Goal: Participate in discussion: Share content

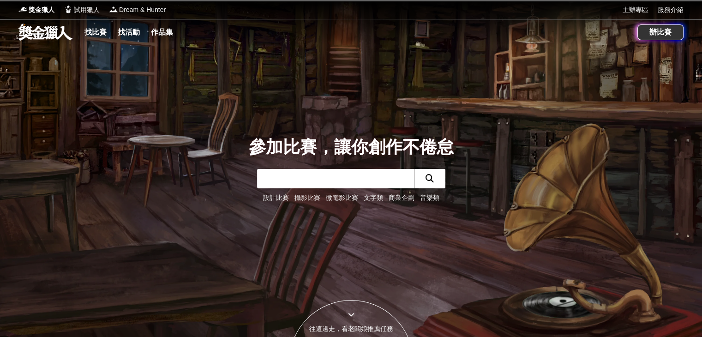
click at [316, 183] on input "text" at bounding box center [335, 178] width 157 height 19
type input "ㄕㄧ"
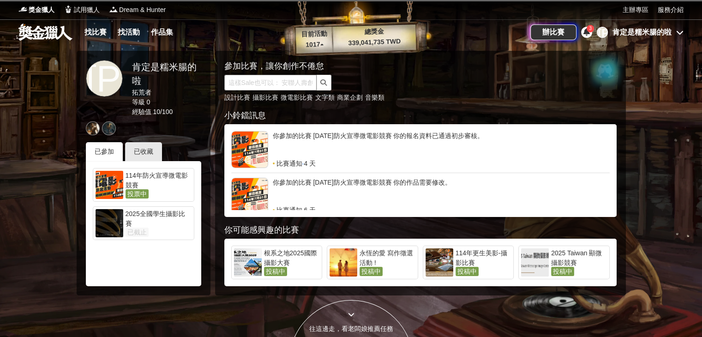
click at [268, 84] on input "text" at bounding box center [270, 83] width 92 height 16
click at [166, 181] on div "114年防火宣導微電影競賽" at bounding box center [159, 180] width 66 height 18
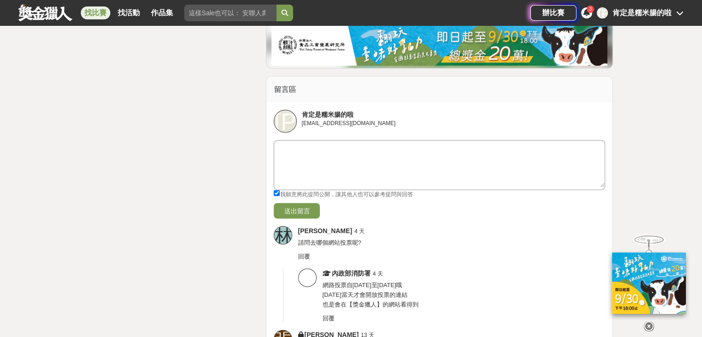
scroll to position [2124, 0]
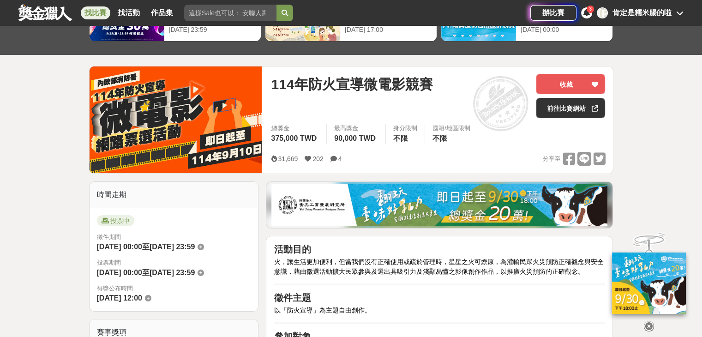
drag, startPoint x: 244, startPoint y: 271, endPoint x: 253, endPoint y: 129, distance: 142.1
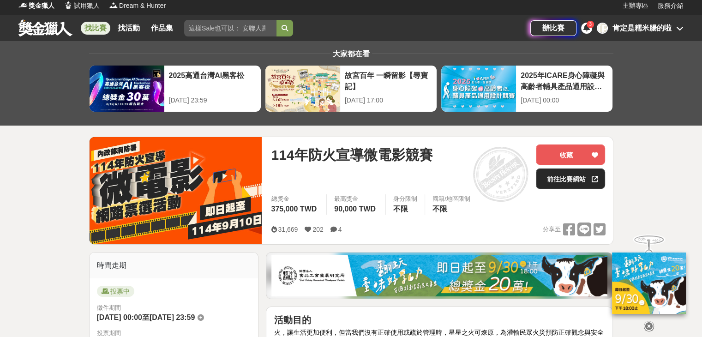
click at [570, 176] on link "前往比賽網站" at bounding box center [570, 179] width 69 height 20
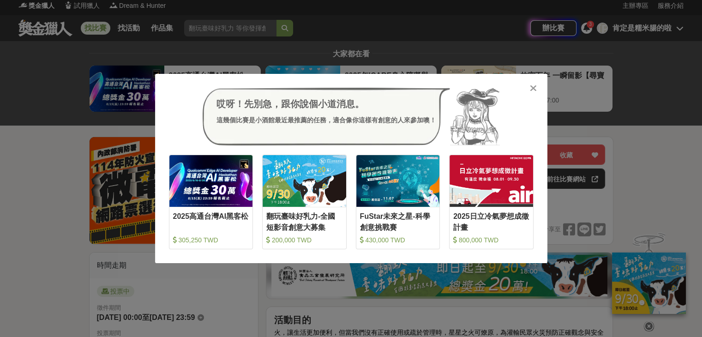
click at [55, 87] on div "哎呀！先別急，跟你說個小道消息。 這幾個比賽是小酒館最近最推薦的任務，適合像你這樣有創意的人來參加噢！ 收藏 2025高通台灣AI黑客松 305,250 TW…" at bounding box center [351, 168] width 702 height 337
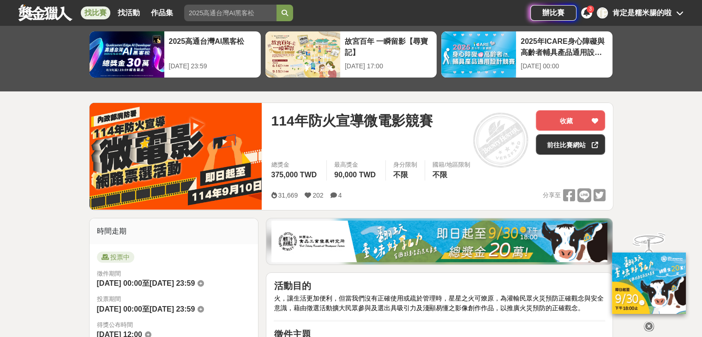
scroll to position [143, 0]
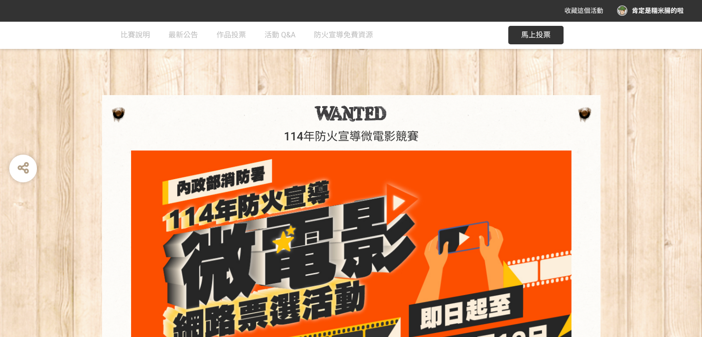
click at [518, 41] on button "馬上投票" at bounding box center [535, 35] width 55 height 18
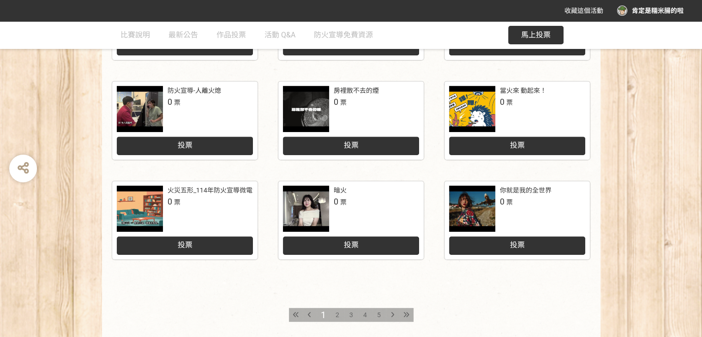
scroll to position [374, 0]
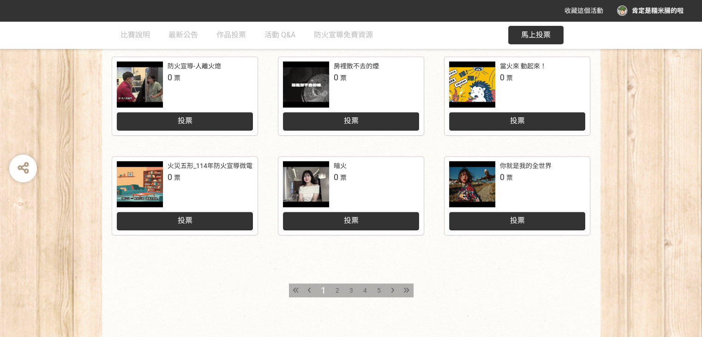
click at [334, 290] on div "2" at bounding box center [338, 290] width 14 height 14
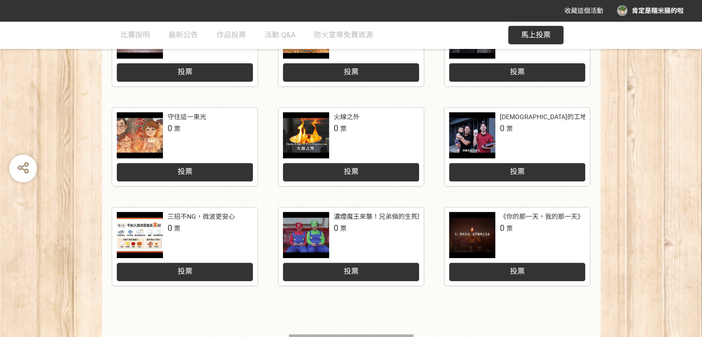
scroll to position [369, 0]
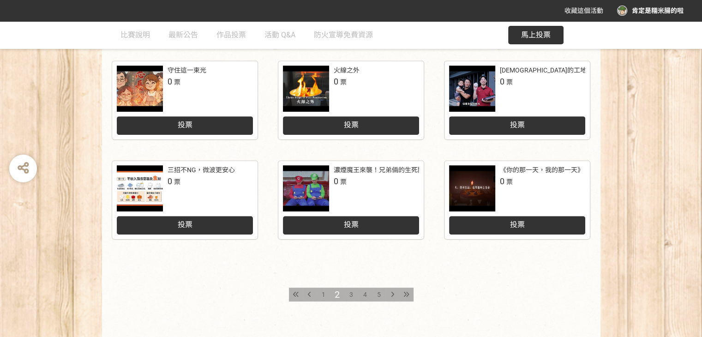
click at [347, 295] on div "3" at bounding box center [351, 295] width 14 height 14
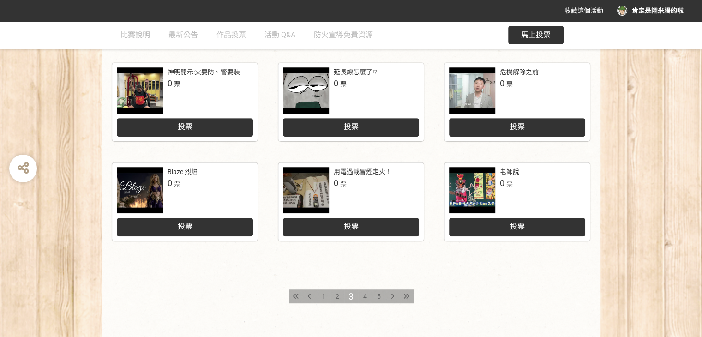
scroll to position [416, 0]
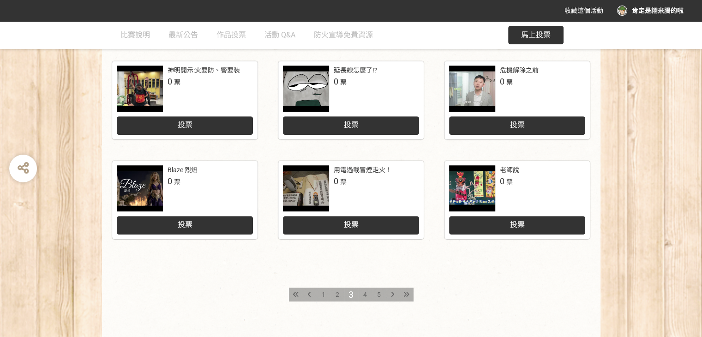
click at [365, 298] on span "4" at bounding box center [365, 294] width 4 height 7
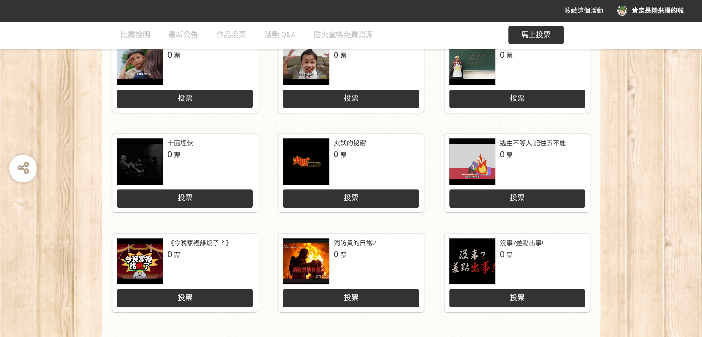
scroll to position [369, 0]
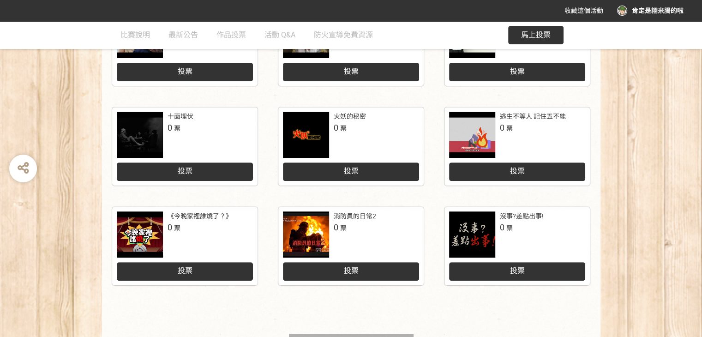
click at [320, 223] on div at bounding box center [306, 234] width 46 height 46
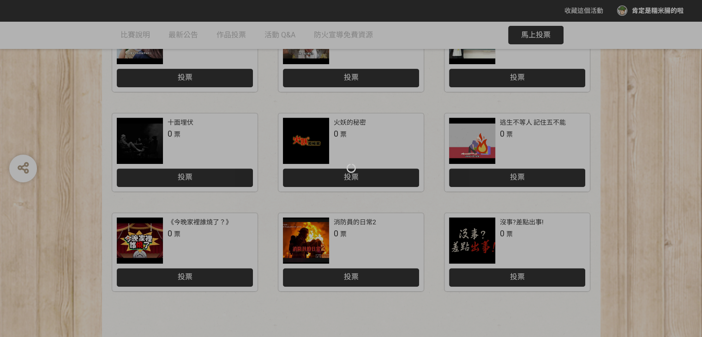
scroll to position [369, 0]
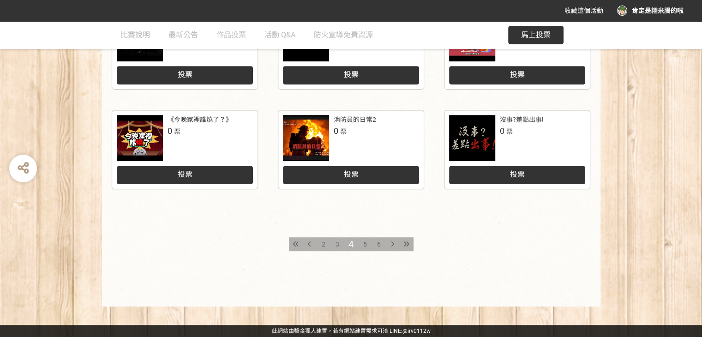
click at [365, 242] on span "5" at bounding box center [365, 244] width 4 height 7
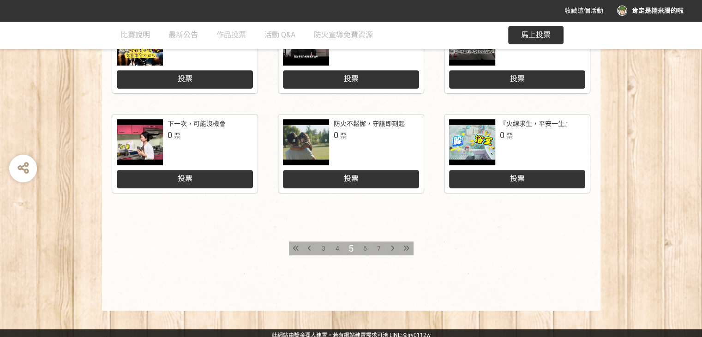
click at [365, 250] on span "6" at bounding box center [365, 248] width 4 height 7
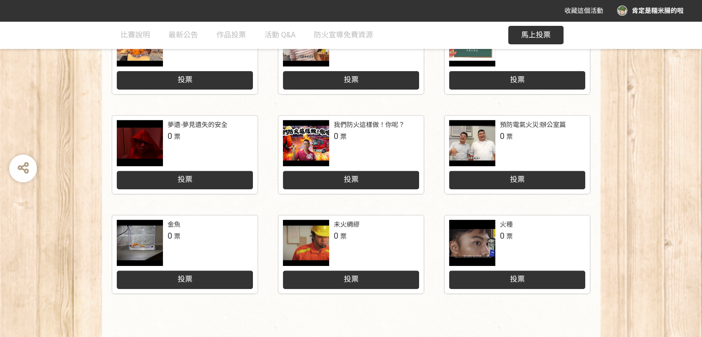
scroll to position [369, 0]
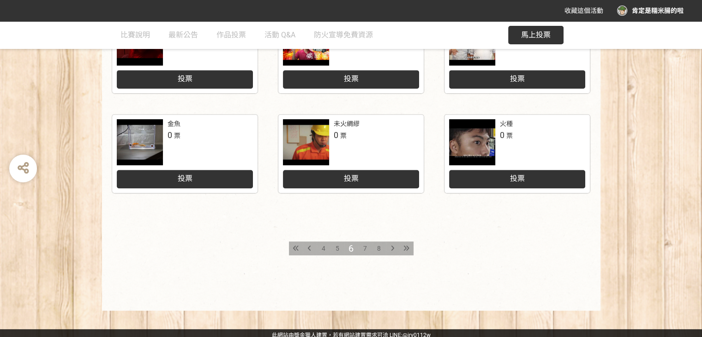
click at [365, 248] on span "7" at bounding box center [365, 248] width 4 height 7
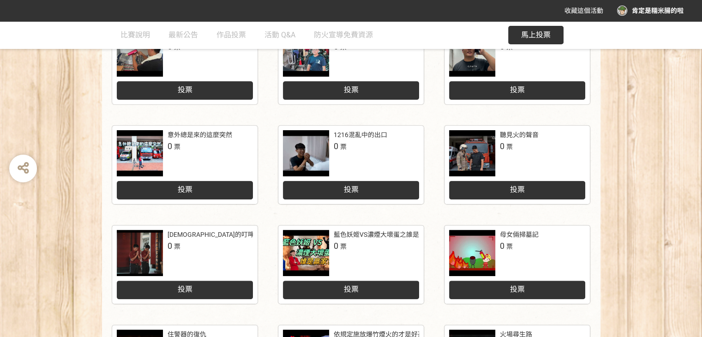
scroll to position [462, 0]
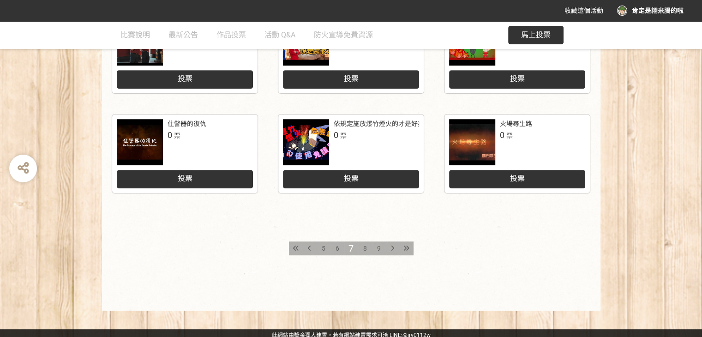
click at [336, 250] on span "6" at bounding box center [338, 248] width 4 height 7
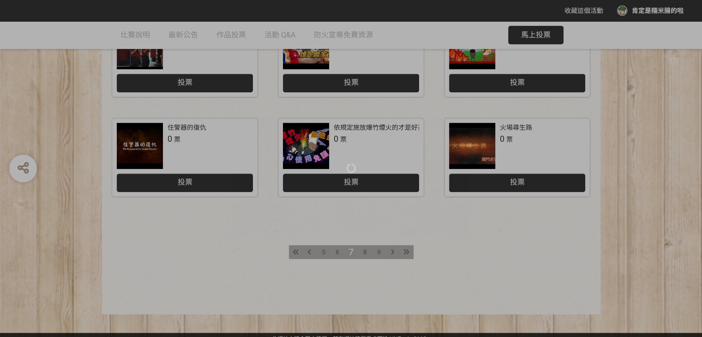
scroll to position [466, 0]
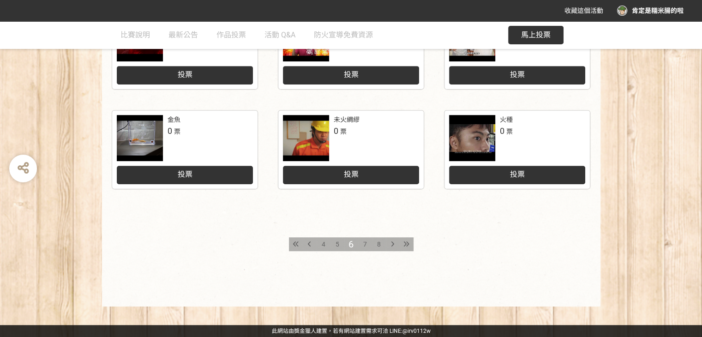
click at [500, 120] on div "火種" at bounding box center [506, 120] width 13 height 10
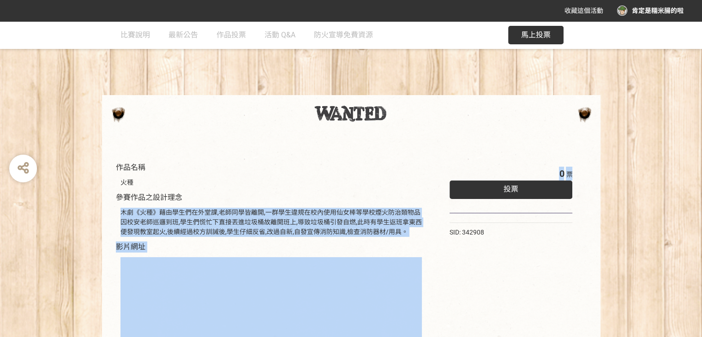
drag, startPoint x: 120, startPoint y: 215, endPoint x: 436, endPoint y: 237, distance: 317.0
click at [436, 237] on div "作品名稱 火種 參賽作品之設計理念 木劇《火種》藉由學生們在外堂課,老師同學皆離開,一群學生違規在校內使用仙女棒等學校煙火防治類物品 因校安老師巡邏到班,學生…" at bounding box center [351, 296] width 480 height 278
click at [399, 229] on div "木劇《火種》藉由學生們在外堂課,老師同學皆離開,一群學生違規在校內使用仙女棒等學校煙火防治類物品 因校安老師巡邏到班,學生們慌忙下直接丟進垃圾桶故離開班上,導…" at bounding box center [271, 222] width 301 height 29
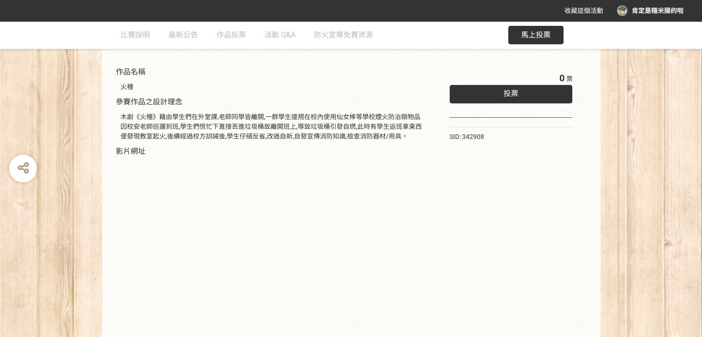
scroll to position [92, 0]
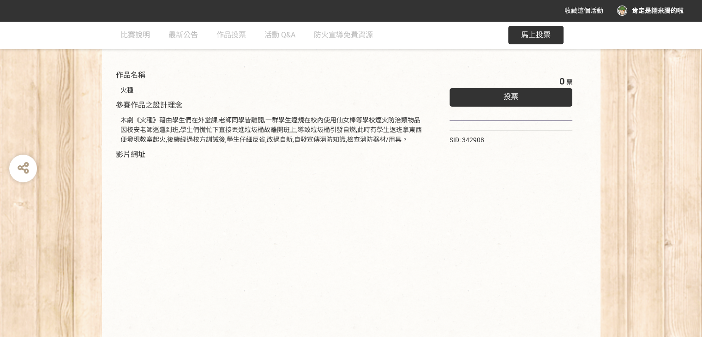
click at [519, 100] on div "投票" at bounding box center [511, 97] width 123 height 18
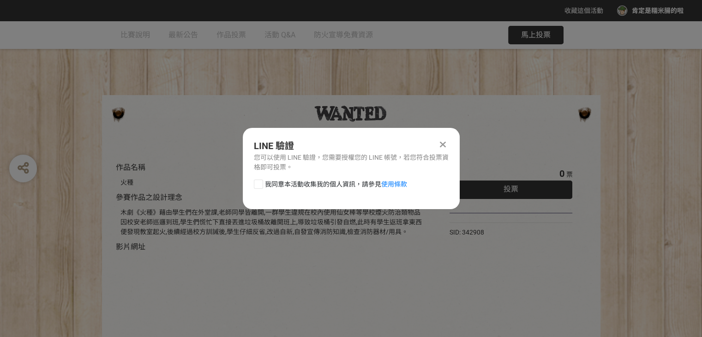
scroll to position [0, 0]
click at [259, 186] on div at bounding box center [258, 184] width 9 height 9
checkbox input "true"
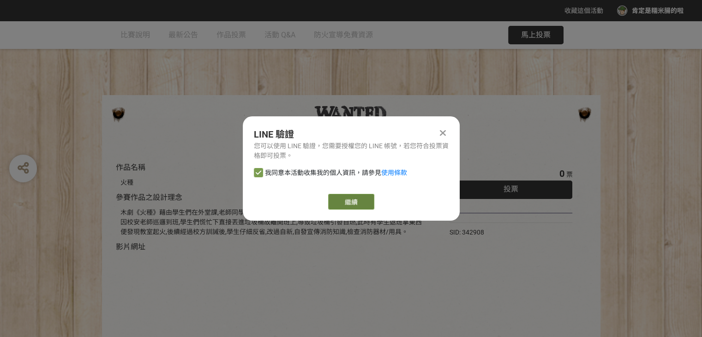
click at [368, 201] on link "繼續" at bounding box center [351, 202] width 46 height 16
click at [365, 202] on link "繼續" at bounding box center [351, 202] width 46 height 16
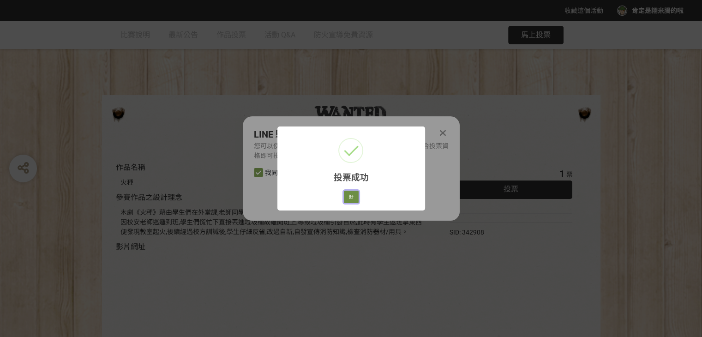
click at [356, 193] on button "好" at bounding box center [351, 197] width 15 height 13
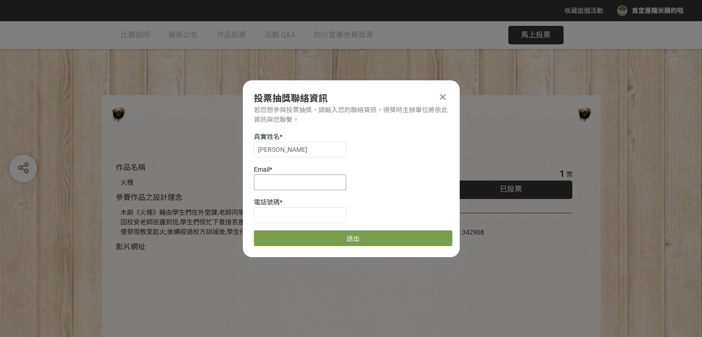
click at [309, 181] on input at bounding box center [300, 183] width 92 height 16
type input "ㄌㄛ"
type input "sixatalk8080@gmail.com"
click at [302, 222] on input at bounding box center [300, 215] width 92 height 16
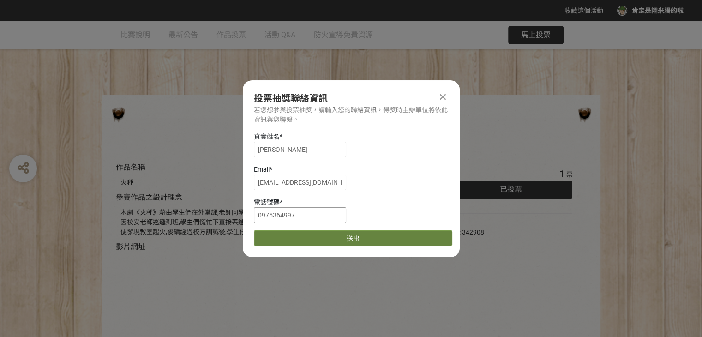
type input "0975364997"
click at [296, 241] on button "送出" at bounding box center [353, 238] width 199 height 16
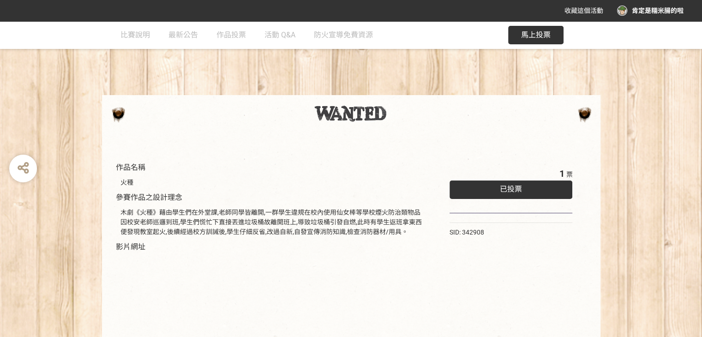
click at [83, 80] on div "作品名稱 火種 參賽作品之設計理念 木劇《火種》藉由學生們在外堂課,老師同學皆離開,一群學生違規在校內使用仙女棒等學校煙火防治類物品 因校安老師巡邏到班,學生…" at bounding box center [351, 233] width 702 height 424
click at [229, 36] on span "作品投票" at bounding box center [232, 34] width 30 height 9
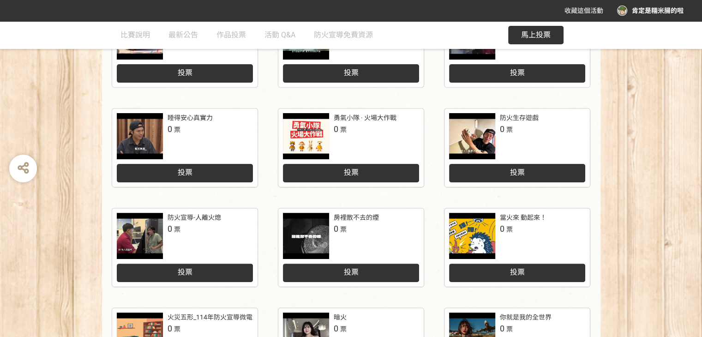
scroll to position [277, 0]
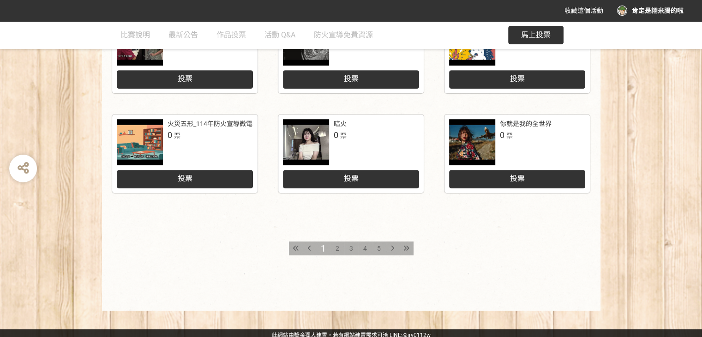
click at [336, 248] on span "2" at bounding box center [338, 248] width 4 height 7
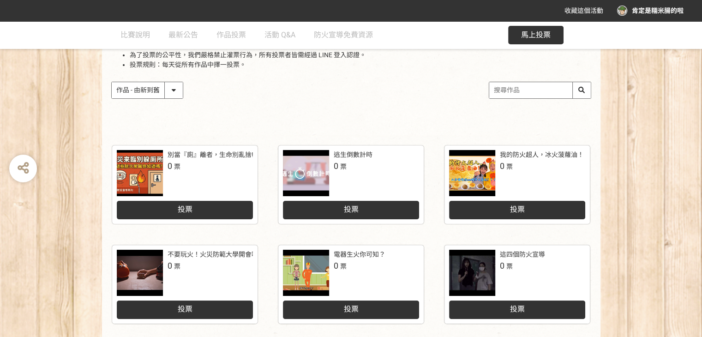
scroll to position [139, 0]
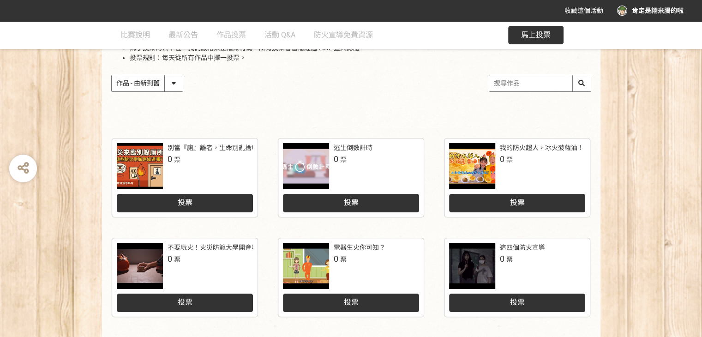
click at [302, 158] on div at bounding box center [306, 166] width 46 height 46
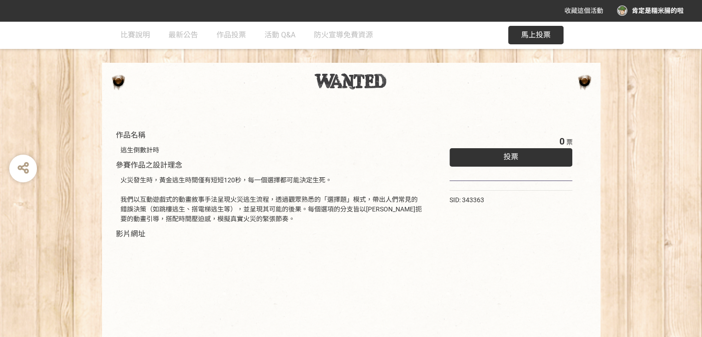
scroll to position [20, 0]
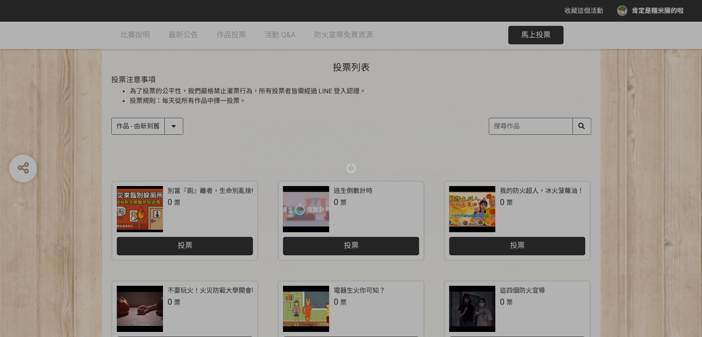
scroll to position [139, 0]
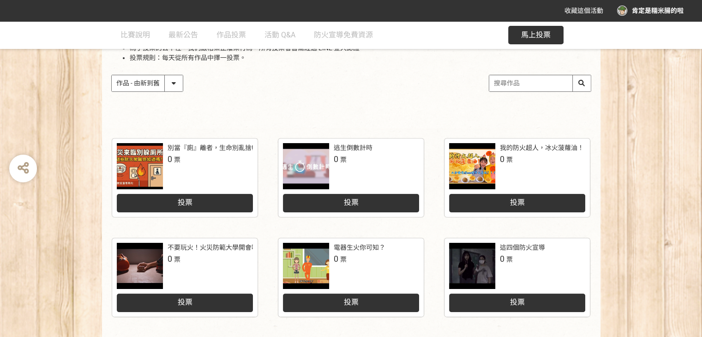
click at [136, 266] on div at bounding box center [140, 266] width 46 height 46
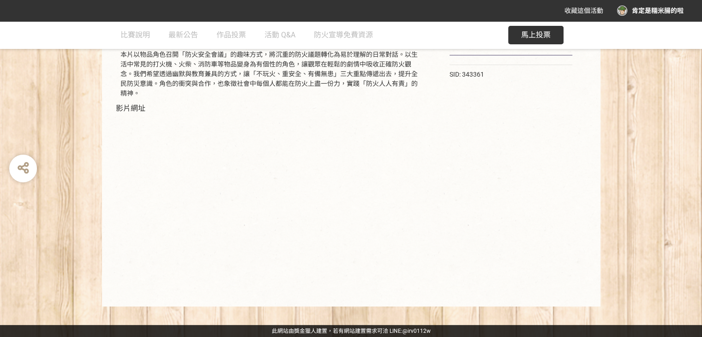
scroll to position [96, 0]
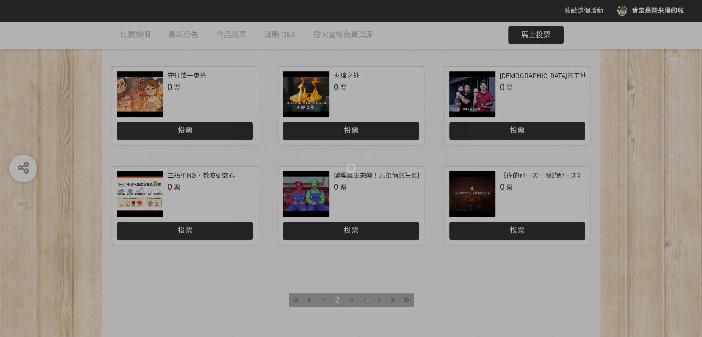
scroll to position [416, 0]
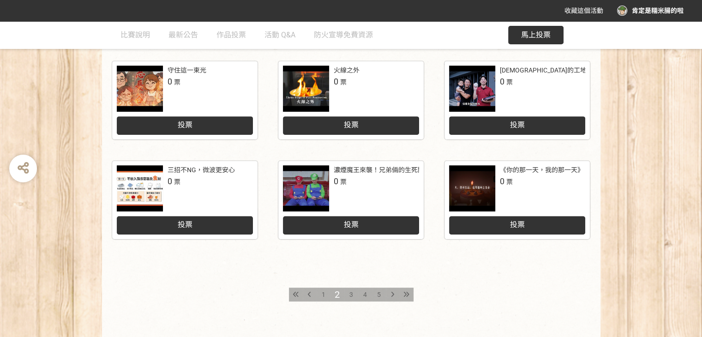
click at [379, 295] on span "5" at bounding box center [379, 294] width 4 height 7
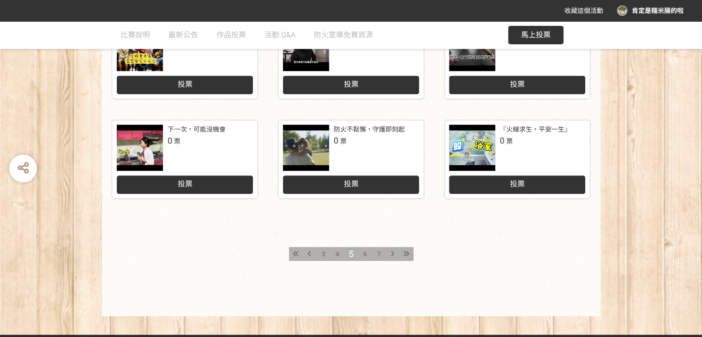
scroll to position [462, 0]
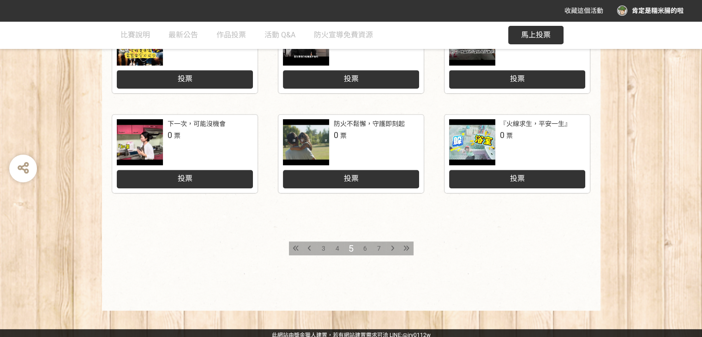
click at [383, 250] on div "7" at bounding box center [379, 248] width 14 height 14
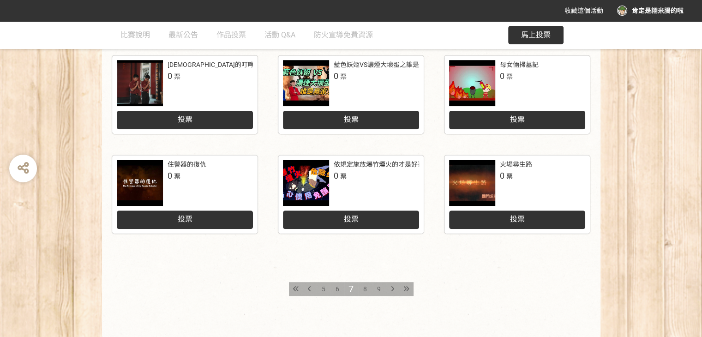
scroll to position [420, 0]
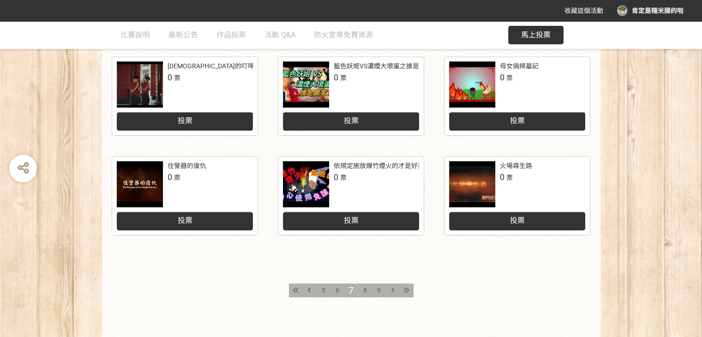
click at [338, 290] on span "6" at bounding box center [338, 290] width 4 height 7
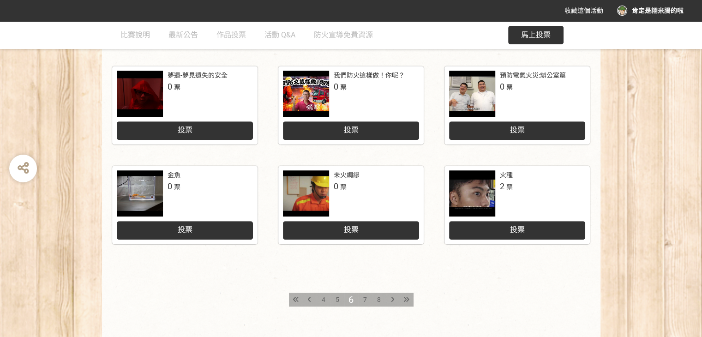
scroll to position [466, 0]
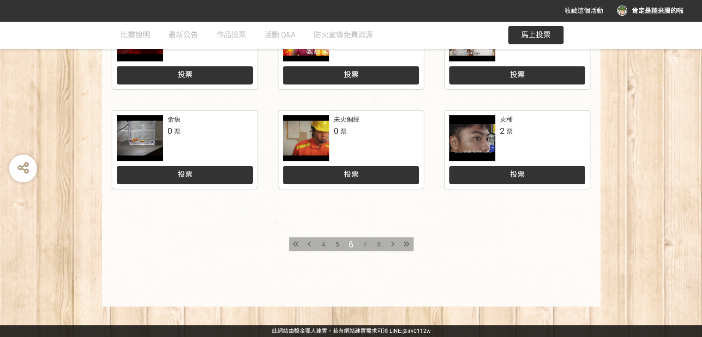
click at [434, 209] on div "未火綢繆 0 票 投票" at bounding box center [517, 160] width 166 height 100
click at [353, 167] on div "投票" at bounding box center [351, 175] width 136 height 18
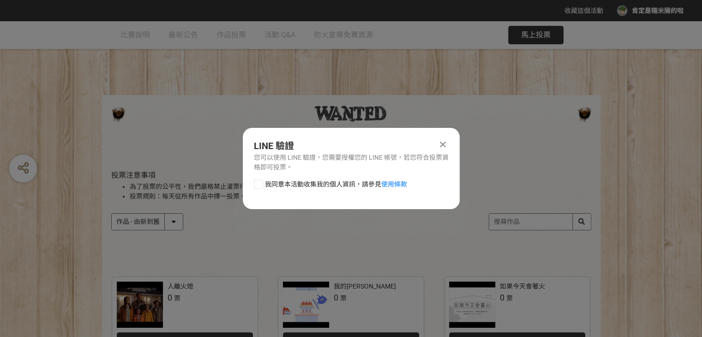
scroll to position [0, 0]
click at [444, 149] on div at bounding box center [443, 144] width 11 height 11
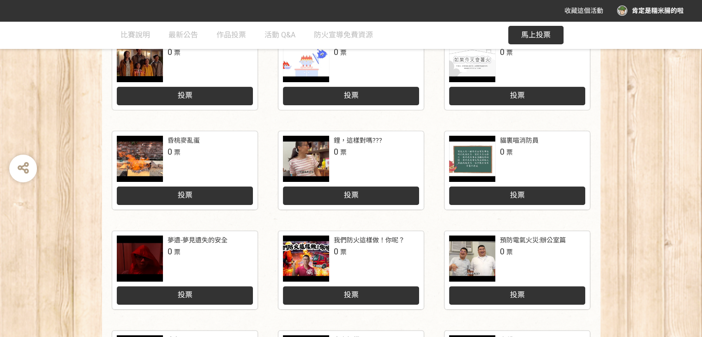
scroll to position [466, 0]
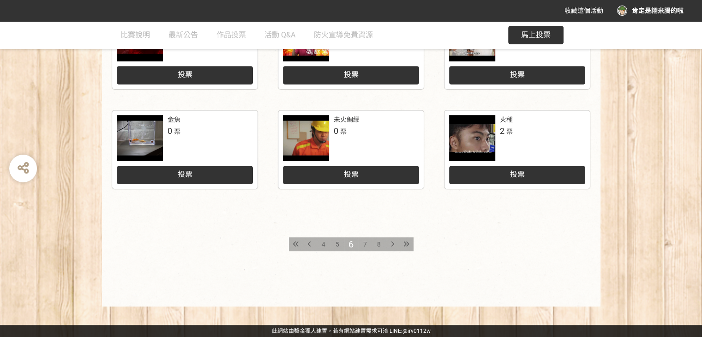
click at [295, 242] on icon at bounding box center [296, 244] width 6 height 6
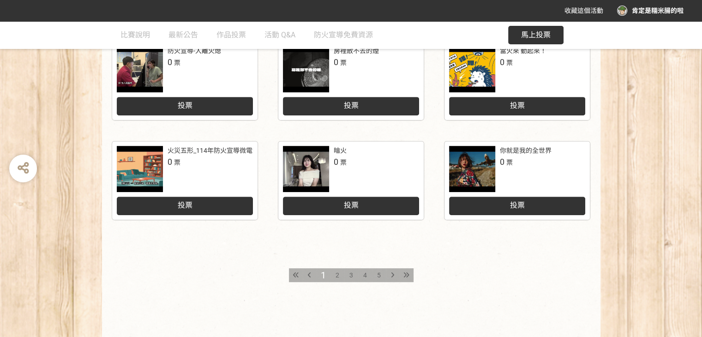
scroll to position [466, 0]
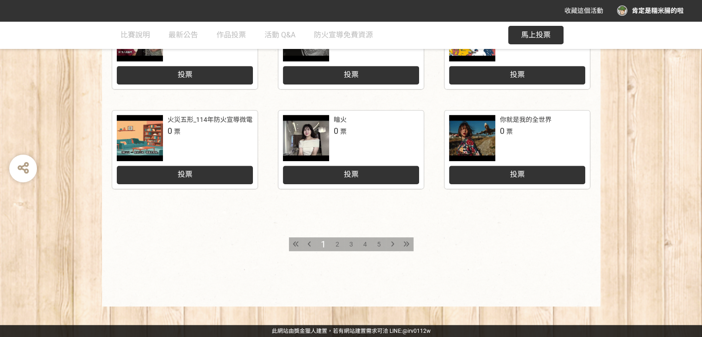
click at [407, 242] on icon at bounding box center [407, 244] width 6 height 6
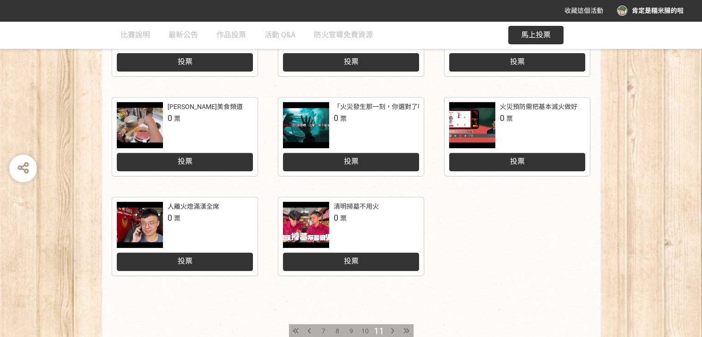
scroll to position [374, 0]
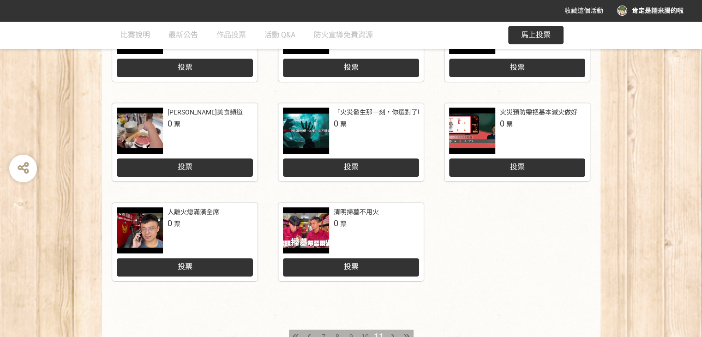
click at [308, 137] on div at bounding box center [306, 131] width 46 height 46
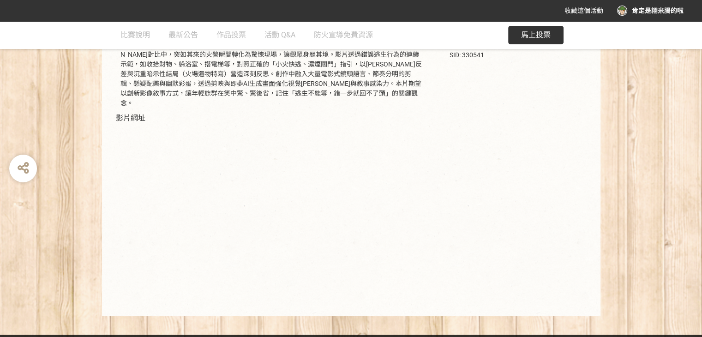
scroll to position [115, 0]
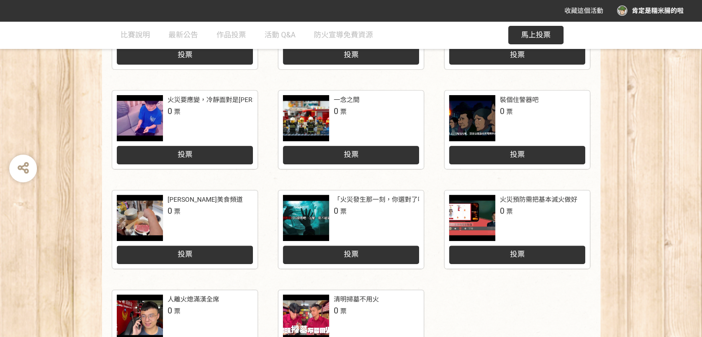
scroll to position [466, 0]
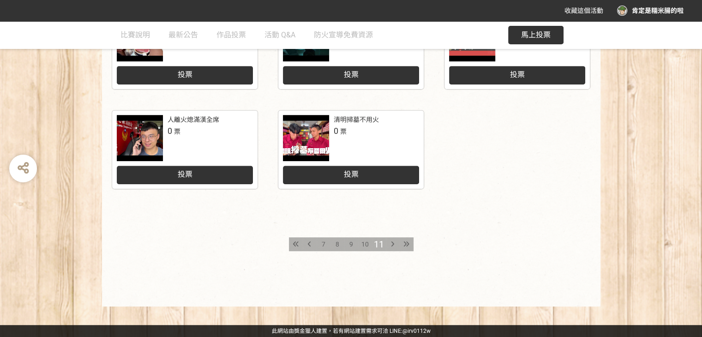
click at [365, 247] on span "10" at bounding box center [365, 244] width 7 height 7
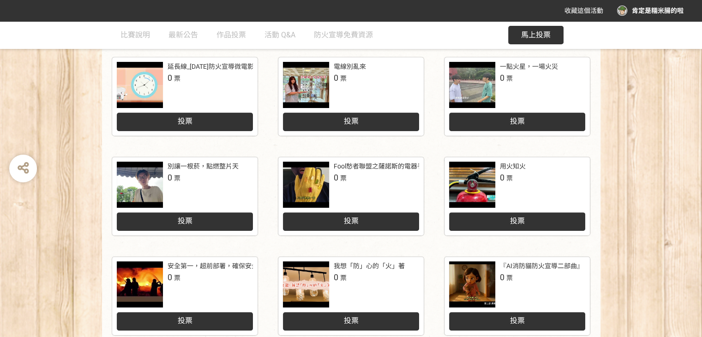
scroll to position [323, 0]
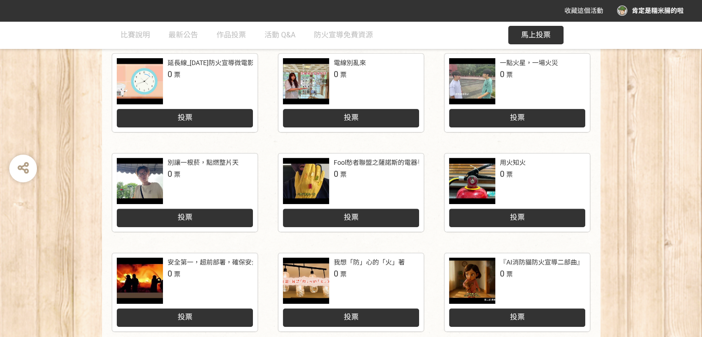
click at [467, 89] on div at bounding box center [472, 81] width 46 height 46
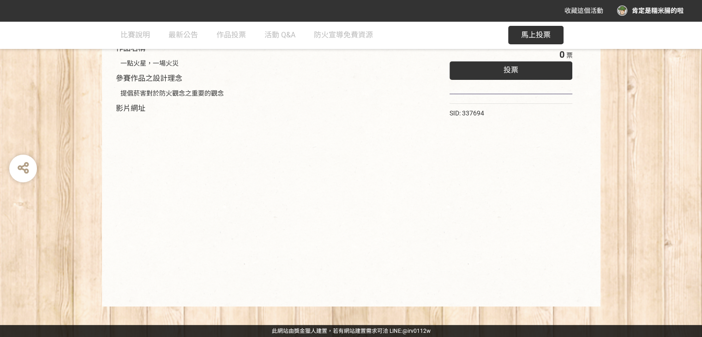
scroll to position [57, 0]
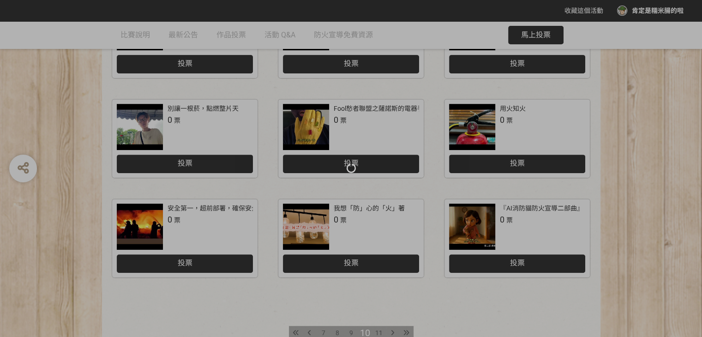
scroll to position [466, 0]
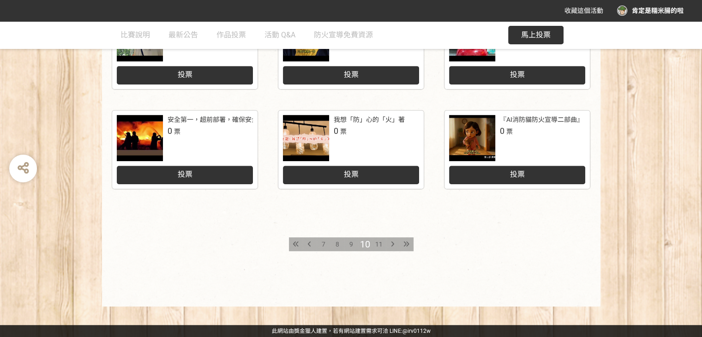
click at [352, 241] on span "9" at bounding box center [352, 244] width 4 height 7
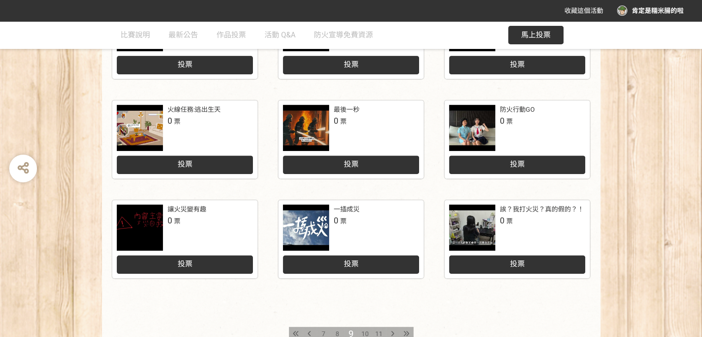
scroll to position [416, 0]
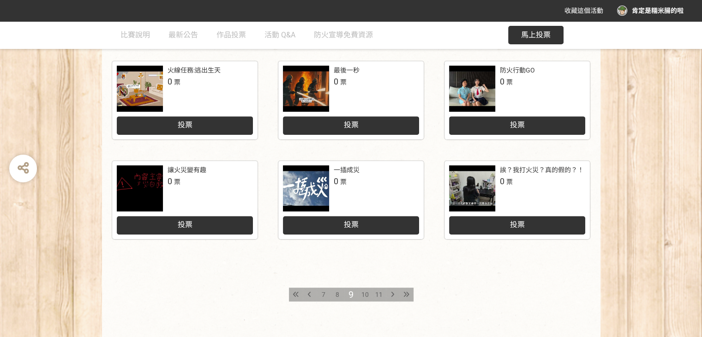
click at [338, 296] on span "8" at bounding box center [338, 294] width 4 height 7
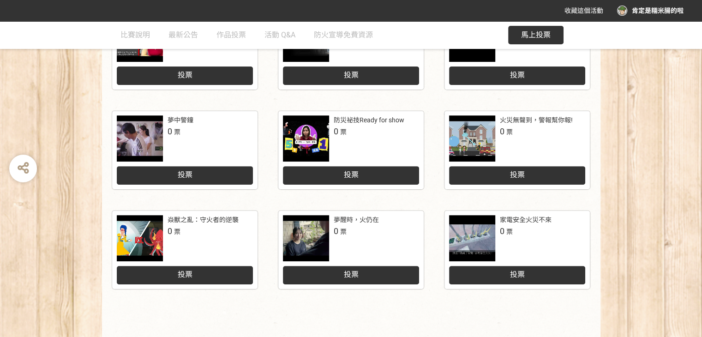
scroll to position [369, 0]
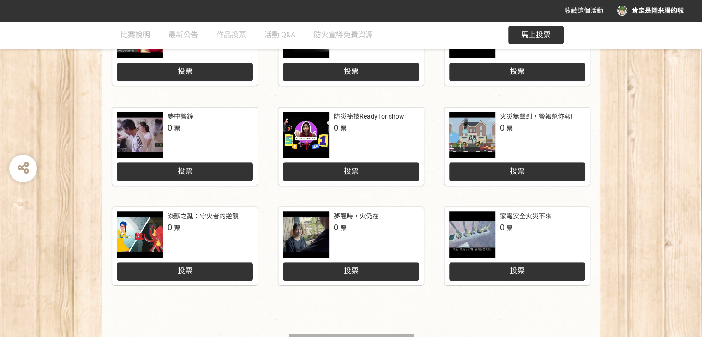
click at [310, 230] on div at bounding box center [306, 234] width 46 height 46
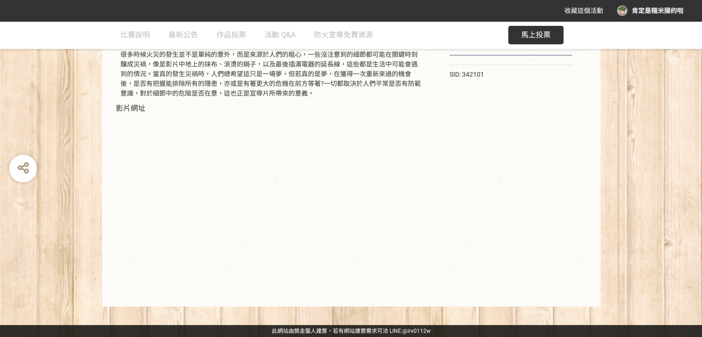
scroll to position [96, 0]
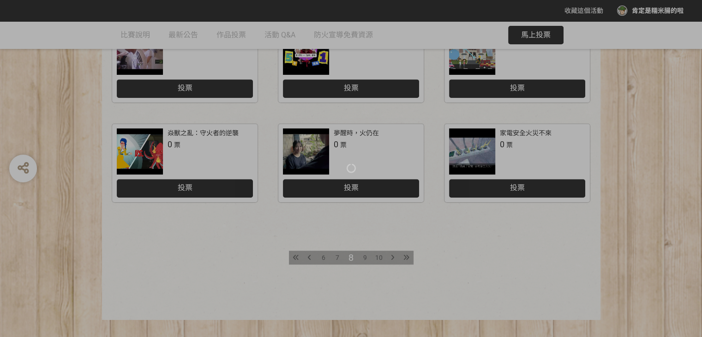
scroll to position [462, 0]
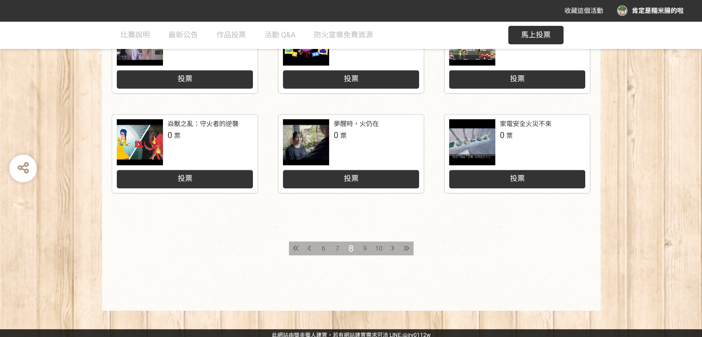
click at [322, 248] on span "6" at bounding box center [324, 248] width 4 height 7
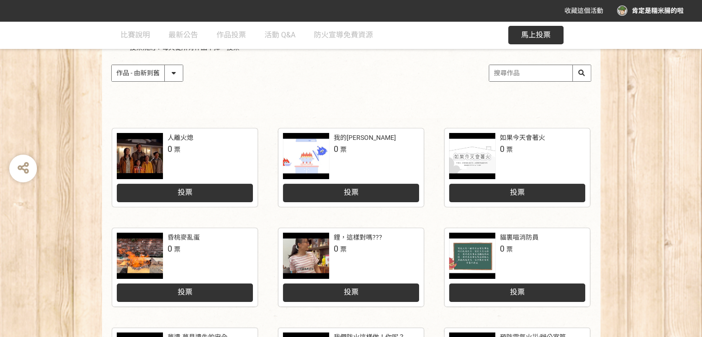
scroll to position [185, 0]
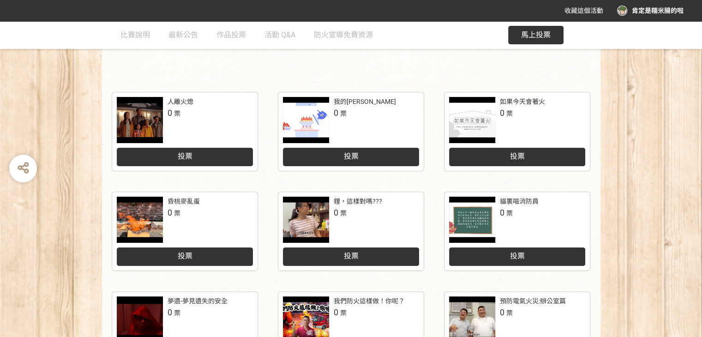
click at [145, 133] on div at bounding box center [140, 120] width 46 height 46
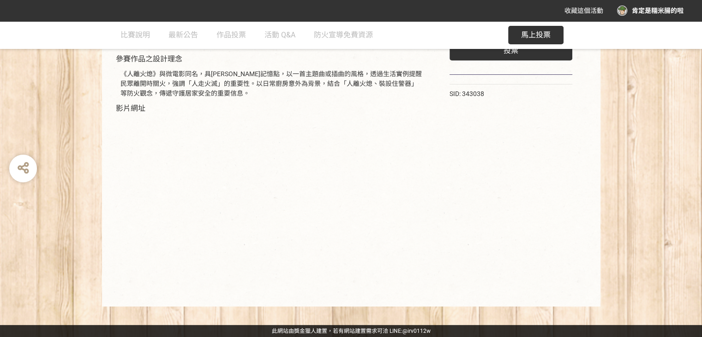
scroll to position [77, 0]
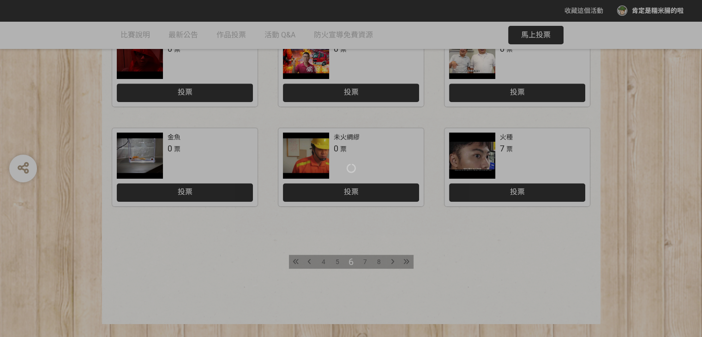
scroll to position [462, 0]
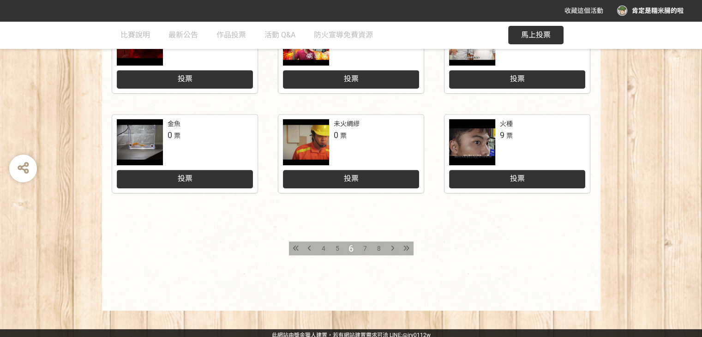
click at [501, 123] on div "火種" at bounding box center [506, 124] width 13 height 10
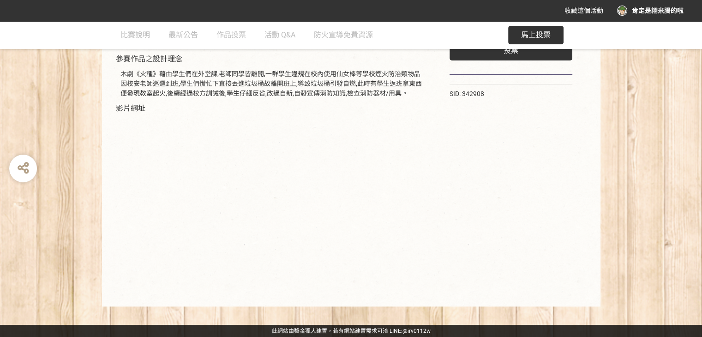
scroll to position [77, 0]
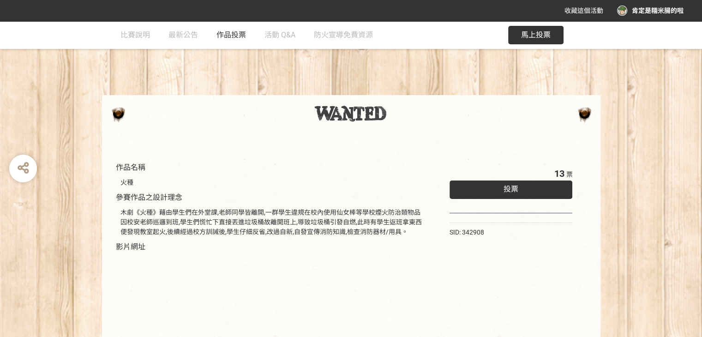
click at [226, 34] on span "作品投票" at bounding box center [232, 34] width 30 height 9
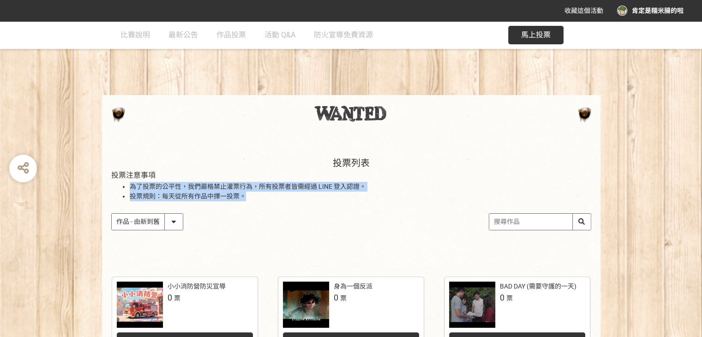
drag, startPoint x: 235, startPoint y: 199, endPoint x: 106, endPoint y: 183, distance: 129.4
click at [106, 183] on div "投票列表 投票注意事項 為了投票的公平性，我們嚴格禁止灌票行為，所有投票者皆需經過 LINE 登入認證。 投票規則：每天從所有作品中擇一投票。 作品 - 由新…" at bounding box center [351, 203] width 499 height 128
click at [106, 181] on div "投票列表 投票注意事項 為了投票的公平性，我們嚴格禁止灌票行為，所有投票者皆需經過 LINE 登入認證。 投票規則：每天從所有作品中擇一投票。 作品 - 由新…" at bounding box center [351, 203] width 499 height 128
drag, startPoint x: 104, startPoint y: 178, endPoint x: 253, endPoint y: 198, distance: 150.5
click at [248, 199] on div "投票列表 投票注意事項 為了投票的公平性，我們嚴格禁止灌票行為，所有投票者皆需經過 LINE 登入認證。 投票規則：每天從所有作品中擇一投票。 作品 - 由新…" at bounding box center [351, 203] width 499 height 128
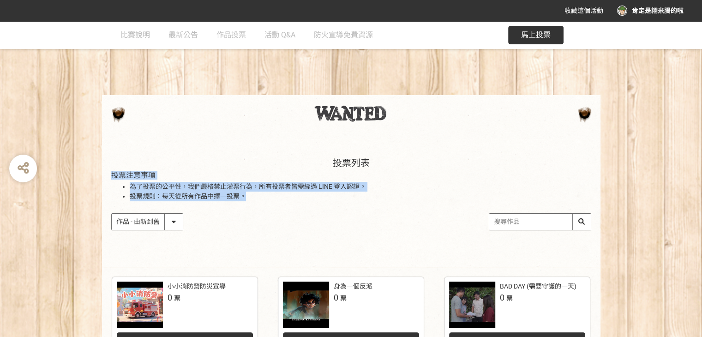
click at [253, 198] on li "投票規則：每天從所有作品中擇一投票。" at bounding box center [361, 197] width 462 height 10
drag, startPoint x: 259, startPoint y: 198, endPoint x: 105, endPoint y: 178, distance: 155.5
click at [102, 180] on div "投票列表 投票注意事項 為了投票的公平性，我們嚴格禁止灌票行為，所有投票者皆需經過 LINE 登入認證。 投票規則：每天從所有作品中擇一投票。 作品 - 由新…" at bounding box center [351, 203] width 499 height 128
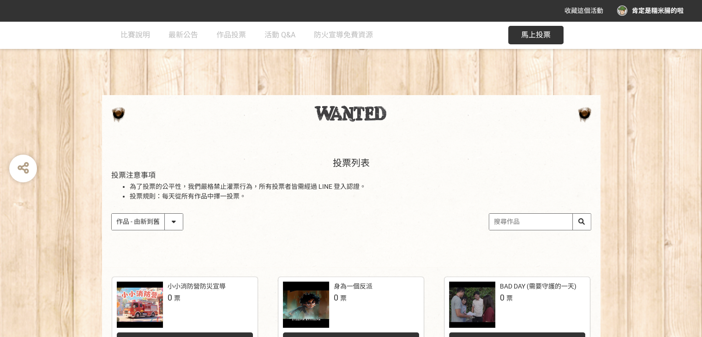
click at [105, 178] on div "投票列表 投票注意事項 為了投票的公平性，我們嚴格禁止灌票行為，所有投票者皆需經過 LINE 登入認證。 投票規則：每天從所有作品中擇一投票。 作品 - 由新…" at bounding box center [351, 203] width 499 height 128
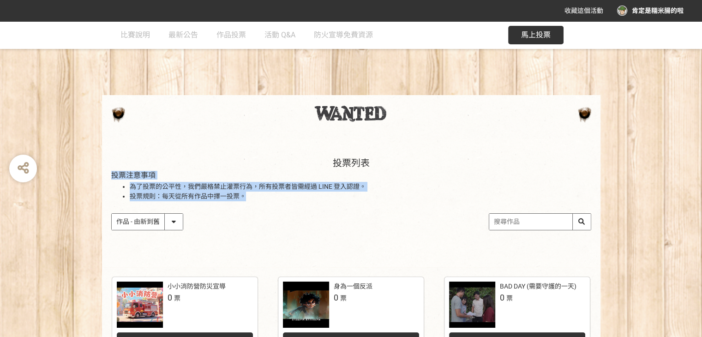
drag, startPoint x: 147, startPoint y: 176, endPoint x: 297, endPoint y: 196, distance: 150.9
click at [296, 196] on div "投票列表 投票注意事項 為了投票的公平性，我們嚴格禁止灌票行為，所有投票者皆需經過 LINE 登入認證。 投票規則：每天從所有作品中擇一投票。 作品 - 由新…" at bounding box center [351, 203] width 499 height 128
click at [297, 196] on li "投票規則：每天從所有作品中擇一投票。" at bounding box center [361, 197] width 462 height 10
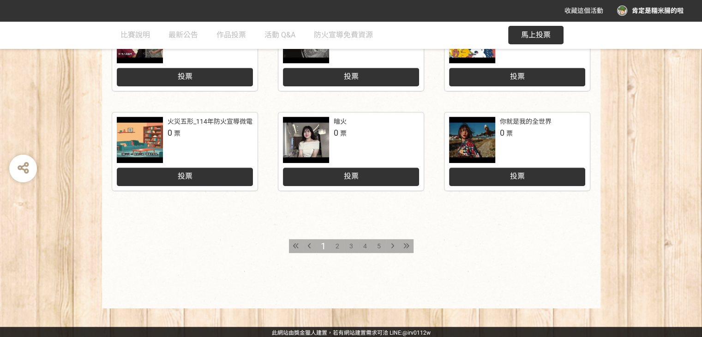
scroll to position [466, 0]
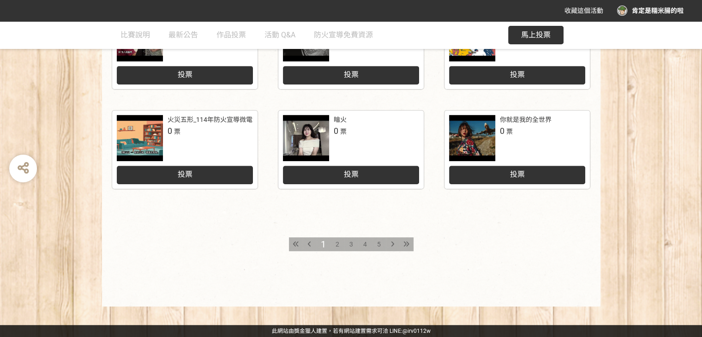
click at [337, 241] on span "2" at bounding box center [338, 244] width 4 height 7
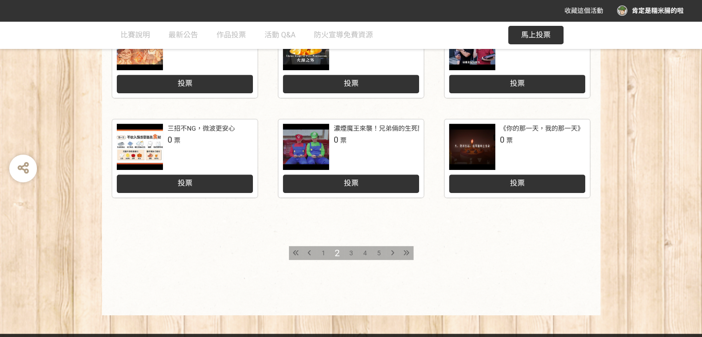
scroll to position [466, 0]
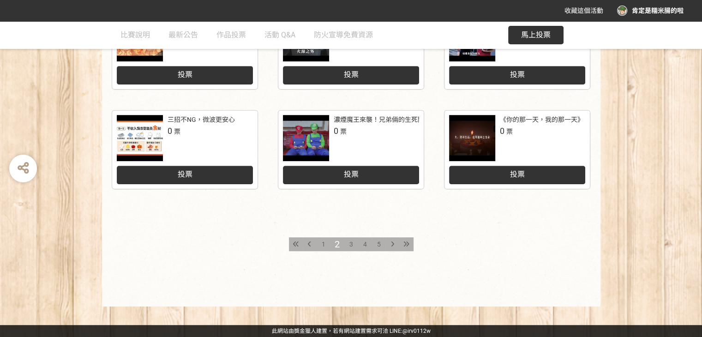
click at [390, 243] on div at bounding box center [393, 244] width 14 height 14
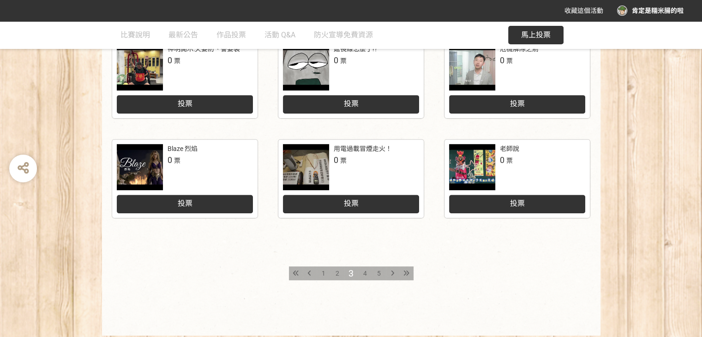
scroll to position [466, 0]
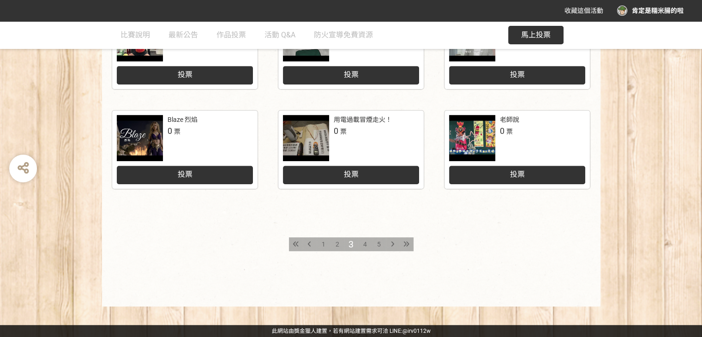
click at [376, 242] on div "5" at bounding box center [379, 244] width 14 height 14
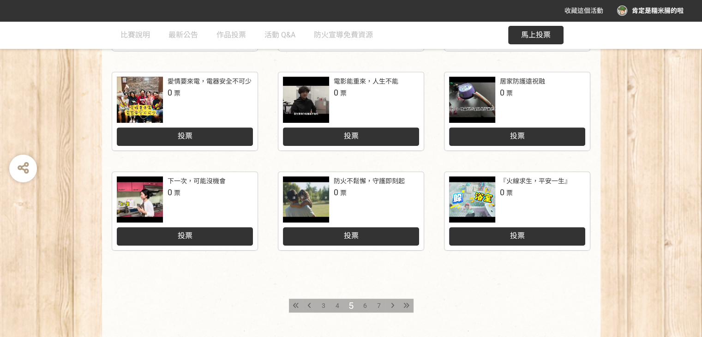
scroll to position [466, 0]
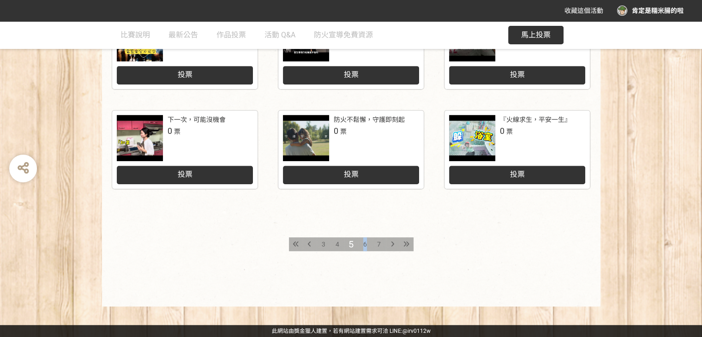
click at [364, 249] on div "6" at bounding box center [365, 244] width 14 height 14
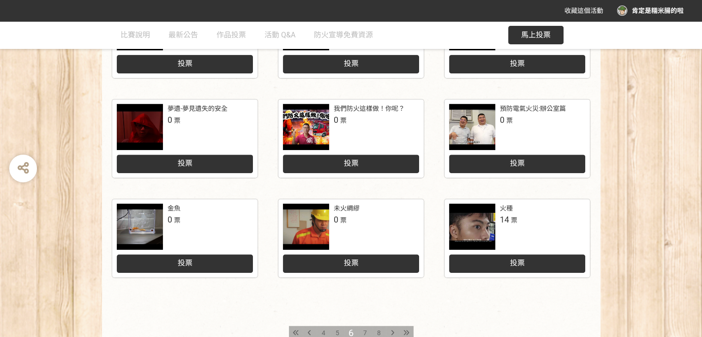
scroll to position [466, 0]
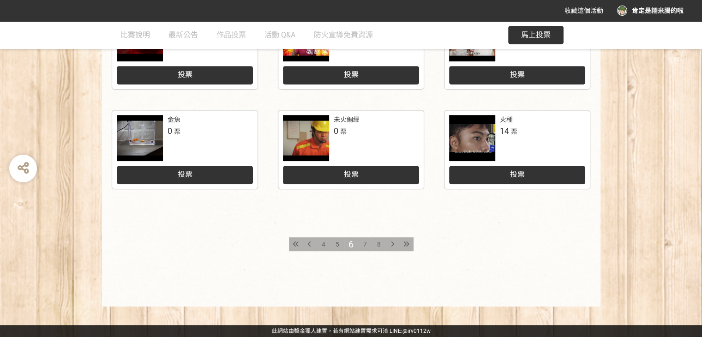
click at [339, 244] on div "5" at bounding box center [338, 244] width 14 height 14
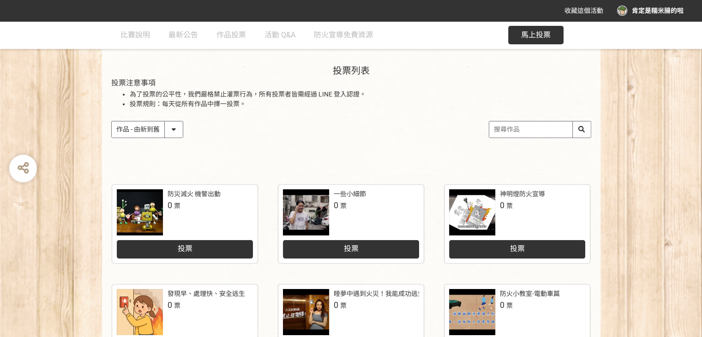
scroll to position [416, 0]
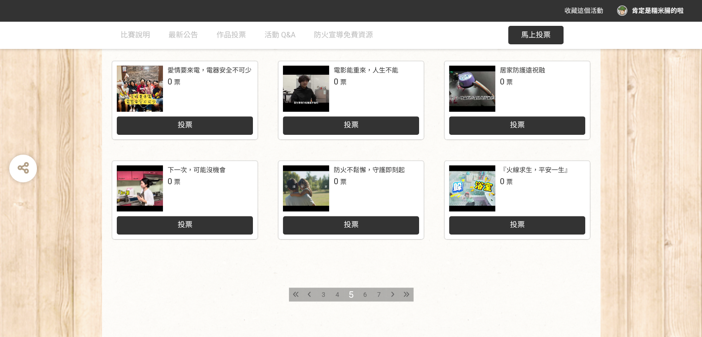
click at [309, 185] on div at bounding box center [306, 188] width 46 height 46
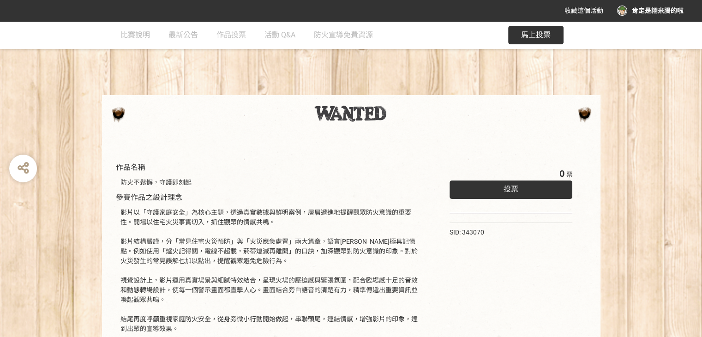
drag, startPoint x: 325, startPoint y: 113, endPoint x: 215, endPoint y: 114, distance: 109.9
click at [215, 114] on div at bounding box center [351, 113] width 480 height 18
drag, startPoint x: 310, startPoint y: 127, endPoint x: 417, endPoint y: 124, distance: 107.2
click at [417, 124] on div at bounding box center [351, 126] width 480 height 7
click at [348, 81] on div "作品名稱 防火不鬆懈，守護即刻起 參賽作品之設計理念 影片以「守護家庭安全」為核心主題，透過真實數據與鮮明案例，層層遞進地提醒觀眾防火意識的重要性。開場以住宅…" at bounding box center [351, 281] width 702 height 521
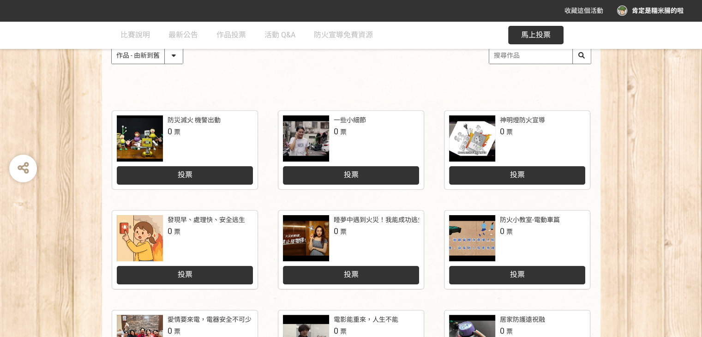
scroll to position [139, 0]
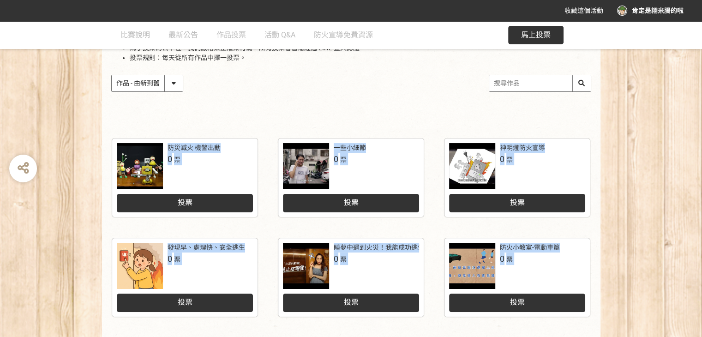
drag, startPoint x: 87, startPoint y: 143, endPoint x: 560, endPoint y: 292, distance: 495.5
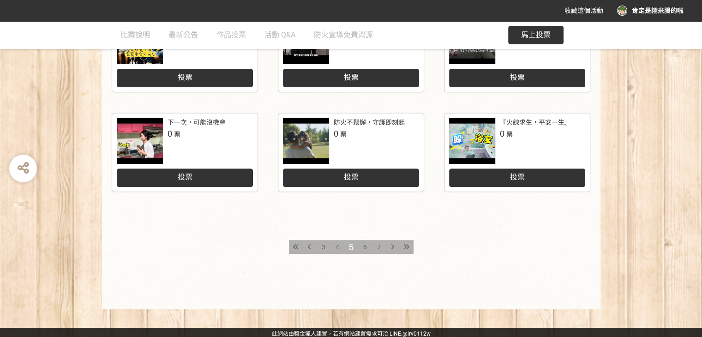
scroll to position [466, 0]
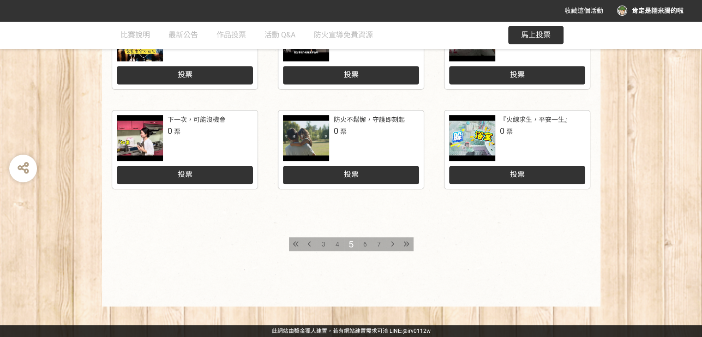
click at [404, 243] on icon at bounding box center [407, 244] width 6 height 6
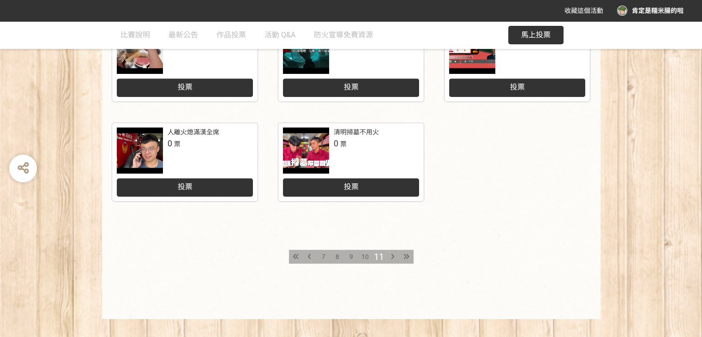
scroll to position [466, 0]
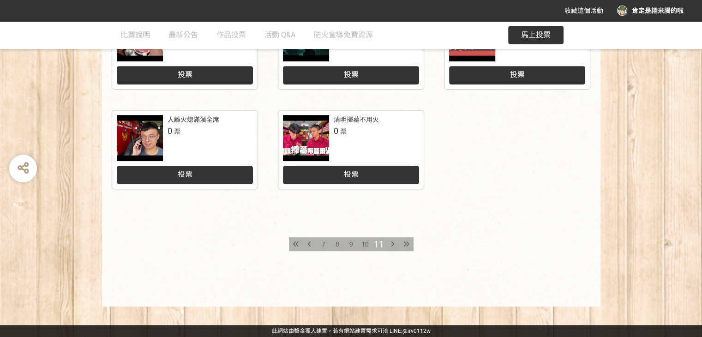
click at [323, 247] on span "7" at bounding box center [324, 244] width 4 height 7
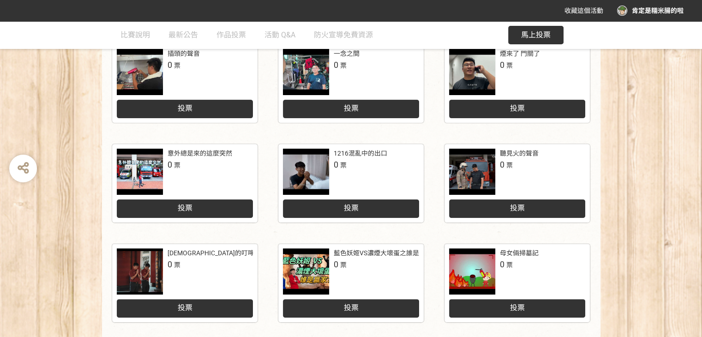
scroll to position [231, 0]
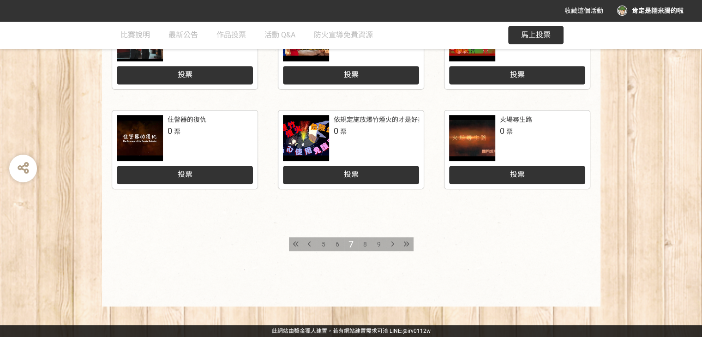
click at [338, 247] on span "6" at bounding box center [338, 244] width 4 height 7
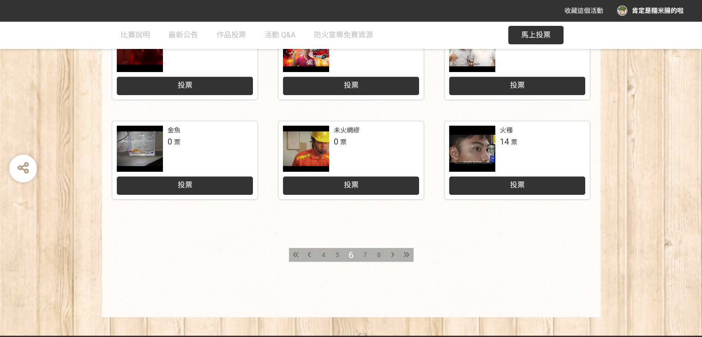
scroll to position [462, 0]
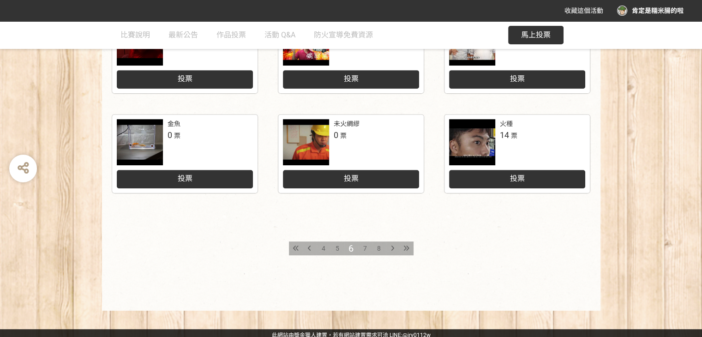
click at [324, 246] on span "4" at bounding box center [324, 248] width 4 height 7
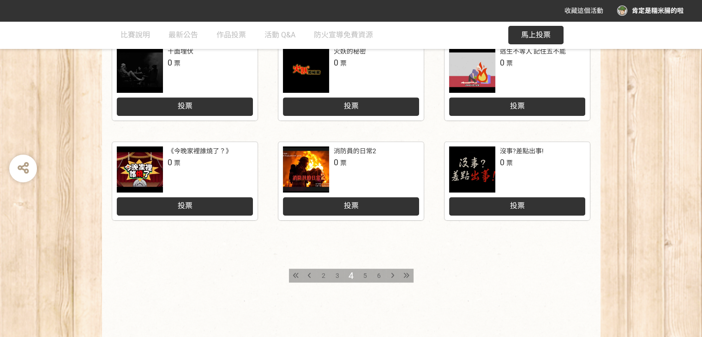
scroll to position [466, 0]
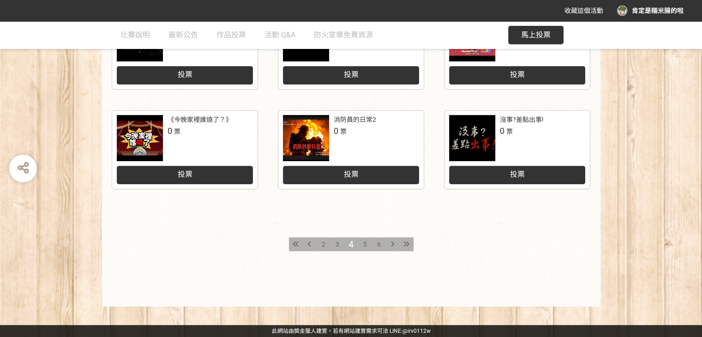
click at [393, 247] on div at bounding box center [393, 244] width 14 height 14
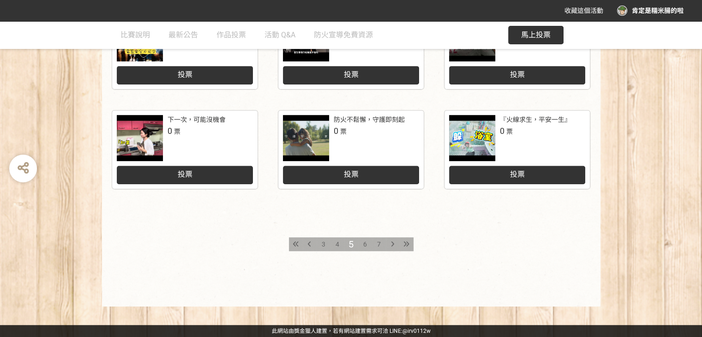
click at [404, 247] on div at bounding box center [407, 244] width 14 height 14
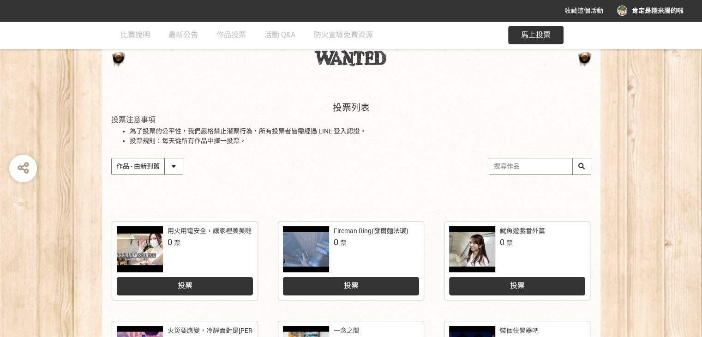
scroll to position [50, 0]
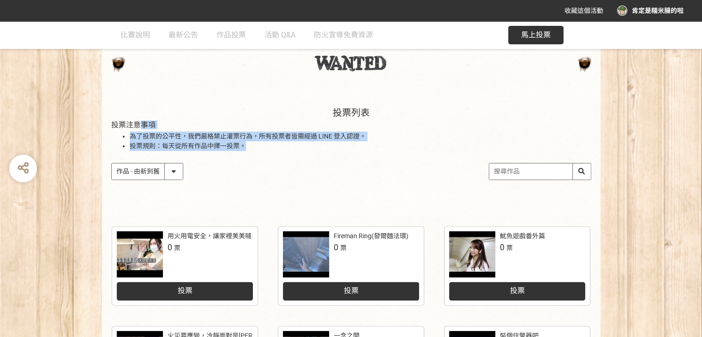
drag, startPoint x: 265, startPoint y: 147, endPoint x: 138, endPoint y: 123, distance: 130.0
click at [138, 123] on div "投票注意事項 為了投票的公平性，我們嚴格禁止灌票行為，所有投票者皆需經過 LINE 登入認證。 投票規則：每天從所有作品中擇一投票。" at bounding box center [351, 136] width 480 height 30
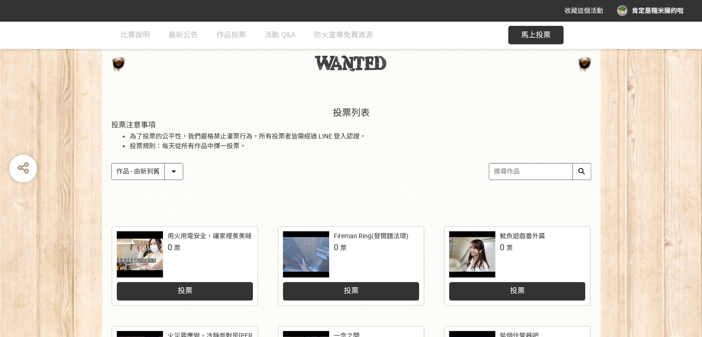
click at [120, 123] on span "投票注意事項" at bounding box center [133, 125] width 44 height 9
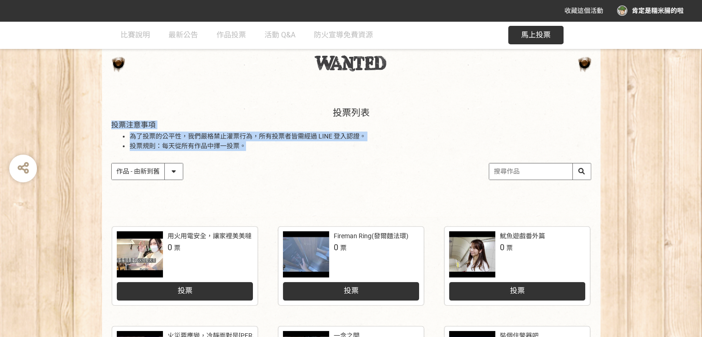
drag, startPoint x: 96, startPoint y: 119, endPoint x: 252, endPoint y: 148, distance: 158.3
click at [252, 148] on div "投票列表 投票注意事項 為了投票的公平性，我們嚴格禁止灌票行為，所有投票者皆需經過 LINE 登入認證。 投票規則：每天從所有作品中擇一投票。 作品 - 由新…" at bounding box center [351, 153] width 702 height 128
click at [252, 148] on li "投票規則：每天從所有作品中擇一投票。" at bounding box center [361, 146] width 462 height 10
drag, startPoint x: 253, startPoint y: 148, endPoint x: 90, endPoint y: 122, distance: 165.4
click at [90, 122] on div "投票列表 投票注意事項 為了投票的公平性，我們嚴格禁止灌票行為，所有投票者皆需經過 LINE 登入認證。 投票規則：每天從所有作品中擇一投票。 作品 - 由新…" at bounding box center [351, 153] width 702 height 128
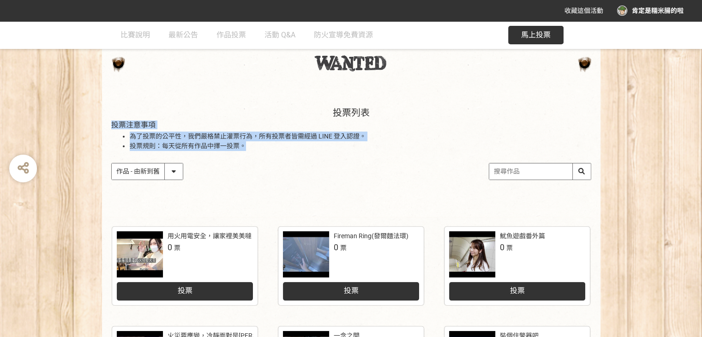
click at [109, 127] on div "投票列表 投票注意事項 為了投票的公平性，我們嚴格禁止灌票行為，所有投票者皆需經過 LINE 登入認證。 投票規則：每天從所有作品中擇一投票。 作品 - 由新…" at bounding box center [351, 153] width 499 height 128
drag, startPoint x: 113, startPoint y: 128, endPoint x: 278, endPoint y: 158, distance: 168.1
click at [278, 158] on div "投票列表 投票注意事項 為了投票的公平性，我們嚴格禁止灌票行為，所有投票者皆需經過 LINE 登入認證。 投票規則：每天從所有作品中擇一投票。 作品 - 由新…" at bounding box center [351, 153] width 499 height 128
click at [278, 155] on div "投票列表 投票注意事項 為了投票的公平性，我們嚴格禁止灌票行為，所有投票者皆需經過 LINE 登入認證。 投票規則：每天從所有作品中擇一投票。 作品 - 由新…" at bounding box center [351, 153] width 499 height 128
drag, startPoint x: 280, startPoint y: 148, endPoint x: 79, endPoint y: 126, distance: 202.1
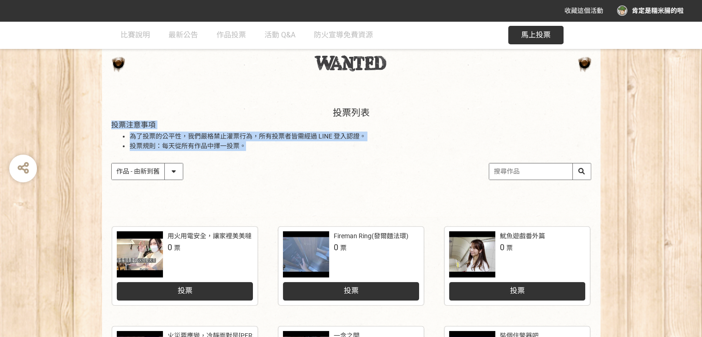
click at [79, 126] on div "投票列表 投票注意事項 為了投票的公平性，我們嚴格禁止灌票行為，所有投票者皆需經過 LINE 登入認證。 投票規則：每天從所有作品中擇一投票。 作品 - 由新…" at bounding box center [351, 153] width 702 height 128
click at [79, 125] on div "投票列表 投票注意事項 為了投票的公平性，我們嚴格禁止灌票行為，所有投票者皆需經過 LINE 登入認證。 投票規則：每天從所有作品中擇一投票。 作品 - 由新…" at bounding box center [351, 153] width 702 height 128
drag, startPoint x: 92, startPoint y: 122, endPoint x: 275, endPoint y: 151, distance: 185.0
click at [275, 151] on div "投票列表 投票注意事項 為了投票的公平性，我們嚴格禁止灌票行為，所有投票者皆需經過 LINE 登入認證。 投票規則：每天從所有作品中擇一投票。 作品 - 由新…" at bounding box center [351, 153] width 702 height 128
click at [270, 149] on li "投票規則：每天從所有作品中擇一投票。" at bounding box center [361, 146] width 462 height 10
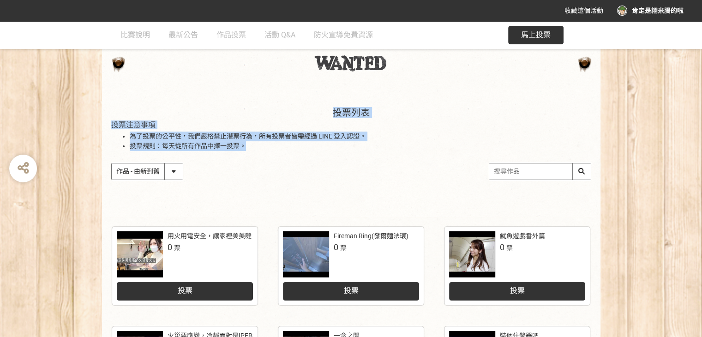
drag, startPoint x: 266, startPoint y: 148, endPoint x: 0, endPoint y: 106, distance: 269.3
click at [0, 107] on div "投票列表 投票注意事項 為了投票的公平性，我們嚴格禁止灌票行為，所有投票者皆需經過 LINE 登入認證。 投票規則：每天從所有作品中擇一投票。 作品 - 由新…" at bounding box center [351, 153] width 702 height 128
click at [0, 106] on div "投票列表 投票注意事項 為了投票的公平性，我們嚴格禁止灌票行為，所有投票者皆需經過 LINE 登入認證。 投票規則：每天從所有作品中擇一投票。 作品 - 由新…" at bounding box center [351, 153] width 702 height 128
drag, startPoint x: 37, startPoint y: 117, endPoint x: 304, endPoint y: 158, distance: 270.0
click at [304, 158] on div "投票列表 投票注意事項 為了投票的公平性，我們嚴格禁止灌票行為，所有投票者皆需經過 LINE 登入認證。 投票規則：每天從所有作品中擇一投票。 作品 - 由新…" at bounding box center [351, 153] width 702 height 128
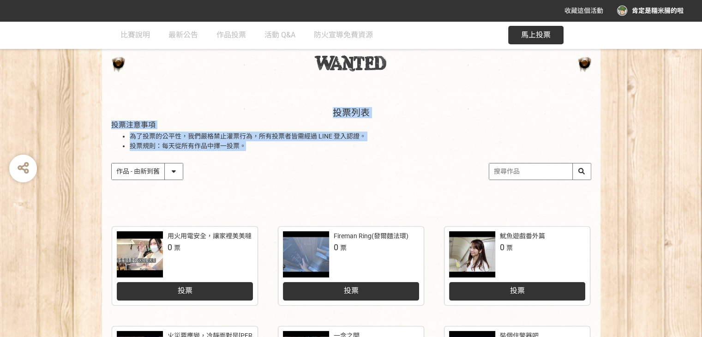
click at [286, 144] on li "投票規則：每天從所有作品中擇一投票。" at bounding box center [361, 146] width 462 height 10
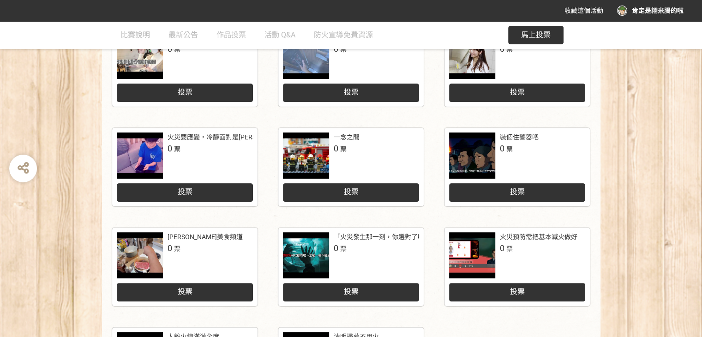
scroll to position [323, 0]
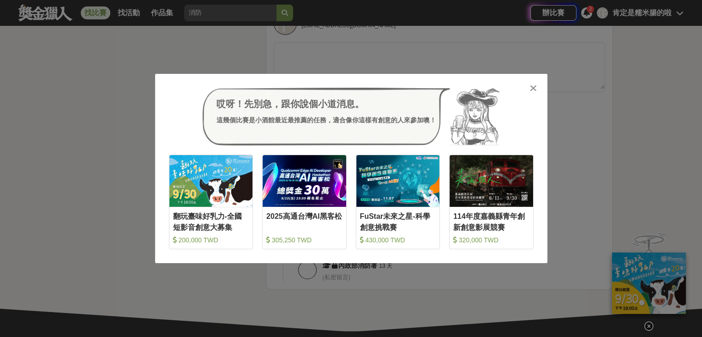
click at [533, 84] on icon at bounding box center [533, 88] width 7 height 9
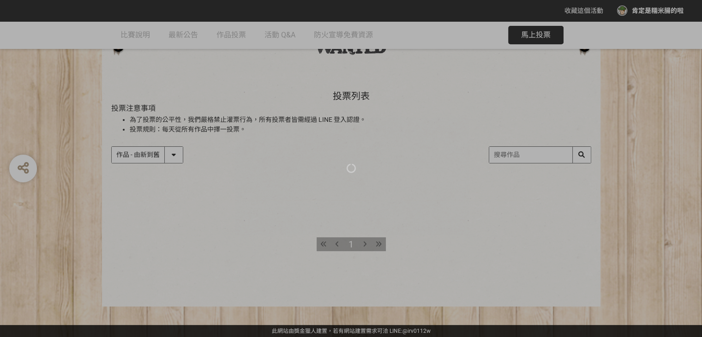
scroll to position [466, 0]
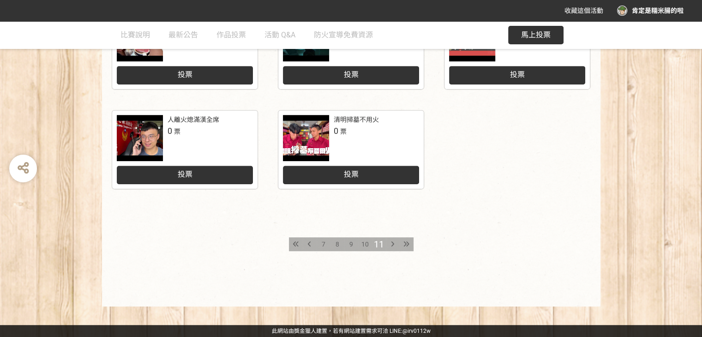
click at [321, 244] on div "7" at bounding box center [324, 244] width 14 height 14
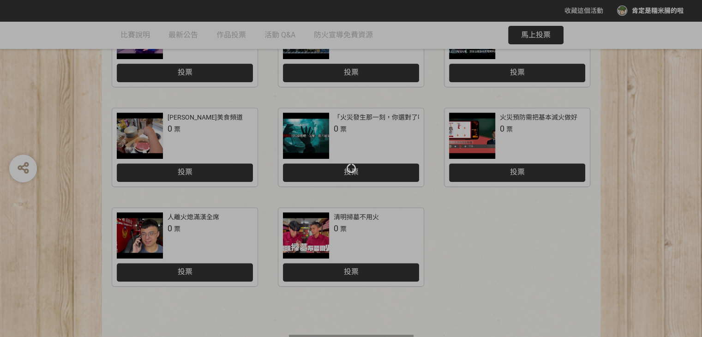
scroll to position [462, 0]
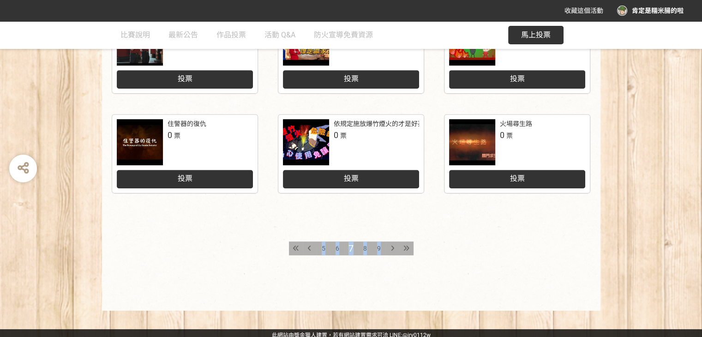
click at [336, 251] on span "6" at bounding box center [338, 248] width 4 height 7
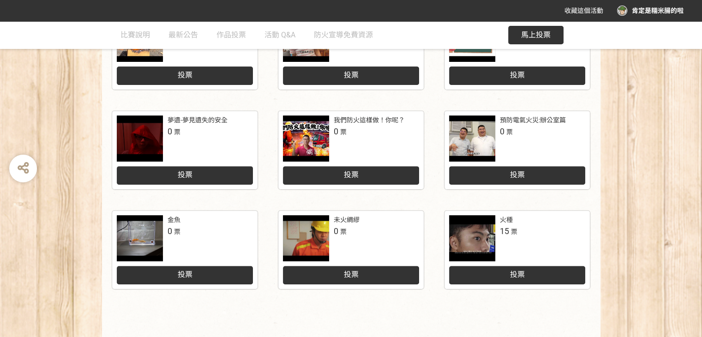
scroll to position [466, 0]
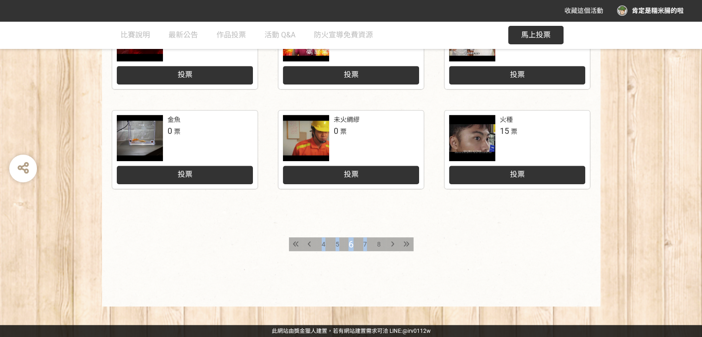
click at [500, 168] on div "投票" at bounding box center [517, 175] width 136 height 18
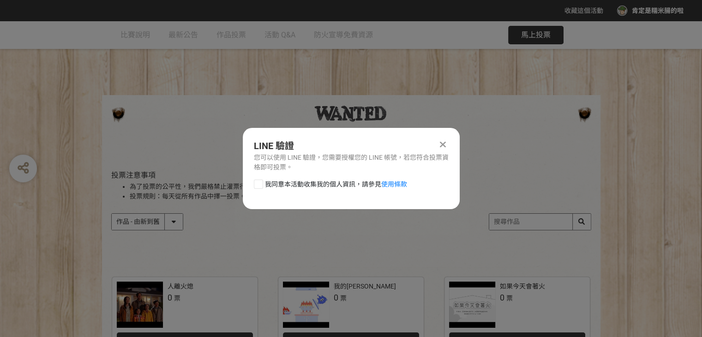
click at [446, 141] on div at bounding box center [443, 144] width 11 height 11
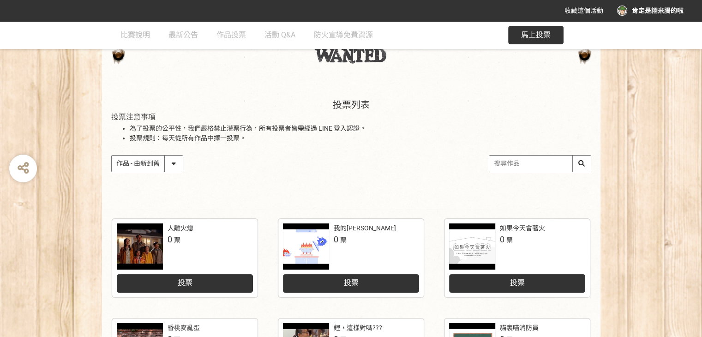
scroll to position [31, 0]
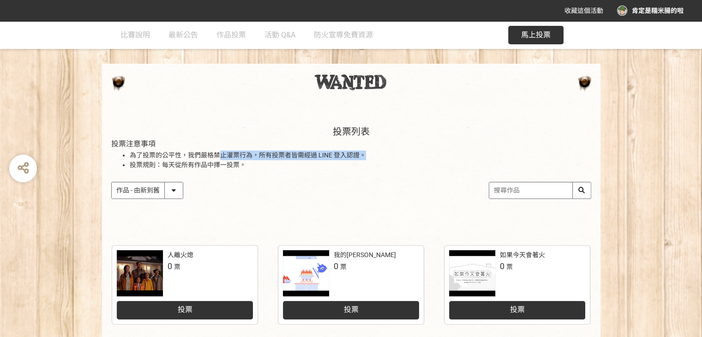
drag, startPoint x: 217, startPoint y: 152, endPoint x: 408, endPoint y: 156, distance: 190.7
click at [392, 160] on li "為了投票的公平性，我們嚴格禁止灌票行為，所有投票者皆需經過 LINE 登入認證。" at bounding box center [361, 165] width 462 height 10
click at [347, 164] on li "投票規則：每天從所有作品中擇一投票。" at bounding box center [361, 165] width 462 height 10
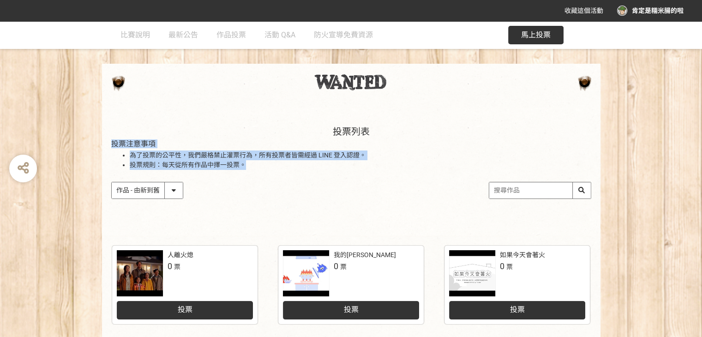
drag, startPoint x: 118, startPoint y: 149, endPoint x: 282, endPoint y: 169, distance: 165.1
click at [277, 169] on div "投票列表 投票注意事項 為了投票的公平性，我們嚴格禁止灌票行為，所有投票者皆需經過 LINE 登入認證。 投票規則：每天從所有作品中擇一投票。 作品 - 由新…" at bounding box center [351, 172] width 702 height 128
click at [282, 169] on li "投票規則：每天從所有作品中擇一投票。" at bounding box center [361, 165] width 462 height 10
drag, startPoint x: 206, startPoint y: 158, endPoint x: 98, endPoint y: 152, distance: 107.8
click at [98, 152] on div "投票列表 投票注意事項 為了投票的公平性，我們嚴格禁止灌票行為，所有投票者皆需經過 LINE 登入認證。 投票規則：每天從所有作品中擇一投票。 作品 - 由新…" at bounding box center [351, 172] width 702 height 128
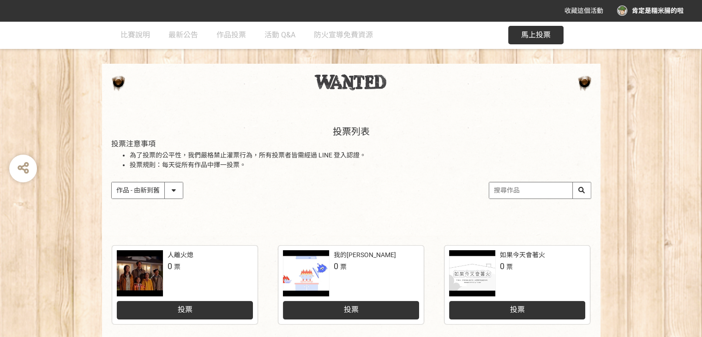
click at [96, 143] on div "投票列表 投票注意事項 為了投票的公平性，我們嚴格禁止灌票行為，所有投票者皆需經過 LINE 登入認證。 投票規則：每天從所有作品中擇一投票。 作品 - 由新…" at bounding box center [351, 172] width 702 height 128
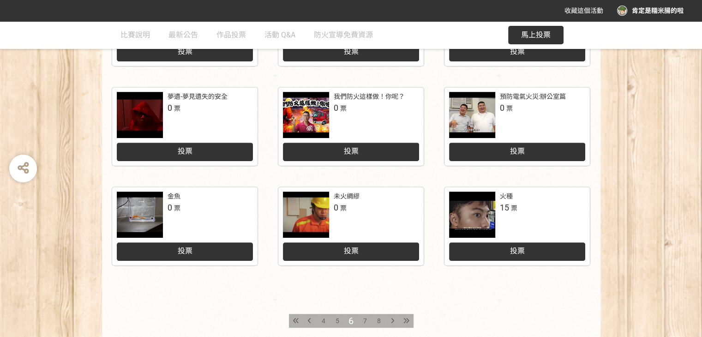
scroll to position [374, 0]
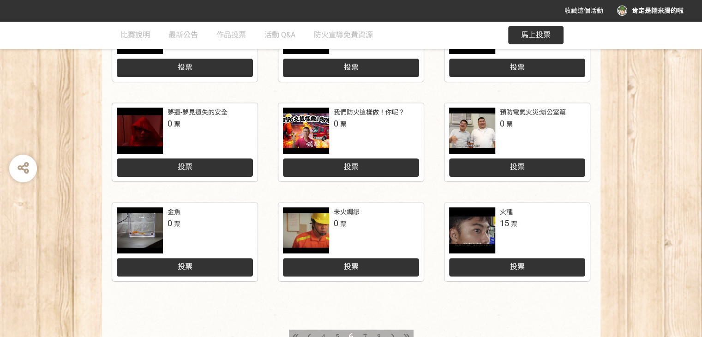
click at [476, 232] on div at bounding box center [472, 230] width 46 height 46
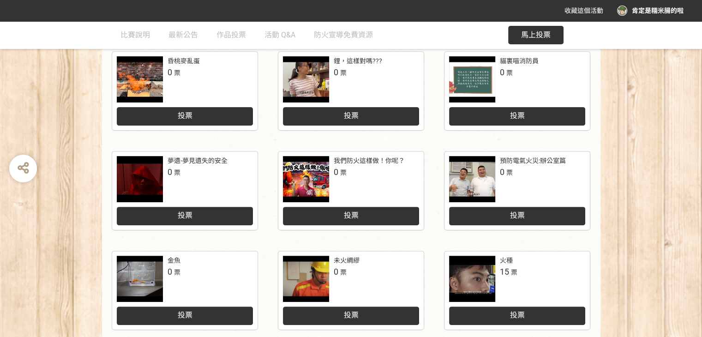
scroll to position [327, 0]
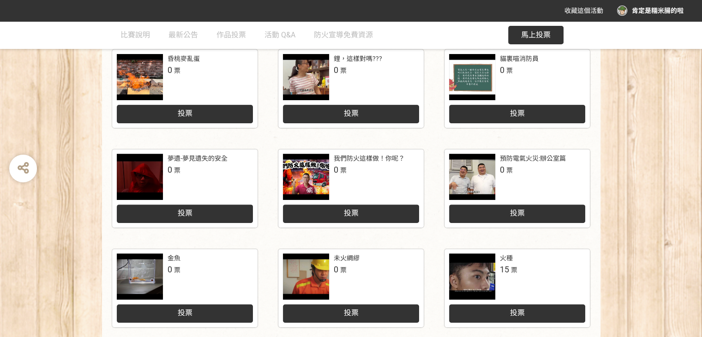
click at [434, 139] on div "鋰，這樣對嗎??? 0 票 投票" at bounding box center [517, 99] width 166 height 100
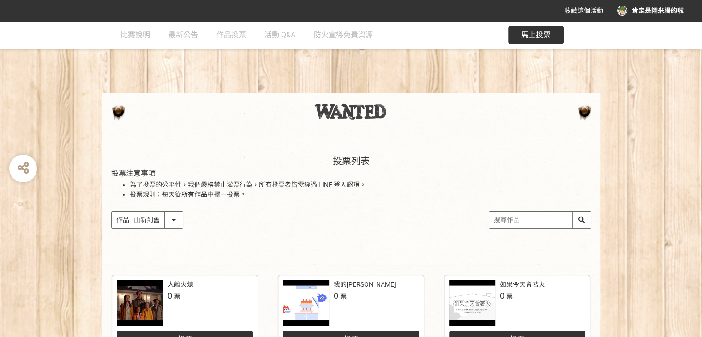
scroll to position [0, 0]
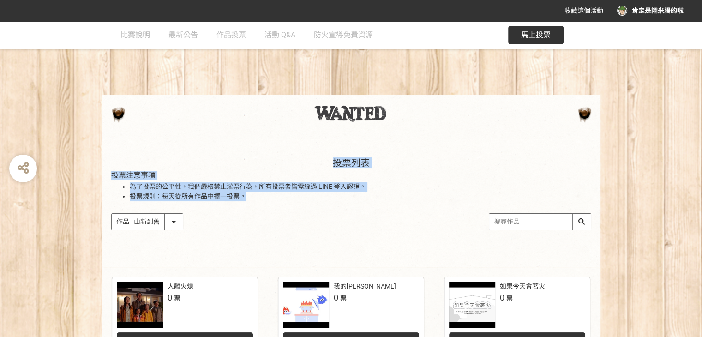
drag, startPoint x: 151, startPoint y: 165, endPoint x: 320, endPoint y: 202, distance: 173.1
click at [320, 202] on div "投票列表 投票注意事項 為了投票的公平性，我們嚴格禁止灌票行為，所有投票者皆需經過 LINE 登入認證。 投票規則：每天從所有作品中擇一投票。 作品 - 由新…" at bounding box center [351, 203] width 499 height 128
drag, startPoint x: 320, startPoint y: 192, endPoint x: 309, endPoint y: 150, distance: 43.5
click at [309, 150] on div "投票列表 投票注意事項 為了投票的公平性，我們嚴格禁止灌票行為，所有投票者皆需經過 LINE 登入認證。 投票規則：每天從所有作品中擇一投票。 作品 - 由新…" at bounding box center [351, 203] width 499 height 128
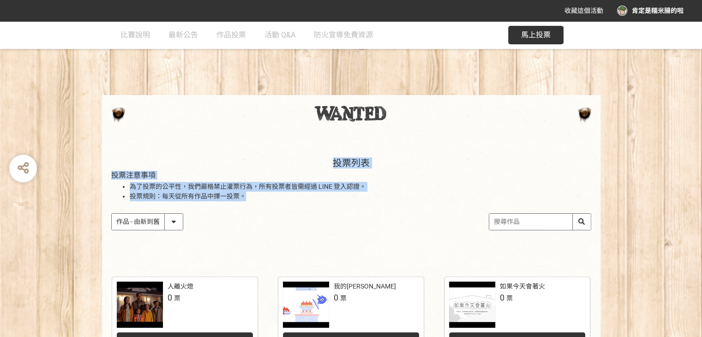
click at [309, 150] on div "投票列表 投票注意事項 為了投票的公平性，我們嚴格禁止灌票行為，所有投票者皆需經過 LINE 登入認證。 投票規則：每天從所有作品中擇一投票。 作品 - 由新…" at bounding box center [351, 203] width 499 height 128
drag, startPoint x: 309, startPoint y: 150, endPoint x: 350, endPoint y: 198, distance: 63.9
click at [350, 198] on div "投票列表 投票注意事項 為了投票的公平性，我們嚴格禁止灌票行為，所有投票者皆需經過 LINE 登入認證。 投票規則：每天從所有作品中擇一投票。 作品 - 由新…" at bounding box center [351, 203] width 499 height 128
click at [350, 198] on li "投票規則：每天從所有作品中擇一投票。" at bounding box center [361, 197] width 462 height 10
drag, startPoint x: 353, startPoint y: 203, endPoint x: 324, endPoint y: 146, distance: 63.8
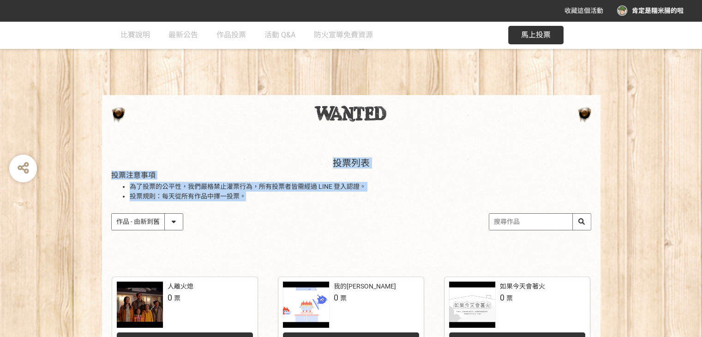
click at [324, 146] on div "投票列表 投票注意事項 為了投票的公平性，我們嚴格禁止灌票行為，所有投票者皆需經過 LINE 登入認證。 投票規則：每天從所有作品中擇一投票。 作品 - 由新…" at bounding box center [351, 203] width 499 height 128
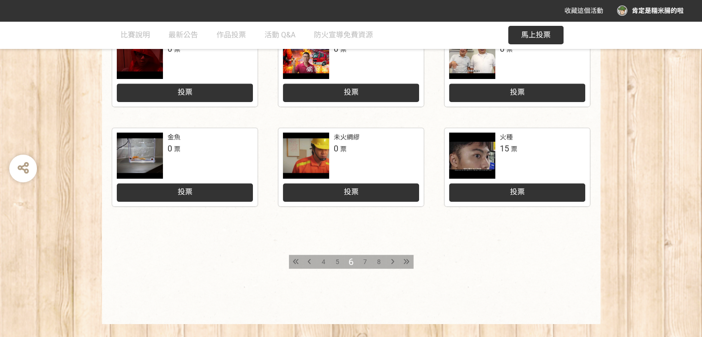
scroll to position [466, 0]
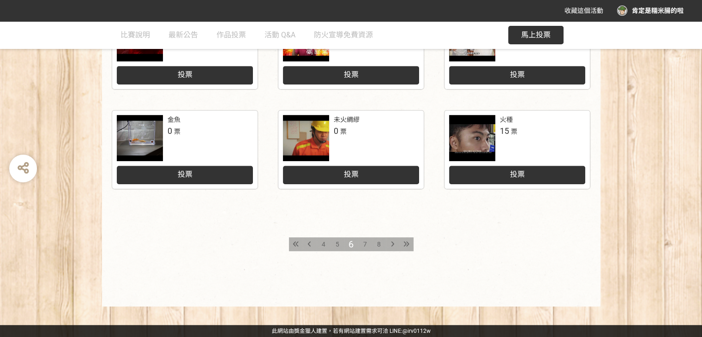
click at [327, 244] on div "4" at bounding box center [324, 244] width 14 height 14
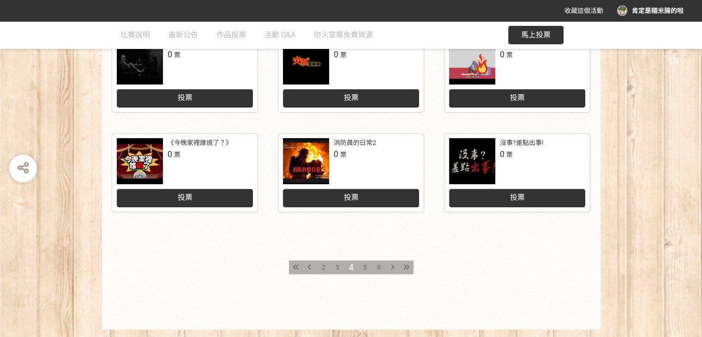
scroll to position [462, 0]
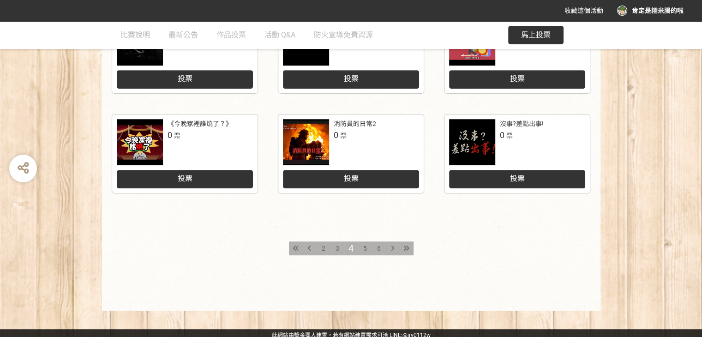
click at [356, 244] on div "4" at bounding box center [351, 248] width 14 height 14
click at [366, 245] on span "5" at bounding box center [365, 248] width 4 height 7
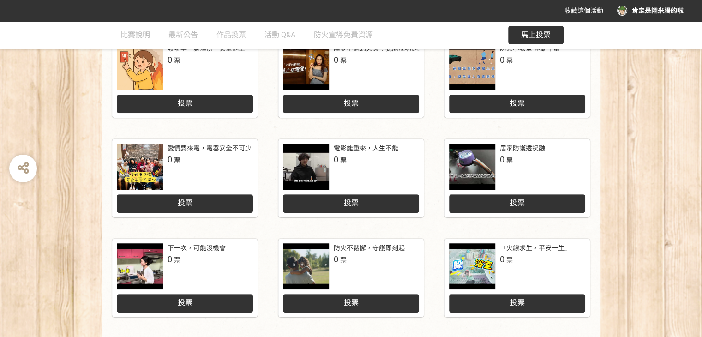
scroll to position [466, 0]
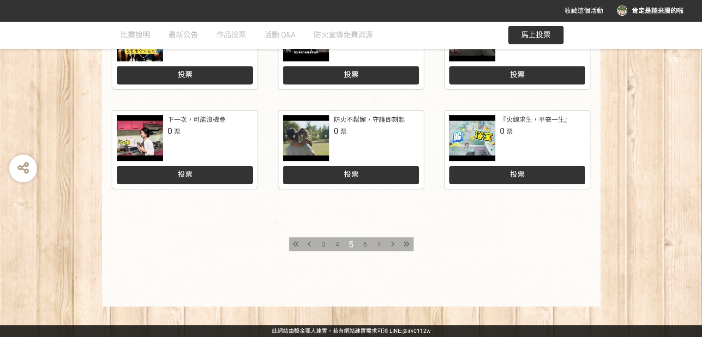
click at [362, 244] on div "6" at bounding box center [365, 244] width 14 height 14
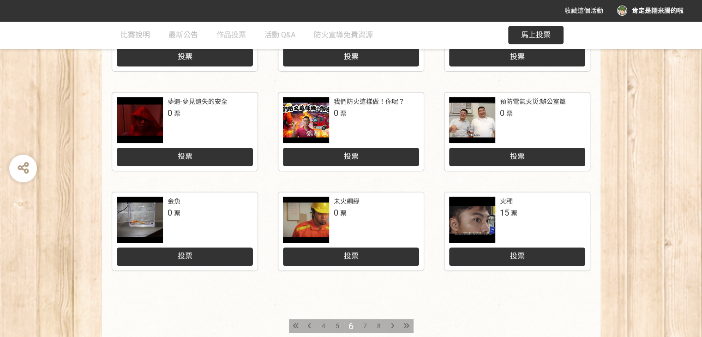
scroll to position [416, 0]
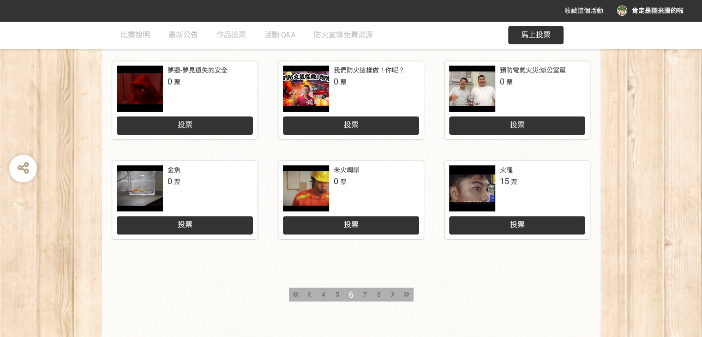
click at [491, 176] on div at bounding box center [472, 188] width 46 height 46
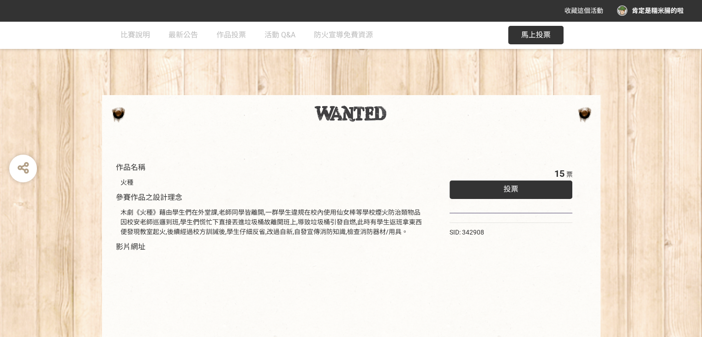
drag, startPoint x: 117, startPoint y: 210, endPoint x: 420, endPoint y: 233, distance: 303.8
click at [420, 233] on div "木劇《火種》藉由學生們在外堂課,老師同學皆離開,一群學生違規在校內使用仙女棒等學校煙火防治類物品 因校安老師巡邏到班,學生們慌忙下直接丟進垃圾桶故離開班上,導…" at bounding box center [271, 222] width 311 height 38
click at [277, 226] on div "木劇《火種》藉由學生們在外堂課,老師同學皆離開,一群學生違規在校內使用仙女棒等學校煙火防治類物品 因校安老師巡邏到班,學生們慌忙下直接丟進垃圾桶故離開班上,導…" at bounding box center [271, 222] width 301 height 29
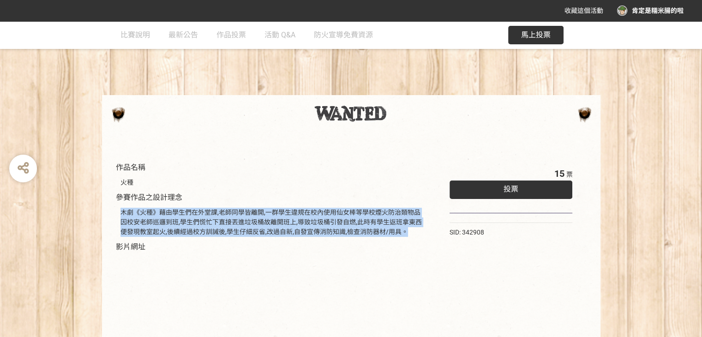
drag, startPoint x: 117, startPoint y: 211, endPoint x: 414, endPoint y: 237, distance: 298.4
click at [408, 237] on div "木劇《火種》藉由學生們在外堂課,老師同學皆離開,一群學生違規在校內使用仙女棒等學校煙火防治類物品 因校安老師巡邏到班,學生們慌忙下直接丟進垃圾桶故離開班上,導…" at bounding box center [271, 222] width 311 height 38
click at [414, 237] on div "木劇《火種》藉由學生們在外堂課,老師同學皆離開,一群學生違規在校內使用仙女棒等學校煙火防治類物品 因校安老師巡邏到班,學生們慌忙下直接丟進垃圾桶故離開班上,導…" at bounding box center [271, 222] width 311 height 38
drag, startPoint x: 415, startPoint y: 237, endPoint x: 121, endPoint y: 215, distance: 294.5
click at [121, 215] on div "木劇《火種》藉由學生們在外堂課,老師同學皆離開,一群學生違規在校內使用仙女棒等學校煙火防治類物品 因校安老師巡邏到班,學生們慌忙下直接丟進垃圾桶故離開班上,導…" at bounding box center [271, 222] width 311 height 38
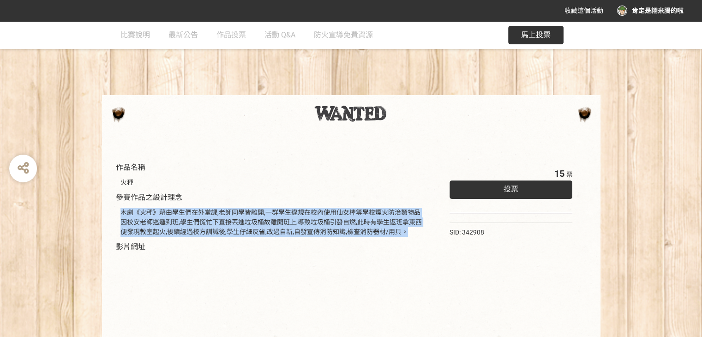
click at [121, 215] on div "木劇《火種》藉由學生們在外堂課,老師同學皆離開,一群學生違規在校內使用仙女棒等學校煙火防治類物品 因校安老師巡邏到班,學生們慌忙下直接丟進垃圾桶故離開班上,導…" at bounding box center [271, 222] width 301 height 29
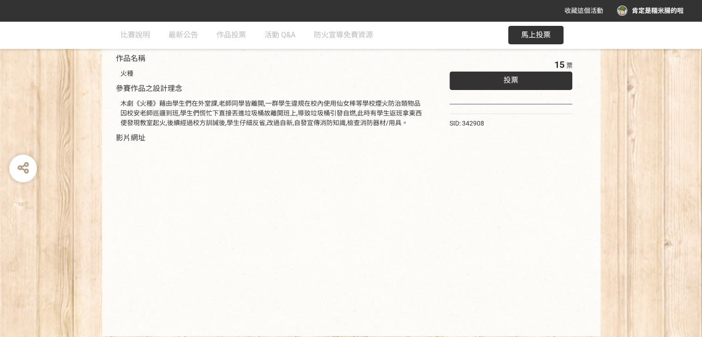
scroll to position [139, 0]
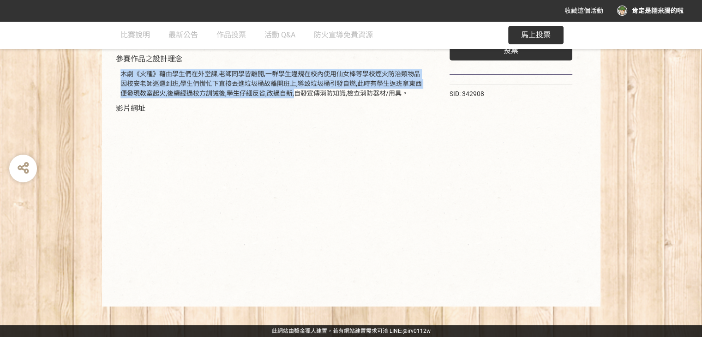
drag, startPoint x: 117, startPoint y: 67, endPoint x: 292, endPoint y: 97, distance: 177.5
click at [292, 96] on div "木劇《火種》藉由學生們在外堂課,老師同學皆離開,一群學生違規在校內使用仙女棒等學校煙火防治類物品 因校安老師巡邏到班,學生們慌忙下直接丟進垃圾桶故離開班上,導…" at bounding box center [271, 84] width 311 height 38
click at [292, 97] on div "木劇《火種》藉由學生們在外堂課,老師同學皆離開,一群學生違規在校內使用仙女棒等學校煙火防治類物品 因校安老師巡邏到班,學生們慌忙下直接丟進垃圾桶故離開班上,導…" at bounding box center [271, 83] width 301 height 29
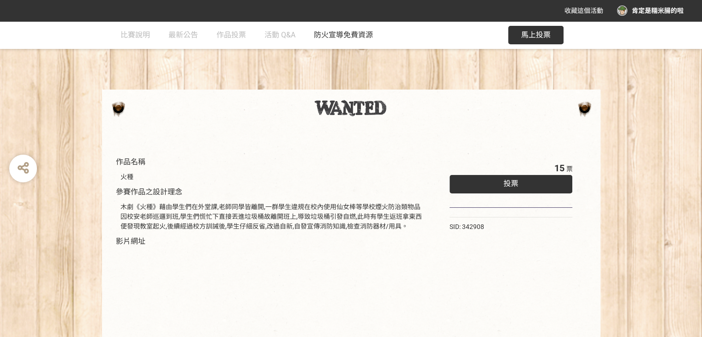
scroll to position [0, 0]
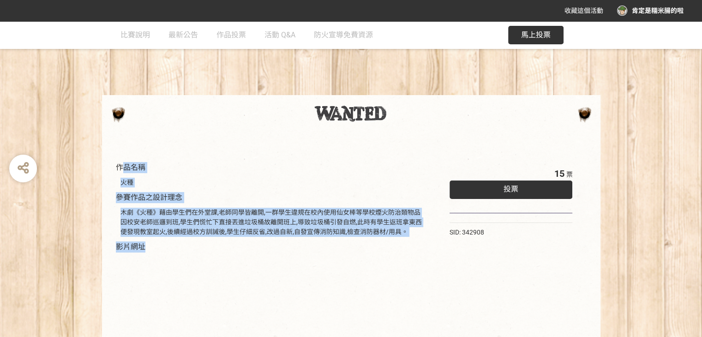
drag, startPoint x: 132, startPoint y: 171, endPoint x: 293, endPoint y: 242, distance: 175.7
click at [293, 241] on div "作品名稱 火種 參賽作品之設計理念 木劇《火種》藉由學生們在外堂課,老師同學皆離開,一群學生違規在校內使用仙女棒等學校煙火防治類物品 因校安老師巡邏到班,學生…" at bounding box center [271, 296] width 311 height 269
click at [284, 251] on div "作品名稱 火種 參賽作品之設計理念 木劇《火種》藉由學生們在外堂課,老師同學皆離開,一群學生違規在校內使用仙女棒等學校煙火防治類物品 因校安老師巡邏到班,學生…" at bounding box center [271, 296] width 311 height 269
drag, startPoint x: 240, startPoint y: 251, endPoint x: 117, endPoint y: 159, distance: 153.1
click at [117, 159] on div "作品名稱 火種 參賽作品之設計理念 木劇《火種》藉由學生們在外堂課,老師同學皆離開,一群學生違規在校內使用仙女棒等學校煙火防治類物品 因校安老師巡邏到班,學生…" at bounding box center [271, 296] width 320 height 278
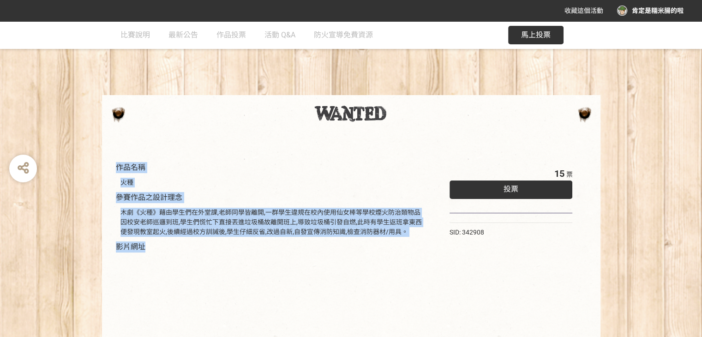
click at [117, 159] on div "作品名稱 火種 參賽作品之設計理念 木劇《火種》藉由學生們在外堂課,老師同學皆離開,一群學生違規在校內使用仙女棒等學校煙火防治類物品 因校安老師巡邏到班,學生…" at bounding box center [271, 296] width 320 height 278
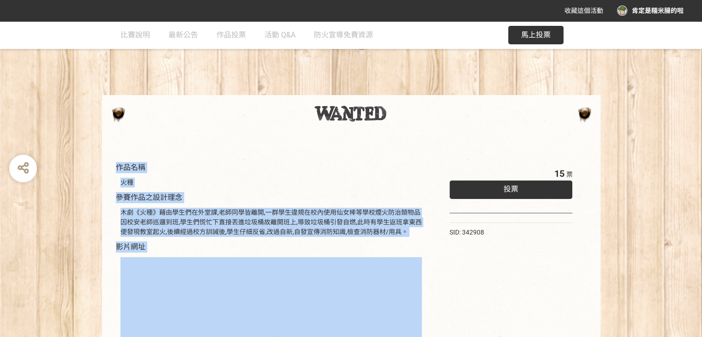
drag, startPoint x: 116, startPoint y: 159, endPoint x: 174, endPoint y: 249, distance: 106.3
click at [174, 249] on div "作品名稱 火種 參賽作品之設計理念 木劇《火種》藉由學生們在外堂課,老師同學皆離開,一群學生違規在校內使用仙女棒等學校煙火防治類物品 因校安老師巡邏到班,學生…" at bounding box center [271, 296] width 320 height 278
click at [174, 249] on div "作品名稱 火種 參賽作品之設計理念 木劇《火種》藉由學生們在外堂課,老師同學皆離開,一群學生違規在校內使用仙女棒等學校煙火防治類物品 因校安老師巡邏到班,學生…" at bounding box center [271, 296] width 311 height 269
drag, startPoint x: 174, startPoint y: 249, endPoint x: 102, endPoint y: 170, distance: 106.2
click at [103, 173] on div "作品名稱 火種 參賽作品之設計理念 木劇《火種》藉由學生們在外堂課,老師同學皆離開,一群學生違規在校內使用仙女棒等學校煙火防治類物品 因校安老師巡邏到班,學生…" at bounding box center [351, 292] width 499 height 306
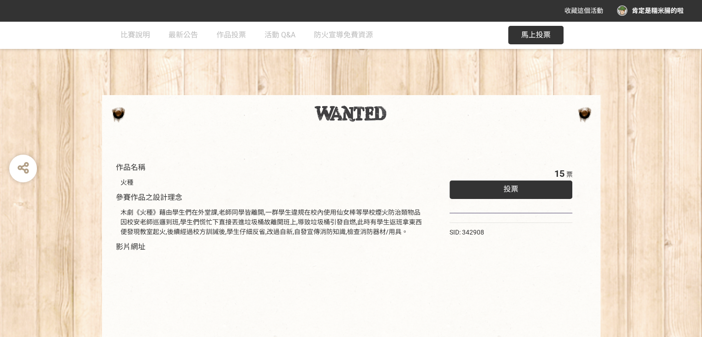
click at [102, 170] on div "作品名稱 火種 參賽作品之設計理念 木劇《火種》藉由學生們在外堂課,老師同學皆離開,一群學生違規在校內使用仙女棒等學校煙火防治類物品 因校安老師巡邏到班,學生…" at bounding box center [351, 292] width 499 height 306
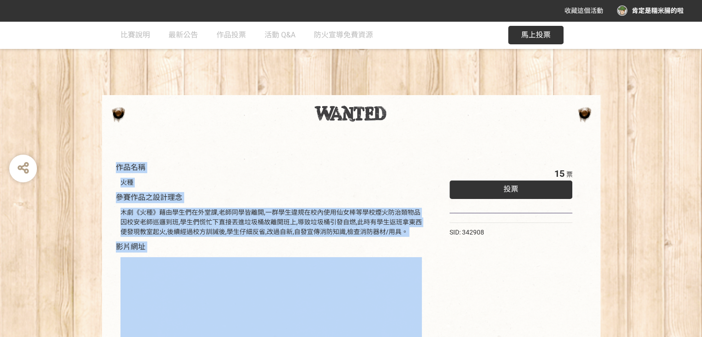
drag, startPoint x: 102, startPoint y: 159, endPoint x: 199, endPoint y: 257, distance: 138.1
click at [83, 7] on div "收藏這個活動 肯定是糯米腸的啦 此網站由獎金獵人建置，若有網站建置需求 可洽 LINE: @irv0112w 分享 比賽說明 最新公告 作品投票 活動 Q&A…" at bounding box center [351, 238] width 702 height 476
click at [205, 242] on div "作品名稱 火種 參賽作品之設計理念 木劇《火種》藉由學生們在外堂課,老師同學皆離開,一群學生違規在校內使用仙女棒等學校煙火防治類物品 因校安老師巡邏到班,學生…" at bounding box center [271, 296] width 311 height 269
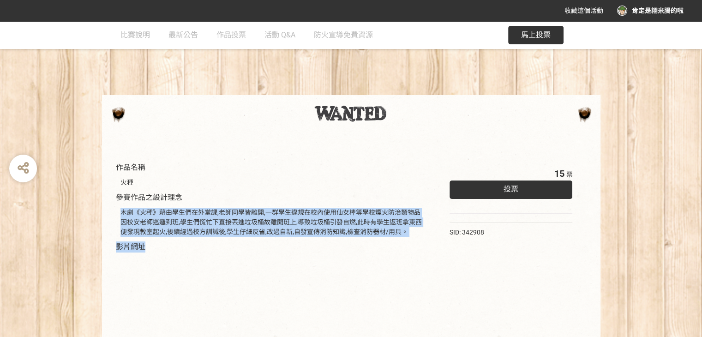
drag, startPoint x: 324, startPoint y: 232, endPoint x: 243, endPoint y: 187, distance: 92.0
click at [249, 191] on div "作品名稱 火種 參賽作品之設計理念 木劇《火種》藉由學生們在外堂課,老師同學皆離開,一群學生違規在校內使用仙女棒等學校煙火防治類物品 因校安老師巡邏到班,學生…" at bounding box center [271, 296] width 311 height 269
click at [243, 187] on div "火種" at bounding box center [271, 182] width 311 height 19
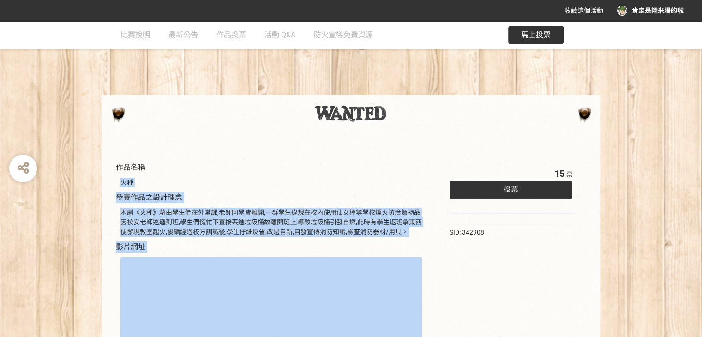
drag, startPoint x: 147, startPoint y: 165, endPoint x: 237, endPoint y: 253, distance: 125.1
click at [237, 253] on div "作品名稱 火種 參賽作品之設計理念 木劇《火種》藉由學生們在外堂課,老師同學皆離開,一群學生違規在校內使用仙女棒等學校煙火防治類物品 因校安老師巡邏到班,學生…" at bounding box center [271, 296] width 311 height 269
click at [235, 245] on div "作品名稱 火種 參賽作品之設計理念 木劇《火種》藉由學生們在外堂課,老師同學皆離開,一群學生違規在校內使用仙女棒等學校煙火防治類物品 因校安老師巡邏到班,學生…" at bounding box center [271, 296] width 311 height 269
drag, startPoint x: 235, startPoint y: 245, endPoint x: 133, endPoint y: 148, distance: 141.1
click at [140, 154] on div "作品名稱 火種 參賽作品之設計理念 木劇《火種》藉由學生們在外堂課,老師同學皆離開,一群學生違規在校內使用仙女棒等學校煙火防治類物品 因校安老師巡邏到班,學生…" at bounding box center [351, 292] width 499 height 306
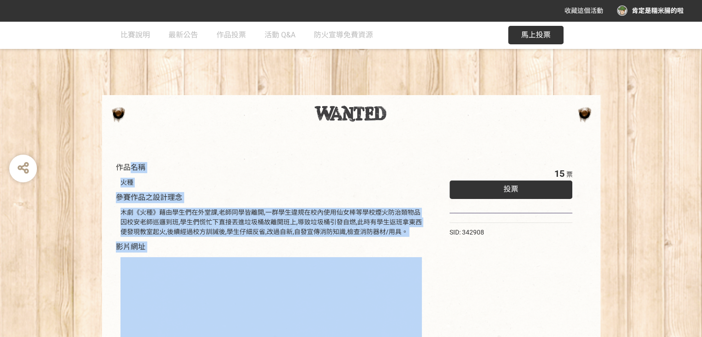
click at [131, 146] on div "作品名稱 火種 參賽作品之設計理念 木劇《火種》藉由學生們在外堂課,老師同學皆離開,一群學生違規在校內使用仙女棒等學校煙火防治類物品 因校安老師巡邏到班,學生…" at bounding box center [351, 292] width 499 height 306
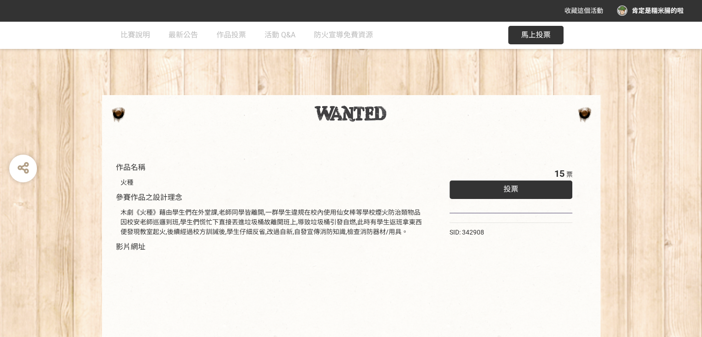
click at [150, 37] on span "比賽說明" at bounding box center [136, 34] width 30 height 9
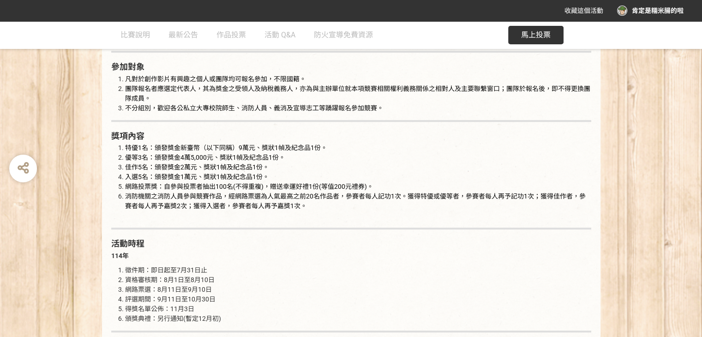
scroll to position [600, 0]
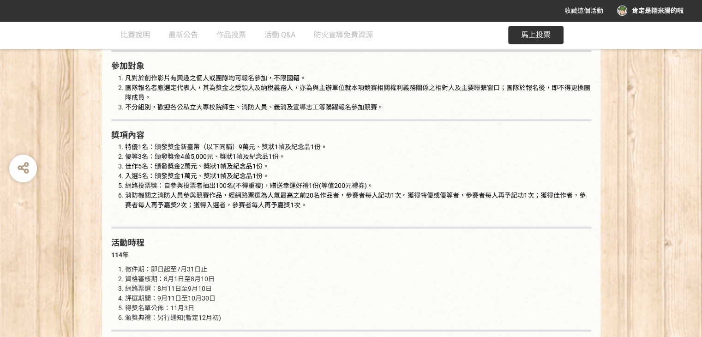
drag, startPoint x: 98, startPoint y: 146, endPoint x: 295, endPoint y: 220, distance: 211.1
click at [314, 200] on li "消防機關之消防人員參與競賽作品，經網路票選為人氣最高之前20名作品者，參賽者每人記功1次。獲得特優或優等者，參賽者每人再予記功1次；獲得佳作者，參賽者每人再予…" at bounding box center [358, 205] width 466 height 29
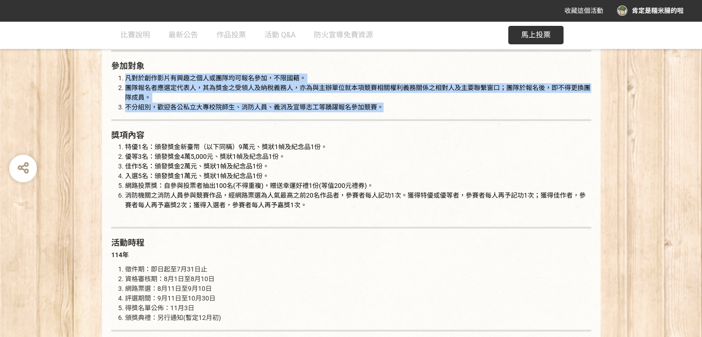
drag, startPoint x: 113, startPoint y: 77, endPoint x: 396, endPoint y: 108, distance: 285.2
click at [396, 108] on ol "凡對於創作影片有興趣之個人或團隊均可報名參加，不限國籍。 團隊報名者應選定代表人，其為獎金之受領人及納稅義務人，亦為與主辦單位就本項競賽相關權利義務關係之相對…" at bounding box center [351, 92] width 480 height 39
click at [396, 108] on li "不分組別，歡迎各公私立大專校院師生、消防人員、義消及宣導志工等踴躍報名參加競賽。" at bounding box center [358, 108] width 466 height 10
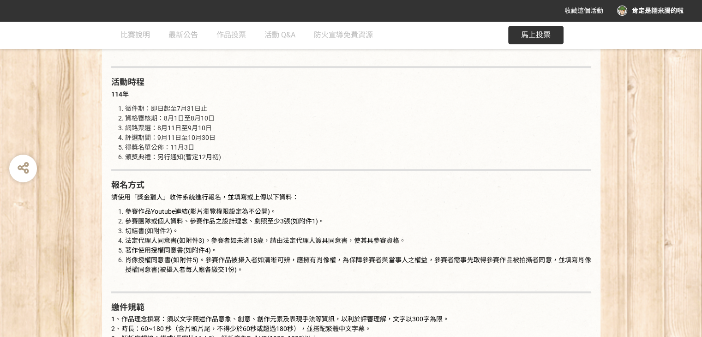
scroll to position [877, 0]
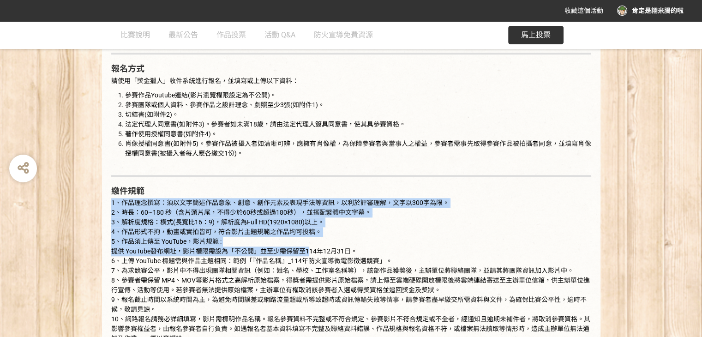
drag, startPoint x: 129, startPoint y: 211, endPoint x: 311, endPoint y: 252, distance: 186.4
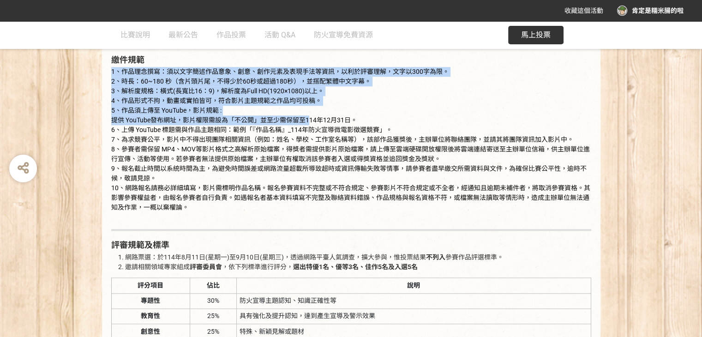
scroll to position [1016, 0]
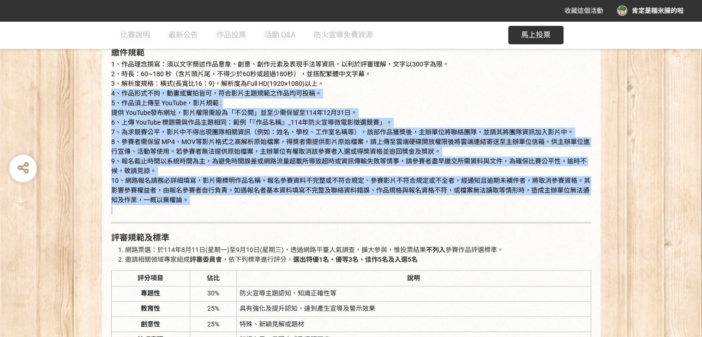
drag, startPoint x: 199, startPoint y: 207, endPoint x: 83, endPoint y: 89, distance: 165.9
click at [83, 92] on div "比賽說明 活動目的 火，讓生活更加便利，但當我們沒有正確使用或疏於管理時，星星之火可燎原，為灌輸民眾火災預防正確觀念與安全意識，藉由徵選活動擴大民眾參與及選出…" at bounding box center [351, 285] width 702 height 1549
click at [83, 89] on div "比賽說明 活動目的 火，讓生活更加便利，但當我們沒有正確使用或疏於管理時，星星之火可燎原，為灌輸民眾火災預防正確觀念與安全意識，藉由徵選活動擴大民眾參與及選出…" at bounding box center [351, 285] width 702 height 1549
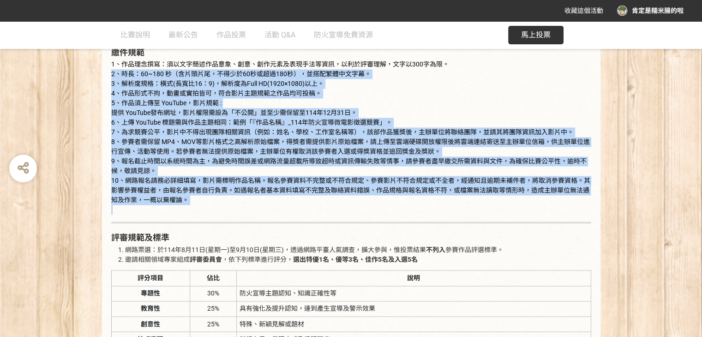
drag, startPoint x: 79, startPoint y: 78, endPoint x: 224, endPoint y: 213, distance: 198.0
click at [224, 213] on div "比賽說明 活動目的 火，讓生活更加便利，但當我們沒有正確使用或疏於管理時，星星之火可燎原，為灌輸民眾火災預防正確觀念與安全意識，藉由徵選活動擴大民眾參與及選出…" at bounding box center [351, 285] width 702 height 1549
click at [218, 205] on p "1、作品理念撰寫：須以文字簡述作品意象、創意、創作元素及表現手法等資訊，以利於評審理解，文字以300字為限。 2、時長：60~180 秒（含片頭片尾，不得少於…" at bounding box center [351, 137] width 480 height 155
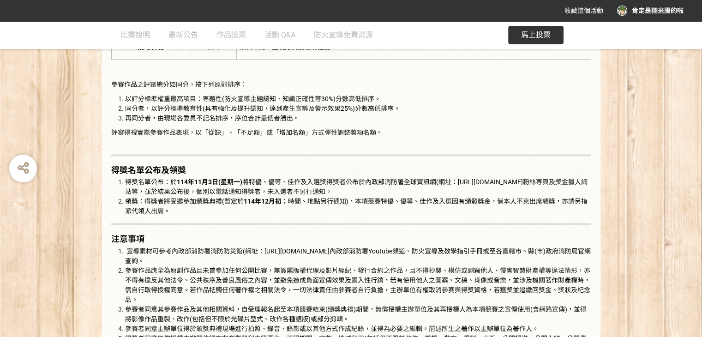
scroll to position [1339, 0]
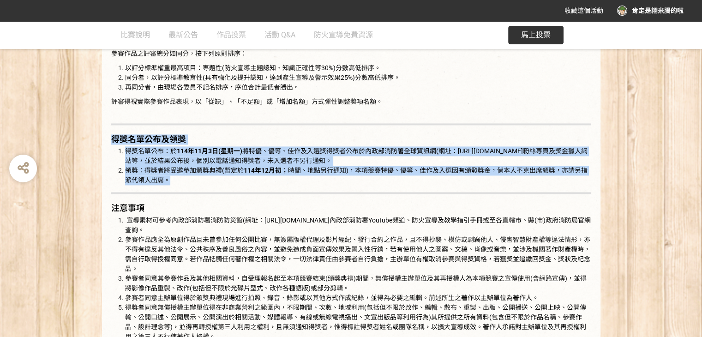
drag, startPoint x: 87, startPoint y: 124, endPoint x: 220, endPoint y: 181, distance: 144.4
click at [220, 181] on li "領獎：得獎者將受邀參加頒獎典禮(暫定於 114年12月初 ；時間、地點另行通知)，本項競賽特優、優等、佳作及入選因有頒發獎金，倘本人不克出席領獎，亦請另指派代…" at bounding box center [358, 175] width 466 height 19
drag, startPoint x: 212, startPoint y: 179, endPoint x: 70, endPoint y: 135, distance: 148.4
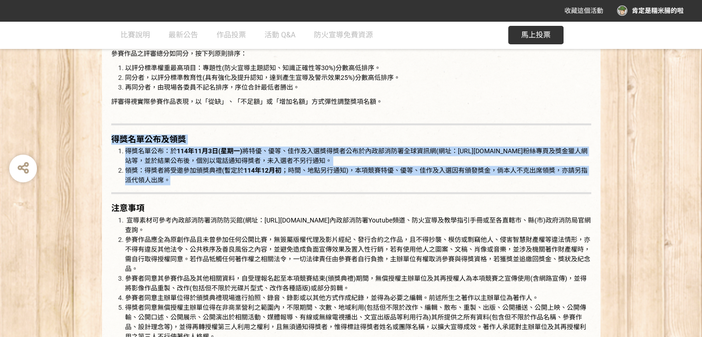
click at [139, 162] on span "得獎名單公布：於 114年11月3日(星期一) 將特優、優等、佳作及入選獎得獎者公布於內政部消防署全球資訊網(網址：https://www.nfa.gov.t…" at bounding box center [356, 155] width 463 height 17
drag, startPoint x: 102, startPoint y: 133, endPoint x: 187, endPoint y: 180, distance: 96.9
click at [187, 180] on li "領獎：得獎者將受邀參加頒獎典禮(暫定於 114年12月初 ；時間、地點另行通知)，本項競賽特優、優等、佳作及入選因有頒發獎金，倘本人不克出席領獎，亦請另指派代…" at bounding box center [358, 175] width 466 height 19
drag, startPoint x: 190, startPoint y: 183, endPoint x: 100, endPoint y: 139, distance: 100.8
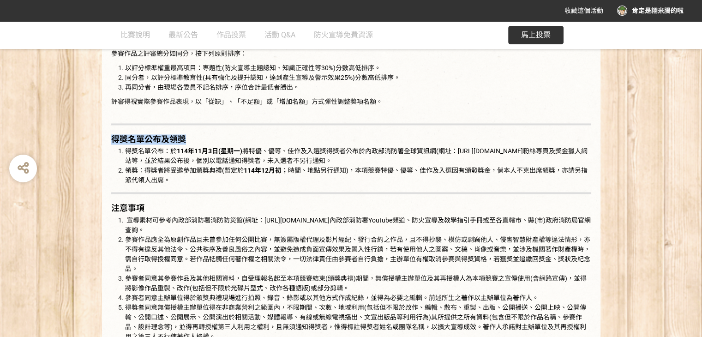
drag, startPoint x: 98, startPoint y: 138, endPoint x: 205, endPoint y: 177, distance: 114.2
click at [205, 177] on li "領獎：得獎者將受邀參加頒獎典禮(暫定於 114年12月初 ；時間、地點另行通知)，本項競賽特優、優等、佳作及入選因有頒發獎金，倘本人不克出席領獎，亦請另指派代…" at bounding box center [358, 175] width 466 height 19
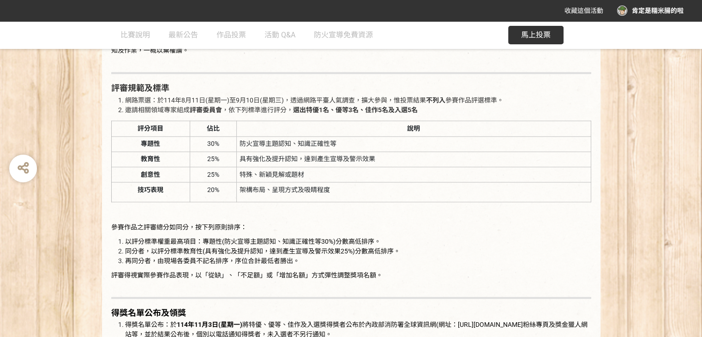
scroll to position [1154, 0]
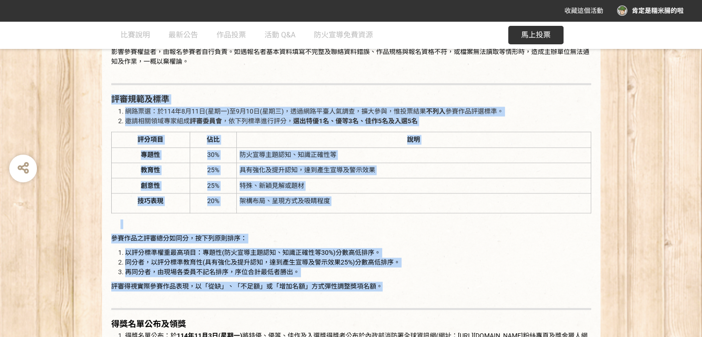
drag, startPoint x: 94, startPoint y: 103, endPoint x: 412, endPoint y: 283, distance: 365.7
click at [412, 283] on div "比賽說明 活動目的 火，讓生活更加便利，但當我們沒有正確使用或疏於管理時，星星之火可燎原，為灌輸民眾火災預防正確觀念與安全意識，藉由徵選活動擴大民眾參與及選出…" at bounding box center [351, 146] width 702 height 1549
click at [414, 288] on p "評審得視實際參賽作品表現，以「從缺」、「不足額」或「增加名額」方式彈性調整獎項名額。" at bounding box center [351, 291] width 480 height 19
drag, startPoint x: 413, startPoint y: 294, endPoint x: 89, endPoint y: 103, distance: 376.5
click at [89, 103] on div "比賽說明 活動目的 火，讓生活更加便利，但當我們沒有正確使用或疏於管理時，星星之火可燎原，為灌輸民眾火災預防正確觀念與安全意識，藉由徵選活動擴大民眾參與及選出…" at bounding box center [351, 146] width 702 height 1549
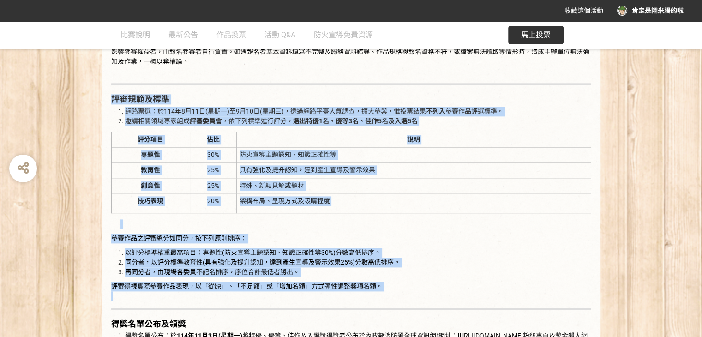
click at [89, 100] on div "比賽說明 活動目的 火，讓生活更加便利，但當我們沒有正確使用或疏於管理時，星星之火可燎原，為灌輸民眾火災預防正確觀念與安全意識，藉由徵選活動擴大民眾參與及選出…" at bounding box center [351, 146] width 702 height 1549
drag, startPoint x: 88, startPoint y: 95, endPoint x: 400, endPoint y: 287, distance: 366.9
click at [400, 287] on div "比賽說明 活動目的 火，讓生活更加便利，但當我們沒有正確使用或疏於管理時，星星之火可燎原，為灌輸民眾火災預防正確觀念與安全意識，藉由徵選活動擴大民眾參與及選出…" at bounding box center [351, 146] width 702 height 1549
click at [400, 286] on p "評審得視實際參賽作品表現，以「從缺」、「不足額」或「增加名額」方式彈性調整獎項名額。" at bounding box center [351, 291] width 480 height 19
drag, startPoint x: 395, startPoint y: 283, endPoint x: 111, endPoint y: 96, distance: 339.7
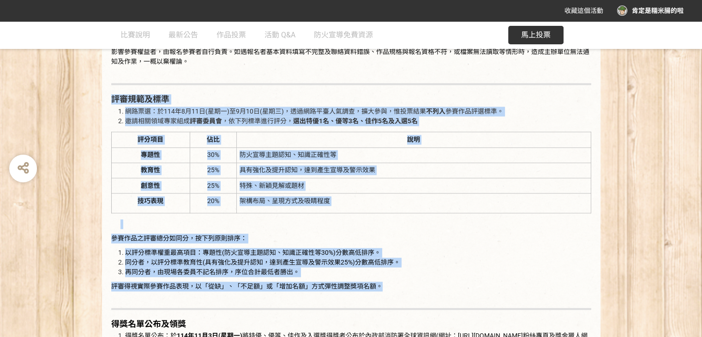
click at [111, 96] on div "活動目的 火，讓生活更加便利，但當我們沒有正確使用或疏於管理時，星星之火可燎原，為灌輸民眾火災預防正確觀念與安全意識，藉由徵選活動擴大民眾參與及選出具吸引力及…" at bounding box center [351, 98] width 480 height 1381
click at [102, 94] on div "比賽說明 活動目的 火，讓生活更加便利，但當我們沒有正確使用或疏於管理時，星星之火可燎原，為灌輸民眾火災預防正確觀念與安全意識，藉由徵選活動擴大民眾參與及選出…" at bounding box center [351, 146] width 499 height 1549
click at [118, 94] on strong "評審規範及標準" at bounding box center [140, 99] width 58 height 10
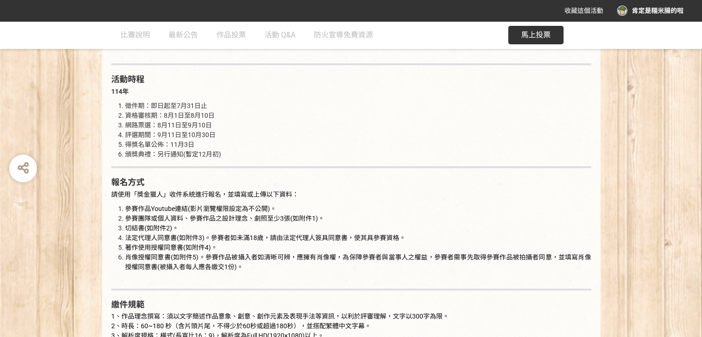
scroll to position [764, 0]
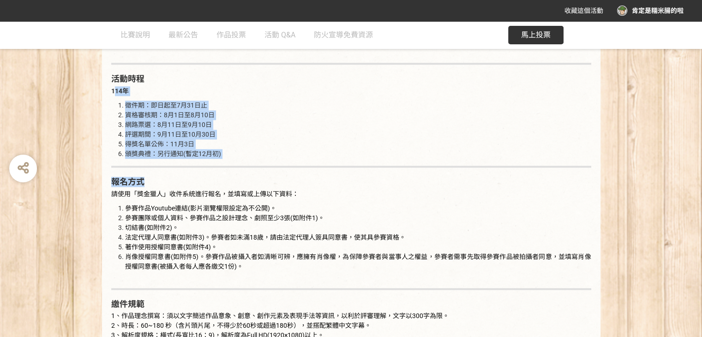
drag, startPoint x: 115, startPoint y: 96, endPoint x: 311, endPoint y: 168, distance: 208.6
click at [268, 155] on li "頒獎典禮：另行通知(暫定12月初)" at bounding box center [358, 154] width 466 height 10
drag, startPoint x: 257, startPoint y: 157, endPoint x: 105, endPoint y: 100, distance: 162.6
click at [115, 105] on ol "徵件期：即日起至7月31日止 資格審核期：8月1日至8月10日 網路票選：8月11日至9月10日 評選期間：9月11日至10月30日 得獎名單公佈：11月3日…" at bounding box center [351, 130] width 480 height 58
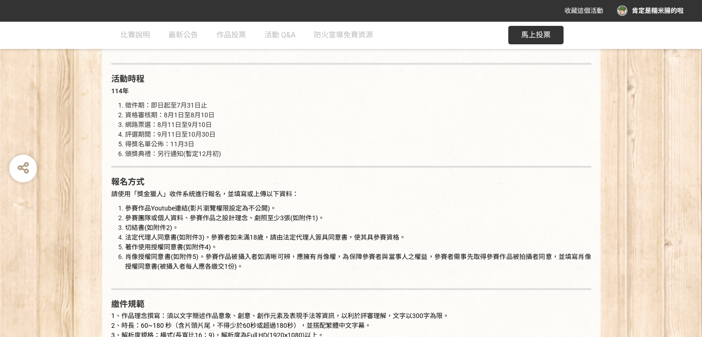
drag, startPoint x: 112, startPoint y: 111, endPoint x: 298, endPoint y: 163, distance: 192.6
click at [247, 141] on li "得獎名單公佈：11月3日" at bounding box center [358, 144] width 466 height 10
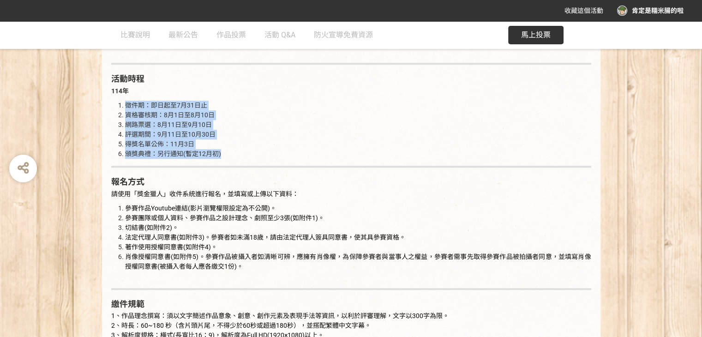
drag, startPoint x: 164, startPoint y: 128, endPoint x: 108, endPoint y: 102, distance: 61.6
drag, startPoint x: 108, startPoint y: 104, endPoint x: 247, endPoint y: 157, distance: 148.9
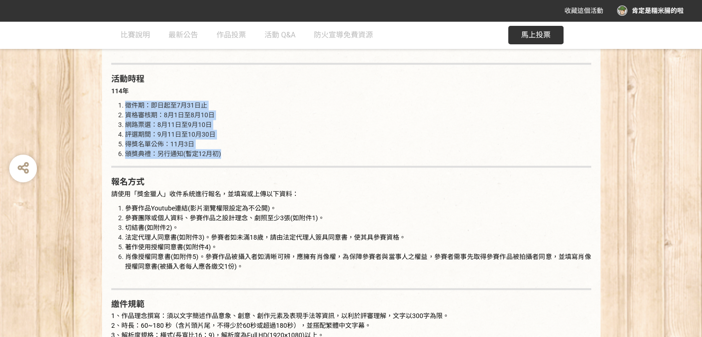
click at [247, 157] on li "頒獎典禮：另行通知(暫定12月初)" at bounding box center [358, 154] width 466 height 10
drag, startPoint x: 100, startPoint y: 95, endPoint x: 234, endPoint y: 146, distance: 143.5
click at [235, 147] on li "得獎名單公佈：11月3日" at bounding box center [358, 144] width 466 height 10
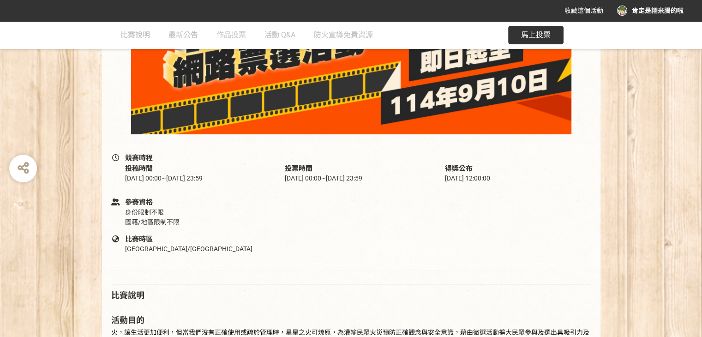
scroll to position [0, 0]
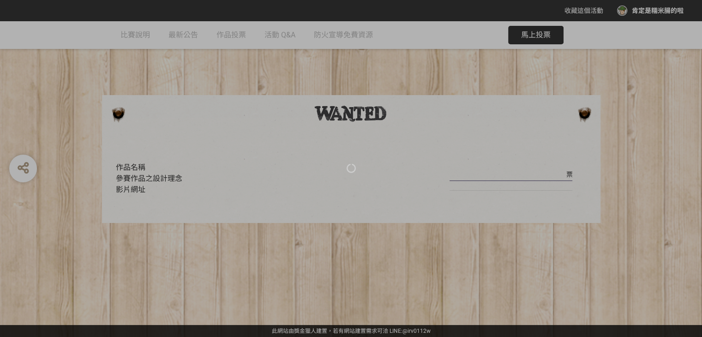
click at [232, 42] on div at bounding box center [351, 168] width 702 height 337
click at [229, 36] on div at bounding box center [351, 168] width 702 height 337
click at [231, 35] on div at bounding box center [351, 168] width 702 height 337
drag, startPoint x: 239, startPoint y: 39, endPoint x: 247, endPoint y: 56, distance: 19.0
click at [244, 52] on div at bounding box center [351, 168] width 702 height 337
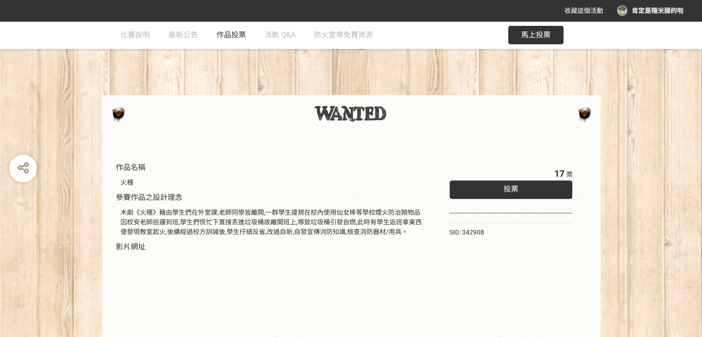
click at [232, 39] on link "作品投票" at bounding box center [232, 35] width 30 height 28
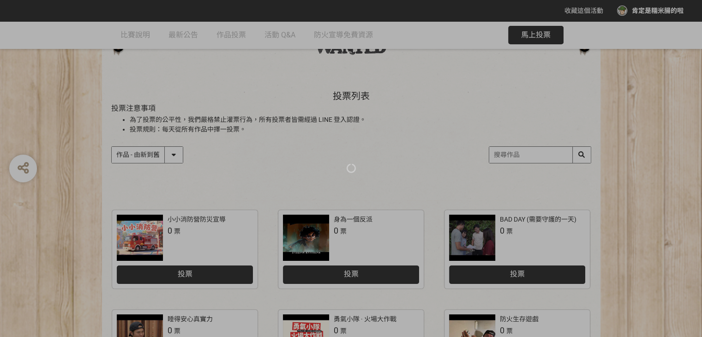
scroll to position [466, 0]
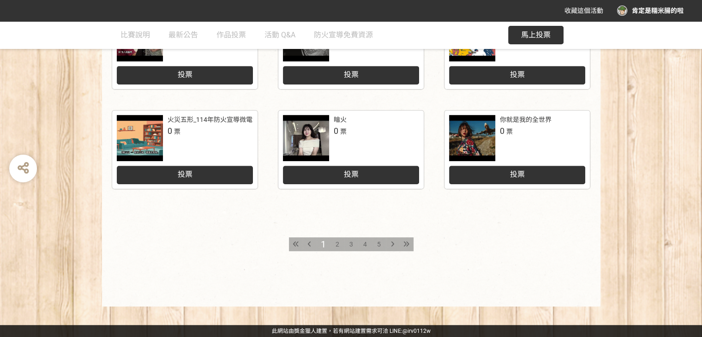
click at [378, 248] on div "5" at bounding box center [379, 244] width 14 height 14
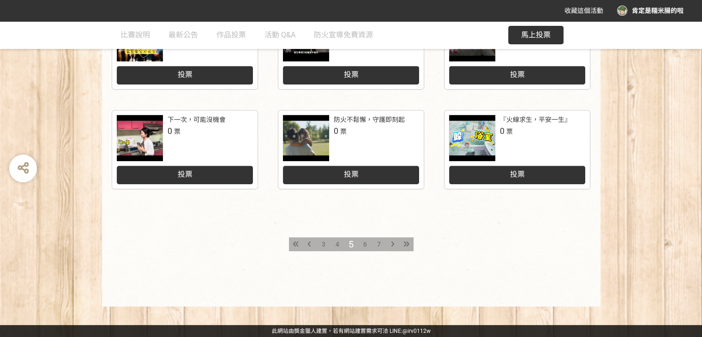
click at [360, 248] on div "6" at bounding box center [365, 244] width 14 height 14
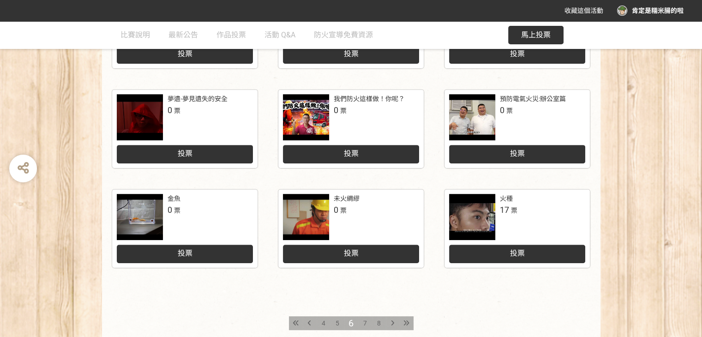
scroll to position [374, 0]
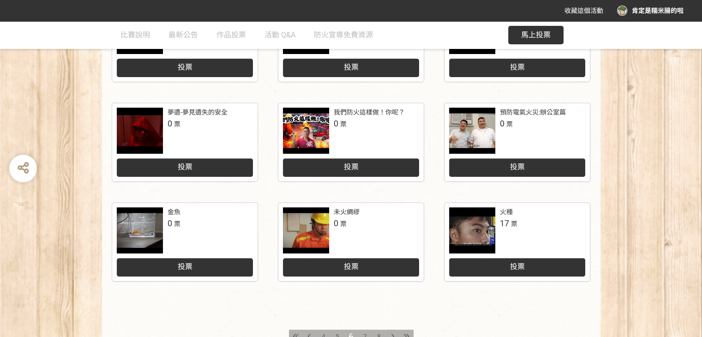
click at [482, 228] on div at bounding box center [472, 230] width 46 height 46
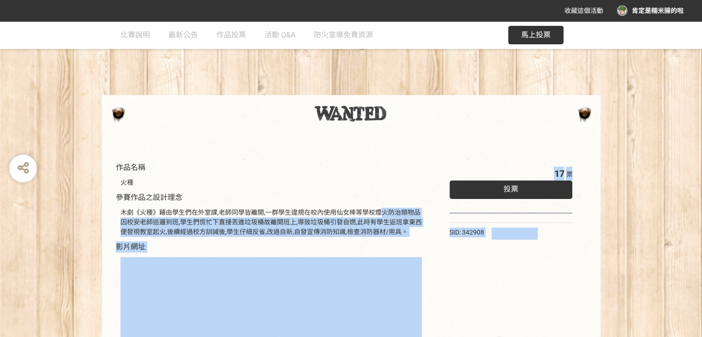
drag, startPoint x: 415, startPoint y: 220, endPoint x: 534, endPoint y: 251, distance: 122.5
click at [532, 251] on div "作品名稱 火種 參賽作品之設計理念 木劇《火種》藉由學生們在外堂課,老師同學皆離開,一群學生違規在校內使用仙女棒等學校煙火防治類物品 因校安老師巡邏到班,學生…" at bounding box center [351, 296] width 480 height 278
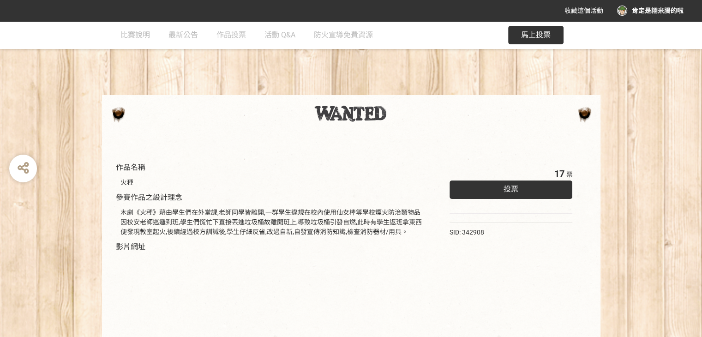
click at [130, 202] on div "參賽作品之設計理念" at bounding box center [149, 197] width 66 height 11
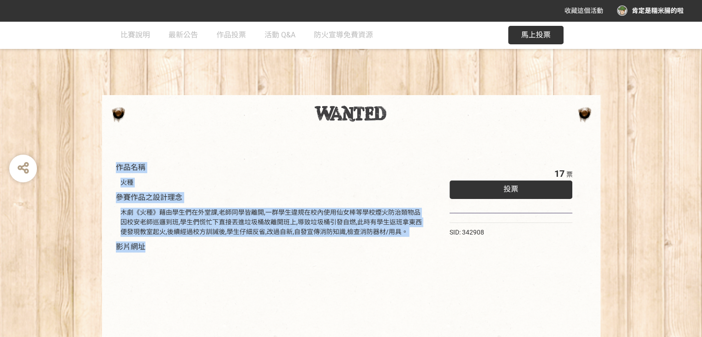
drag, startPoint x: 115, startPoint y: 172, endPoint x: 161, endPoint y: 246, distance: 87.1
click at [161, 246] on div "作品名稱 火種 參賽作品之設計理念 木劇《火種》藉由學生們在外堂課,老師同學皆離開,一群學生違規在校內使用仙女棒等學校煙火防治類物品 因校安老師巡邏到班,學生…" at bounding box center [271, 296] width 320 height 278
click at [161, 246] on div "作品名稱 火種 參賽作品之設計理念 木劇《火種》藉由學生們在外堂課,老師同學皆離開,一群學生違規在校內使用仙女棒等學校煙火防治類物品 因校安老師巡邏到班,學生…" at bounding box center [271, 296] width 311 height 269
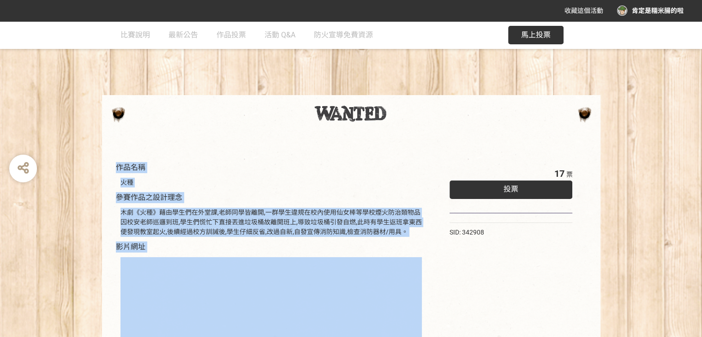
drag, startPoint x: 161, startPoint y: 246, endPoint x: 113, endPoint y: 164, distance: 95.0
click at [114, 169] on div "作品名稱 火種 參賽作品之設計理念 木劇《火種》藉由學生們在外堂課,老師同學皆離開,一群學生違規在校內使用仙女棒等學校煙火防治類物品 因校安老師巡邏到班,學生…" at bounding box center [271, 296] width 320 height 278
click at [113, 164] on div "作品名稱 火種 參賽作品之設計理念 木劇《火種》藉由學生們在外堂課,老師同學皆離開,一群學生違規在校內使用仙女棒等學校煙火防治類物品 因校安老師巡邏到班,學生…" at bounding box center [271, 296] width 320 height 278
drag, startPoint x: 113, startPoint y: 164, endPoint x: 144, endPoint y: 242, distance: 84.4
click at [144, 242] on div "作品名稱 火種 參賽作品之設計理念 木劇《火種》藉由學生們在外堂課,老師同學皆離開,一群學生違規在校內使用仙女棒等學校煙火防治類物品 因校安老師巡邏到班,學生…" at bounding box center [271, 296] width 320 height 278
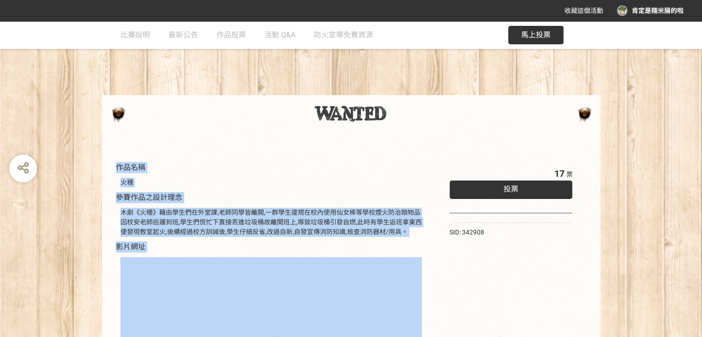
click at [144, 242] on span "影片網址" at bounding box center [131, 246] width 30 height 9
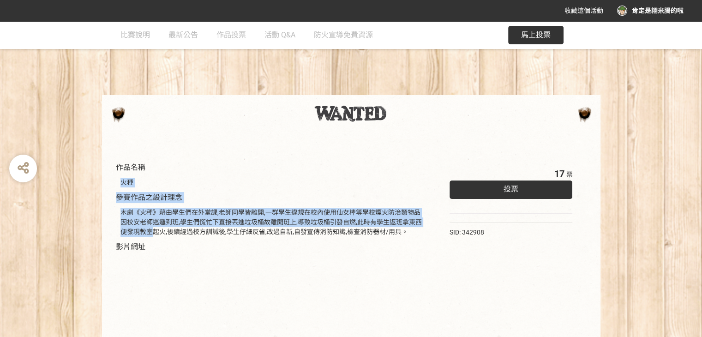
drag, startPoint x: 144, startPoint y: 235, endPoint x: 96, endPoint y: 163, distance: 86.7
click at [101, 176] on div "作品名稱 火種 參賽作品之設計理念 木劇《火種》藉由學生們在外堂課,老師同學皆離開,一群學生違規在校內使用仙女棒等學校煙火防治類物品 因校安老師巡邏到班,學生…" at bounding box center [351, 292] width 702 height 306
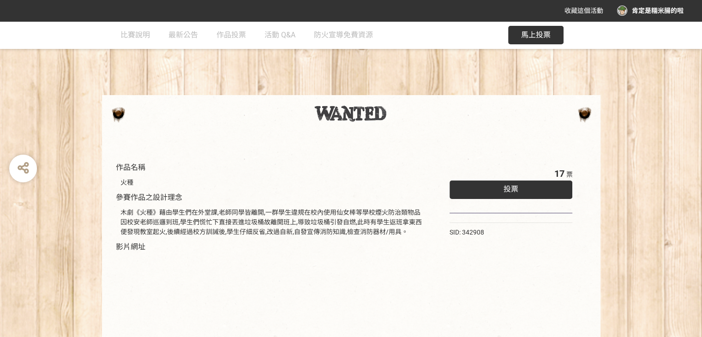
click at [96, 163] on div "作品名稱 火種 參賽作品之設計理念 木劇《火種》藉由學生們在外堂課,老師同學皆離開,一群學生違規在校內使用仙女棒等學校煙火防治類物品 因校安老師巡邏到班,學生…" at bounding box center [351, 292] width 702 height 306
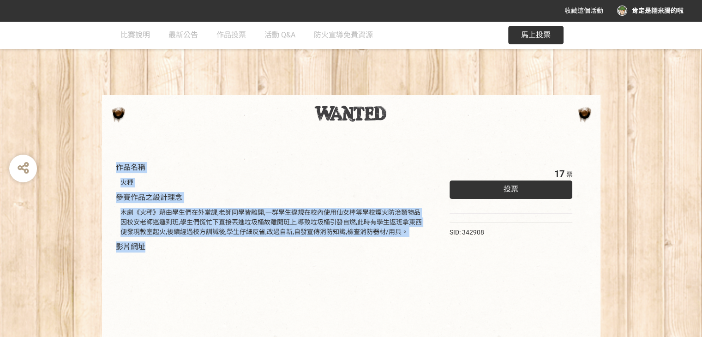
drag, startPoint x: 112, startPoint y: 176, endPoint x: 163, endPoint y: 247, distance: 87.1
click at [163, 247] on div "作品名稱 火種 參賽作品之設計理念 木劇《火種》藉由學生們在外堂課,老師同學皆離開,一群學生違規在校內使用仙女棒等學校煙火防治類物品 因校安老師巡邏到班,學生…" at bounding box center [351, 292] width 702 height 306
click at [163, 247] on div "作品名稱 火種 參賽作品之設計理念 木劇《火種》藉由學生們在外堂課,老師同學皆離開,一群學生違規在校內使用仙女棒等學校煙火防治類物品 因校安老師巡邏到班,學生…" at bounding box center [271, 296] width 311 height 269
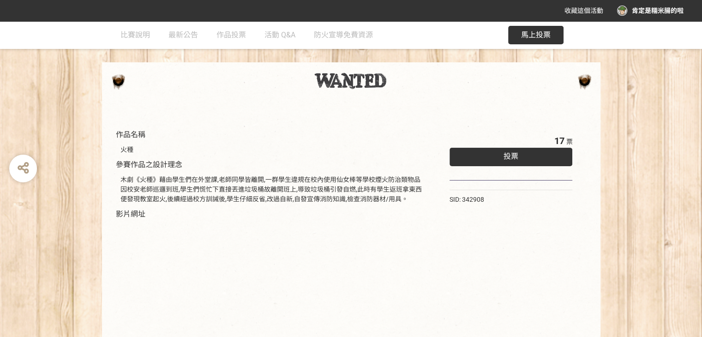
scroll to position [139, 0]
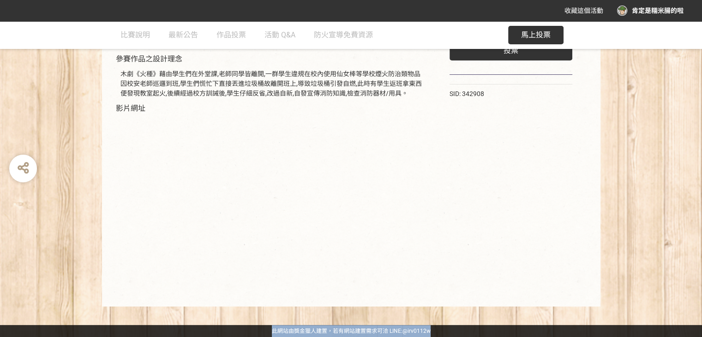
drag, startPoint x: 269, startPoint y: 328, endPoint x: 509, endPoint y: 335, distance: 240.2
click at [509, 335] on div "此網站由獎金獵人建置，若有網站建置需求 可洽 LINE: @irv0112w" at bounding box center [351, 331] width 702 height 12
click at [492, 334] on div "此網站由獎金獵人建置，若有網站建置需求 可洽 LINE: @irv0112w" at bounding box center [351, 331] width 702 height 12
drag, startPoint x: 438, startPoint y: 332, endPoint x: 256, endPoint y: 327, distance: 182.4
click at [256, 327] on div "此網站由獎金獵人建置，若有網站建置需求 可洽 LINE: @irv0112w" at bounding box center [351, 331] width 702 height 12
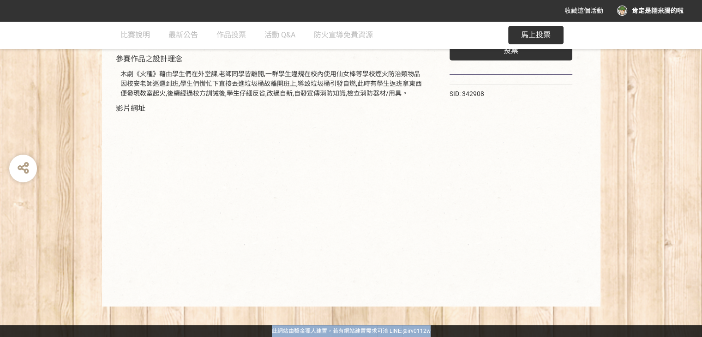
click at [255, 326] on div "此網站由獎金獵人建置，若有網站建置需求 可洽 LINE: @irv0112w" at bounding box center [351, 331] width 702 height 12
click at [256, 329] on div "此網站由獎金獵人建置，若有網站建置需求 可洽 LINE: @irv0112w" at bounding box center [351, 331] width 702 height 12
drag, startPoint x: 257, startPoint y: 330, endPoint x: 511, endPoint y: 332, distance: 254.0
click at [511, 332] on div "此網站由獎金獵人建置，若有網站建置需求 可洽 LINE: @irv0112w" at bounding box center [351, 331] width 702 height 12
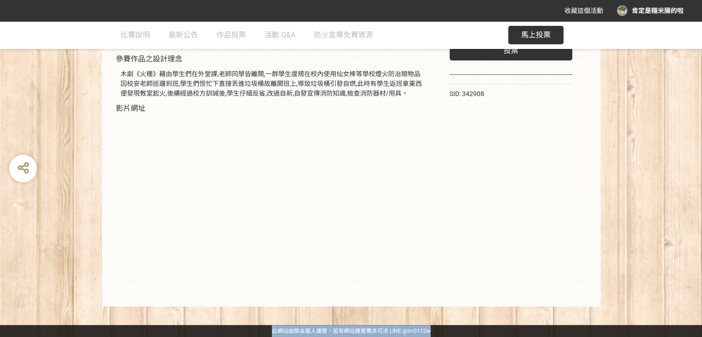
click at [511, 332] on div "此網站由獎金獵人建置，若有網站建置需求 可洽 LINE: @irv0112w" at bounding box center [351, 331] width 702 height 12
drag, startPoint x: 486, startPoint y: 329, endPoint x: 169, endPoint y: 321, distance: 316.4
click at [169, 321] on div "收藏這個活動 肯定是糯米腸的啦 此網站由獎金獵人建置，若有網站建置需求 可洽 LINE: @irv0112w 分享 比賽說明 最新公告 作品投票 活動 Q&A…" at bounding box center [351, 99] width 702 height 476
drag, startPoint x: 237, startPoint y: 331, endPoint x: 521, endPoint y: 330, distance: 283.5
click at [521, 330] on div "此網站由獎金獵人建置，若有網站建置需求 可洽 LINE: @irv0112w" at bounding box center [351, 331] width 702 height 12
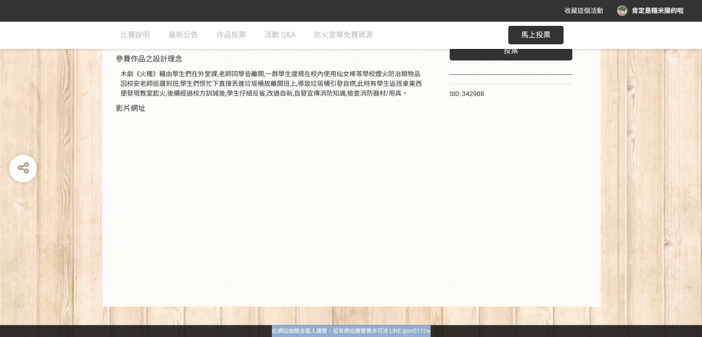
click at [506, 326] on div "此網站由獎金獵人建置，若有網站建置需求 可洽 LINE: @irv0112w" at bounding box center [351, 331] width 702 height 12
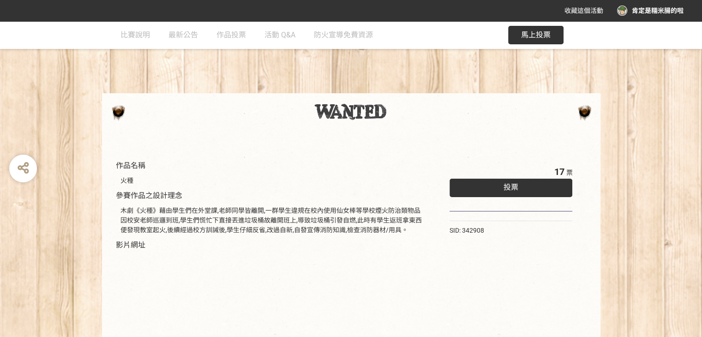
scroll to position [0, 0]
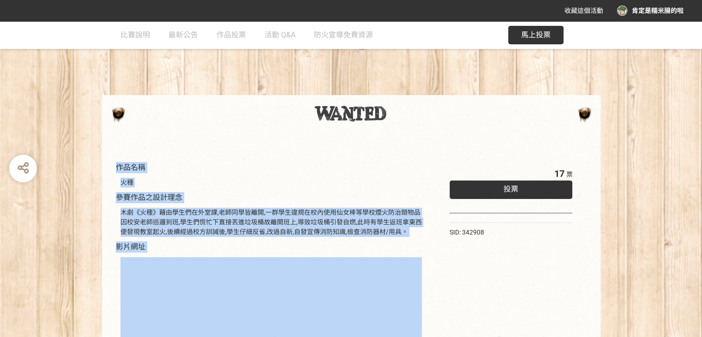
drag, startPoint x: 97, startPoint y: 173, endPoint x: 245, endPoint y: 253, distance: 168.8
click at [245, 253] on div "作品名稱 火種 參賽作品之設計理念 木劇《火種》藉由學生們在外堂課,老師同學皆離開,一群學生違規在校內使用仙女棒等學校煙火防治類物品 因校安老師巡邏到班,學生…" at bounding box center [351, 292] width 702 height 306
click at [245, 253] on div at bounding box center [271, 342] width 311 height 179
drag, startPoint x: 241, startPoint y: 252, endPoint x: 93, endPoint y: 167, distance: 170.8
click at [93, 167] on div "作品名稱 火種 參賽作品之設計理念 木劇《火種》藉由學生們在外堂課,老師同學皆離開,一群學生違規在校內使用仙女棒等學校煙火防治類物品 因校安老師巡邏到班,學生…" at bounding box center [351, 292] width 702 height 306
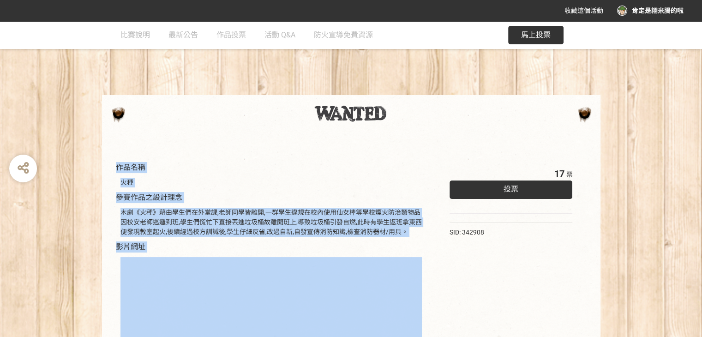
click at [93, 167] on div "作品名稱 火種 參賽作品之設計理念 木劇《火種》藉由學生們在外堂課,老師同學皆離開,一群學生違規在校內使用仙女棒等學校煙火防治類物品 因校安老師巡邏到班,學生…" at bounding box center [351, 292] width 702 height 306
drag, startPoint x: 93, startPoint y: 163, endPoint x: 181, endPoint y: 253, distance: 126.0
click at [181, 253] on div "作品名稱 火種 參賽作品之設計理念 木劇《火種》藉由學生們在外堂課,老師同學皆離開,一群學生違規在校內使用仙女棒等學校煙火防治類物品 因校安老師巡邏到班,學生…" at bounding box center [351, 292] width 702 height 306
click at [177, 243] on div "作品名稱 火種 參賽作品之設計理念 木劇《火種》藉由學生們在外堂課,老師同學皆離開,一群學生違規在校內使用仙女棒等學校煙火防治類物品 因校安老師巡邏到班,學生…" at bounding box center [271, 296] width 311 height 269
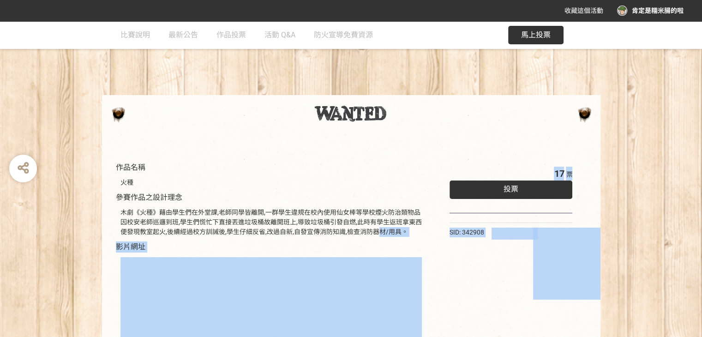
drag, startPoint x: 371, startPoint y: 229, endPoint x: 533, endPoint y: 260, distance: 165.6
click at [52, 31] on div "比賽說明 最新公告 作品投票 活動 Q&A 防火宣導免費資源 馬上投票 作品名稱 火種 參賽作品之設計理念 木劇《火種》藉由學生們在外堂課,老師同學皆離開,一…" at bounding box center [351, 242] width 702 height 442
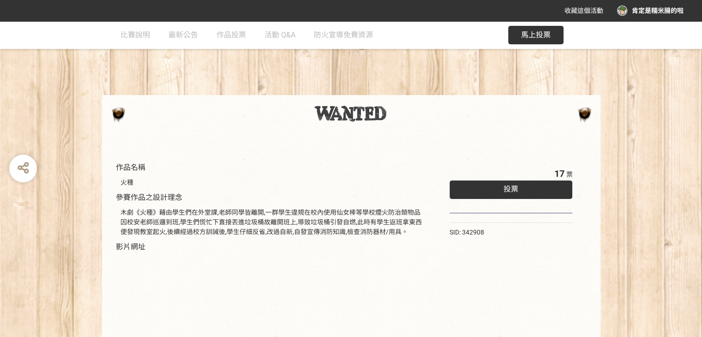
click at [583, 116] on div at bounding box center [351, 113] width 480 height 18
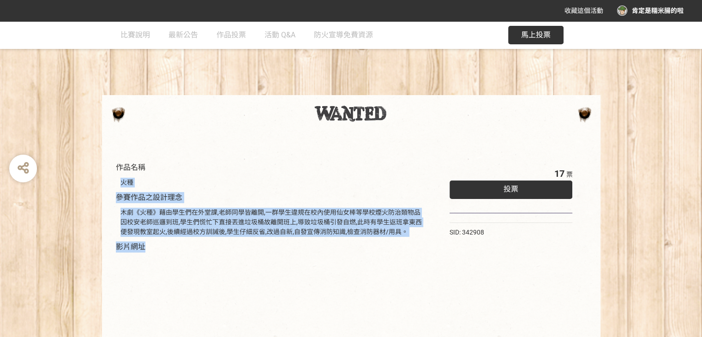
drag, startPoint x: 107, startPoint y: 175, endPoint x: 162, endPoint y: 246, distance: 89.2
click at [162, 246] on div "作品名稱 火種 參賽作品之設計理念 木劇《火種》藉由學生們在外堂課,老師同學皆離開,一群學生違規在校內使用仙女棒等學校煙火防治類物品 因校安老師巡邏到班,學生…" at bounding box center [351, 292] width 499 height 306
click at [162, 246] on div "作品名稱 火種 參賽作品之設計理念 木劇《火種》藉由學生們在外堂課,老師同學皆離開,一群學生違規在校內使用仙女棒等學校煙火防治類物品 因校安老師巡邏到班,學生…" at bounding box center [271, 296] width 311 height 269
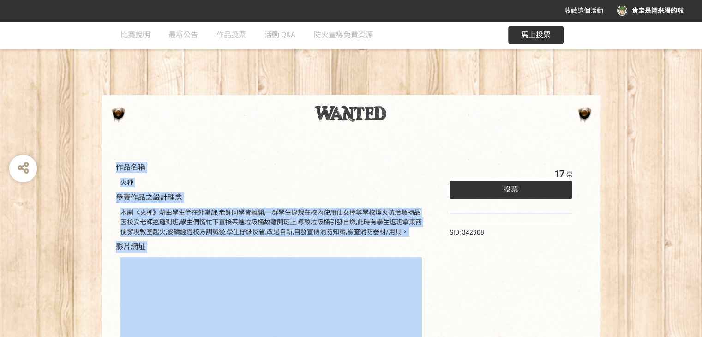
drag, startPoint x: 162, startPoint y: 246, endPoint x: 114, endPoint y: 141, distance: 115.1
click at [114, 141] on div "作品名稱 火種 參賽作品之設計理念 木劇《火種》藉由學生們在外堂課,老師同學皆離開,一群學生違規在校內使用仙女棒等學校煙火防治類物品 因校安老師巡邏到班,學生…" at bounding box center [351, 292] width 499 height 306
click at [122, 191] on div "火種" at bounding box center [271, 182] width 311 height 19
drag, startPoint x: 108, startPoint y: 162, endPoint x: 168, endPoint y: 255, distance: 110.9
click at [168, 256] on div "作品名稱 火種 參賽作品之設計理念 木劇《火種》藉由學生們在外堂課,老師同學皆離開,一群學生違規在校內使用仙女棒等學校煙火防治類物品 因校安老師巡邏到班,學生…" at bounding box center [351, 292] width 499 height 306
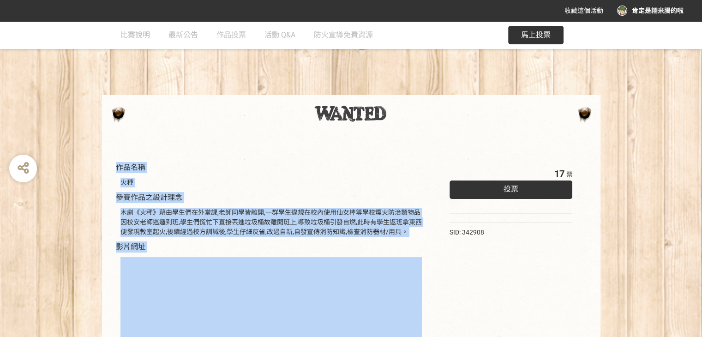
click at [168, 255] on div at bounding box center [271, 342] width 311 height 179
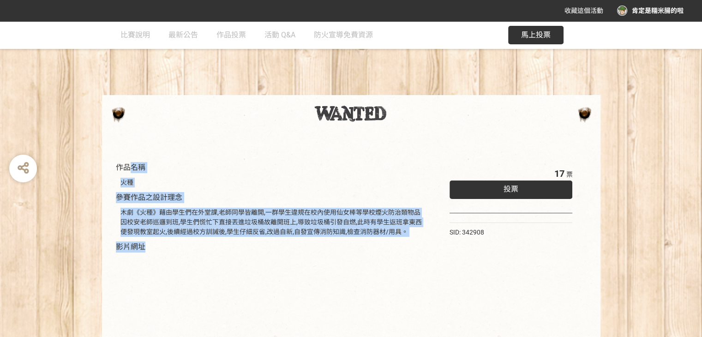
drag, startPoint x: 127, startPoint y: 168, endPoint x: 218, endPoint y: 247, distance: 121.1
click at [218, 247] on div "作品名稱 火種 參賽作品之設計理念 木劇《火種》藉由學生們在外堂課,老師同學皆離開,一群學生違規在校內使用仙女棒等學校煙火防治類物品 因校安老師巡邏到班,學生…" at bounding box center [271, 296] width 311 height 269
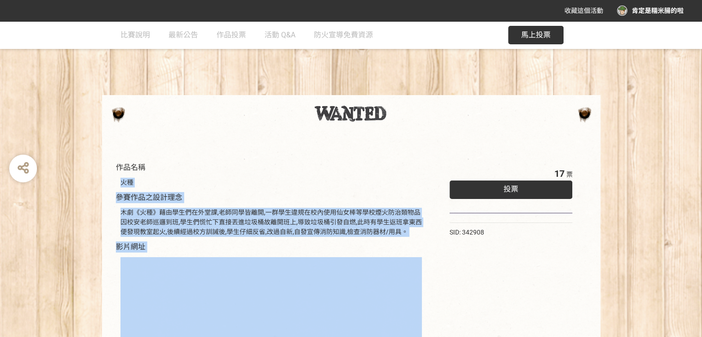
drag, startPoint x: 218, startPoint y: 247, endPoint x: 91, endPoint y: 159, distance: 155.0
click at [103, 173] on div "作品名稱 火種 參賽作品之設計理念 木劇《火種》藉由學生們在外堂課,老師同學皆離開,一群學生違規在校內使用仙女棒等學校煙火防治類物品 因校安老師巡邏到班,學生…" at bounding box center [351, 292] width 499 height 306
click at [91, 159] on div "作品名稱 火種 參賽作品之設計理念 木劇《火種》藉由學生們在外堂課,老師同學皆離開,一群學生違規在校內使用仙女棒等學校煙火防治類物品 因校安老師巡邏到班,學生…" at bounding box center [351, 292] width 702 height 306
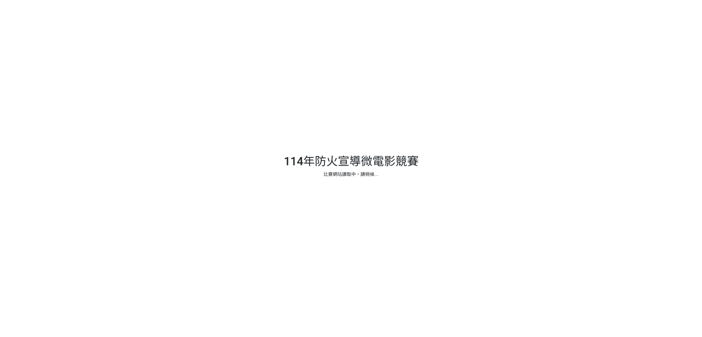
drag, startPoint x: 263, startPoint y: 163, endPoint x: 453, endPoint y: 155, distance: 189.9
click at [445, 155] on div at bounding box center [351, 168] width 702 height 337
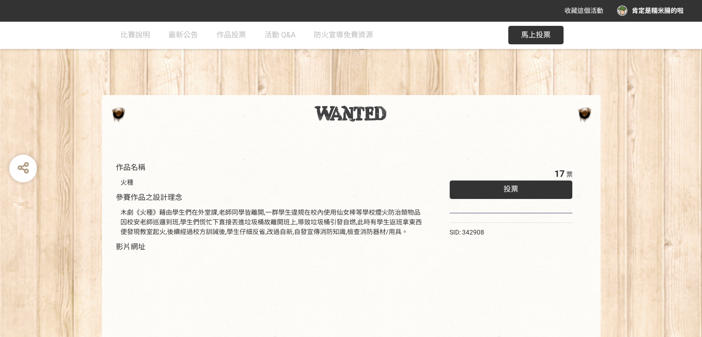
click at [328, 178] on div "火種" at bounding box center [271, 183] width 301 height 10
click at [325, 174] on div "火種" at bounding box center [271, 182] width 311 height 19
click at [193, 28] on link "最新公告" at bounding box center [184, 35] width 30 height 28
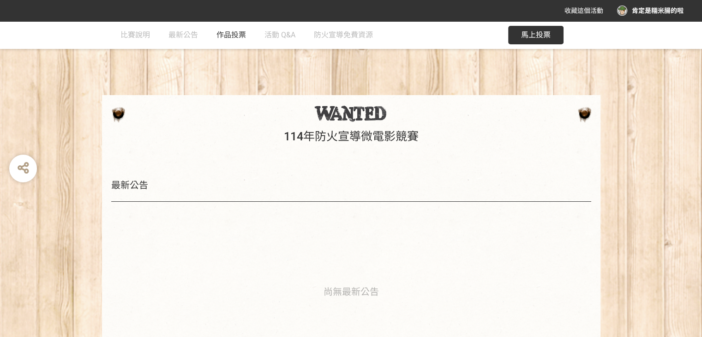
click at [238, 32] on span "作品投票" at bounding box center [232, 34] width 30 height 9
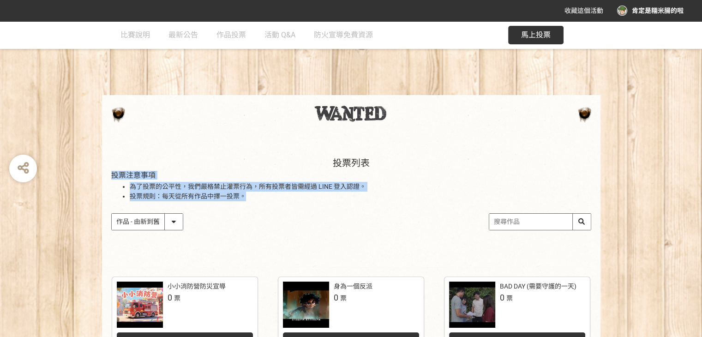
drag, startPoint x: 252, startPoint y: 194, endPoint x: 111, endPoint y: 175, distance: 142.1
click at [111, 175] on div "投票注意事項 為了投票的公平性，我們嚴格禁止灌票行為，所有投票者皆需經過 LINE 登入認證。 投票規則：每天從所有作品中擇一投票。" at bounding box center [351, 186] width 480 height 30
click at [111, 175] on span "投票注意事項" at bounding box center [133, 175] width 44 height 9
drag, startPoint x: 110, startPoint y: 174, endPoint x: 255, endPoint y: 199, distance: 147.2
click at [255, 199] on div "投票列表 投票注意事項 為了投票的公平性，我們嚴格禁止灌票行為，所有投票者皆需經過 LINE 登入認證。 投票規則：每天從所有作品中擇一投票。 作品 - 由新…" at bounding box center [351, 203] width 499 height 128
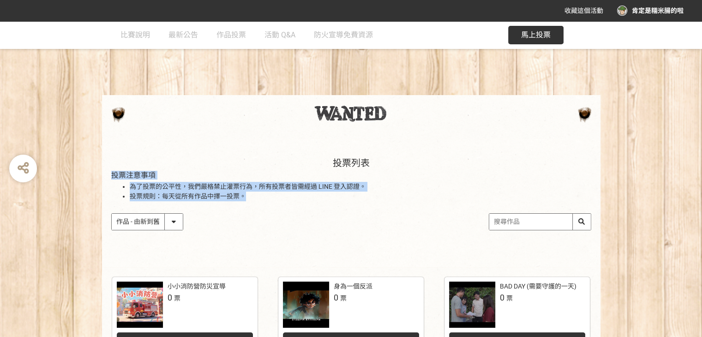
click at [265, 199] on li "投票規則：每天從所有作品中擇一投票。" at bounding box center [361, 197] width 462 height 10
drag, startPoint x: 245, startPoint y: 194, endPoint x: 64, endPoint y: 184, distance: 181.7
click at [64, 184] on div "投票列表 投票注意事項 為了投票的公平性，我們嚴格禁止灌票行為，所有投票者皆需經過 LINE 登入認證。 投票規則：每天從所有作品中擇一投票。 作品 - 由新…" at bounding box center [351, 203] width 702 height 128
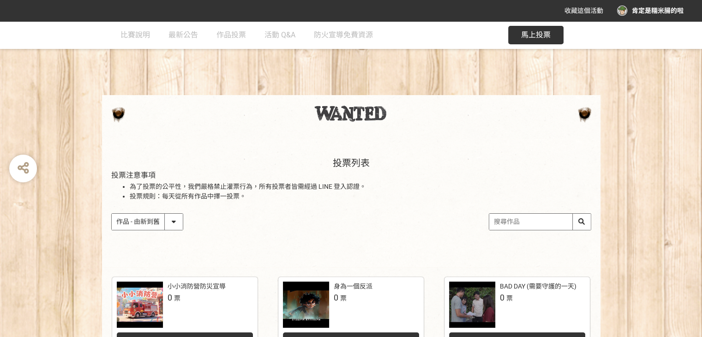
click at [66, 173] on div "投票列表 投票注意事項 為了投票的公平性，我們嚴格禁止灌票行為，所有投票者皆需經過 LINE 登入認證。 投票規則：每天從所有作品中擇一投票。 作品 - 由新…" at bounding box center [351, 203] width 702 height 128
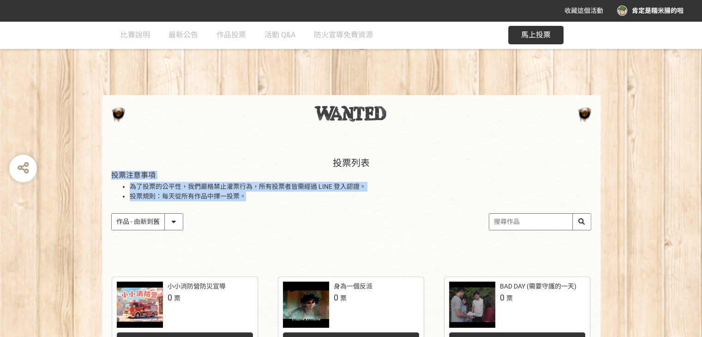
drag, startPoint x: 106, startPoint y: 177, endPoint x: 304, endPoint y: 195, distance: 198.9
click at [295, 196] on div "投票列表 投票注意事項 為了投票的公平性，我們嚴格禁止灌票行為，所有投票者皆需經過 LINE 登入認證。 投票規則：每天從所有作品中擇一投票。 作品 - 由新…" at bounding box center [351, 203] width 499 height 128
click at [307, 195] on li "投票規則：每天從所有作品中擇一投票。" at bounding box center [361, 197] width 462 height 10
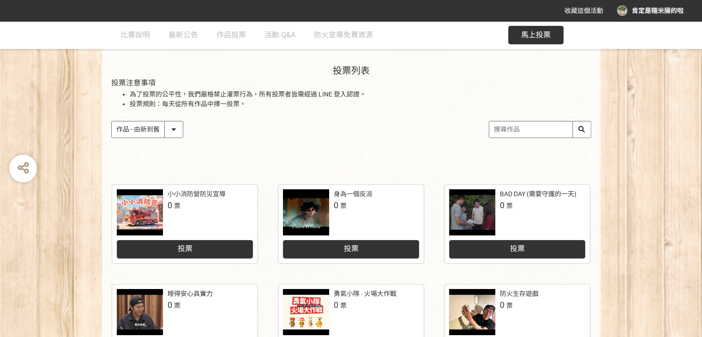
click at [245, 114] on div "投票列表 投票注意事項 為了投票的公平性，我們嚴格禁止灌票行為，所有投票者皆需經過 LINE 登入認證。 投票規則：每天從所有作品中擇一投票。 作品 - 由新…" at bounding box center [351, 111] width 499 height 128
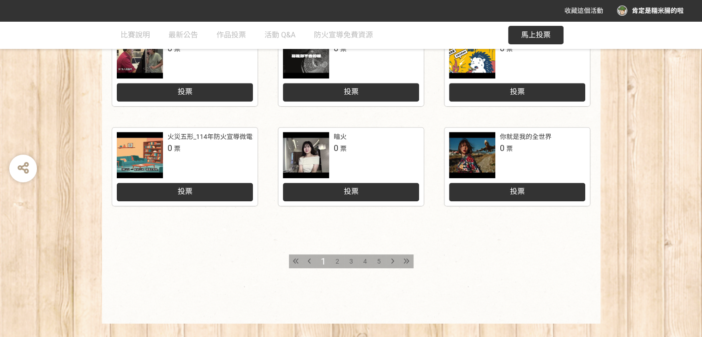
scroll to position [462, 0]
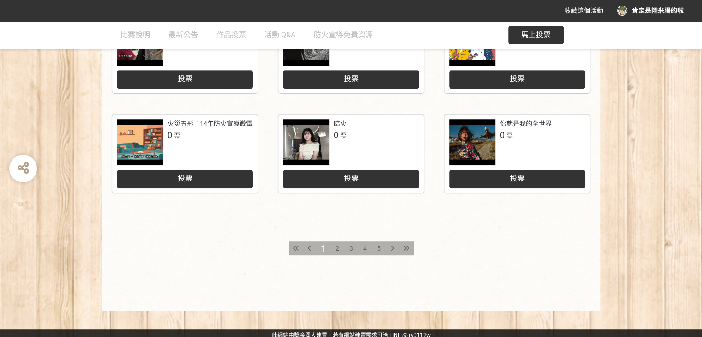
drag, startPoint x: 387, startPoint y: 250, endPoint x: 539, endPoint y: 220, distance: 154.8
click at [529, 220] on div "小小消防營防災宣導 0 票 投票 身為一個反派 0 票 投票 BAD DAY (需要守護的一天) 0 票 投票 睡得安心真實力 0 票 投票 勇氣小隊 · 火…" at bounding box center [351, 58] width 499 height 505
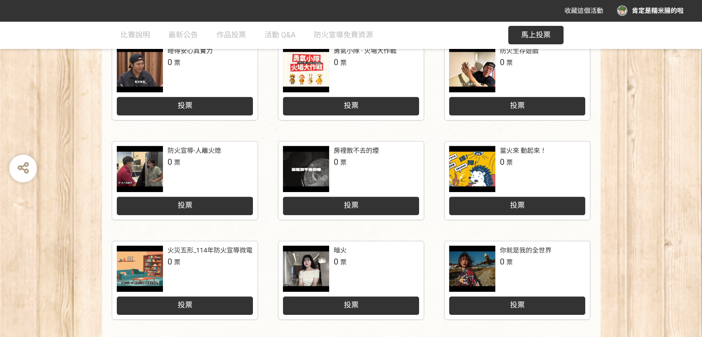
scroll to position [323, 0]
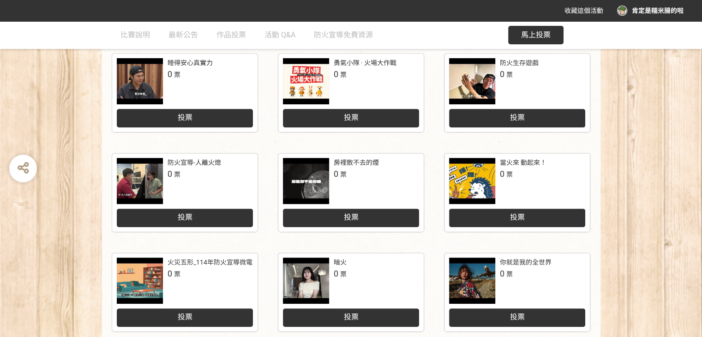
click at [144, 177] on div at bounding box center [140, 181] width 46 height 46
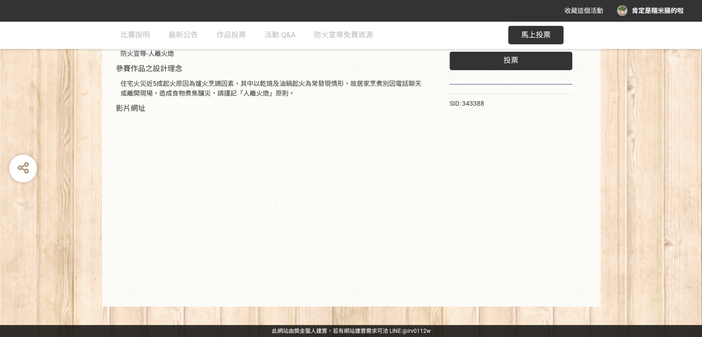
scroll to position [67, 0]
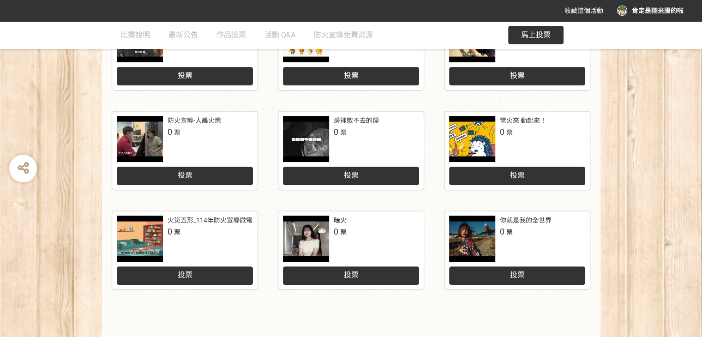
scroll to position [466, 0]
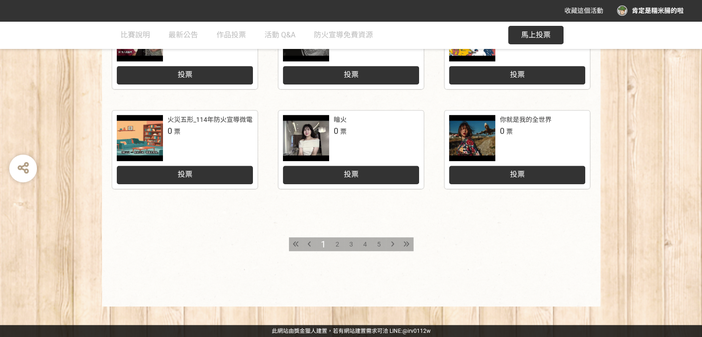
click at [334, 242] on div "2" at bounding box center [338, 244] width 14 height 14
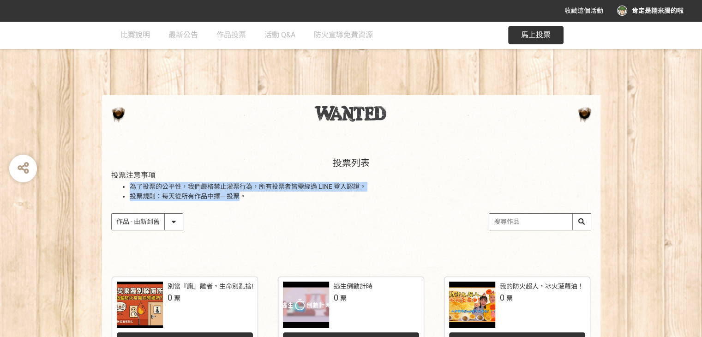
drag, startPoint x: 238, startPoint y: 197, endPoint x: 78, endPoint y: 187, distance: 160.5
click at [85, 189] on div "投票列表 投票注意事項 為了投票的公平性，我們嚴格禁止灌票行為，所有投票者皆需經過 LINE 登入認證。 投票規則：每天從所有作品中擇一投票。 作品 - 由新…" at bounding box center [351, 203] width 702 height 128
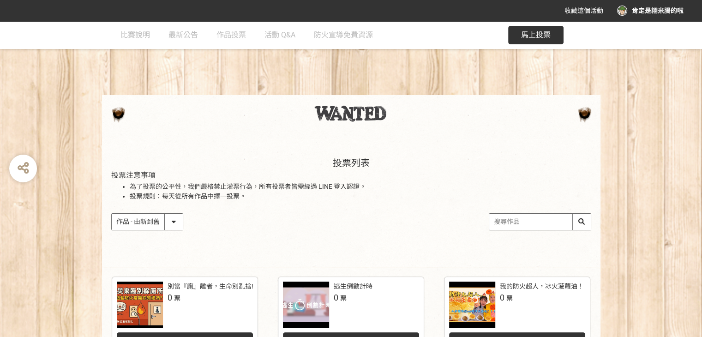
click at [102, 173] on div "投票列表 投票注意事項 為了投票的公平性，我們嚴格禁止灌票行為，所有投票者皆需經過 LINE 登入認證。 投票規則：每天從所有作品中擇一投票。 作品 - 由新…" at bounding box center [351, 203] width 499 height 128
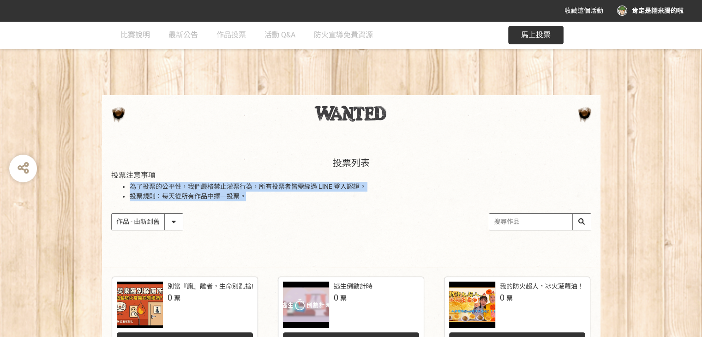
drag, startPoint x: 116, startPoint y: 185, endPoint x: 280, endPoint y: 198, distance: 164.0
click at [270, 199] on ul "為了投票的公平性，我們嚴格禁止灌票行為，所有投票者皆需經過 LINE 登入認證。 投票規則：每天從所有作品中擇一投票。" at bounding box center [351, 191] width 480 height 19
click at [280, 198] on li "投票規則：每天從所有作品中擇一投票。" at bounding box center [361, 197] width 462 height 10
drag, startPoint x: 259, startPoint y: 200, endPoint x: 98, endPoint y: 175, distance: 163.1
click at [98, 178] on div "投票列表 投票注意事項 為了投票的公平性，我們嚴格禁止灌票行為，所有投票者皆需經過 LINE 登入認證。 投票規則：每天從所有作品中擇一投票。 作品 - 由新…" at bounding box center [351, 203] width 702 height 128
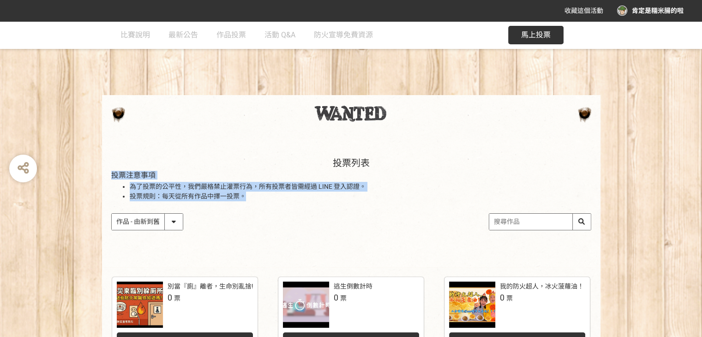
click at [98, 175] on div "投票列表 投票注意事項 為了投票的公平性，我們嚴格禁止灌票行為，所有投票者皆需經過 LINE 登入認證。 投票規則：每天從所有作品中擇一投票。 作品 - 由新…" at bounding box center [351, 203] width 702 height 128
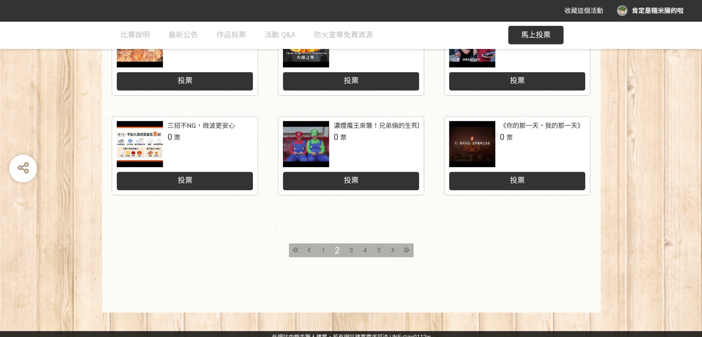
scroll to position [466, 0]
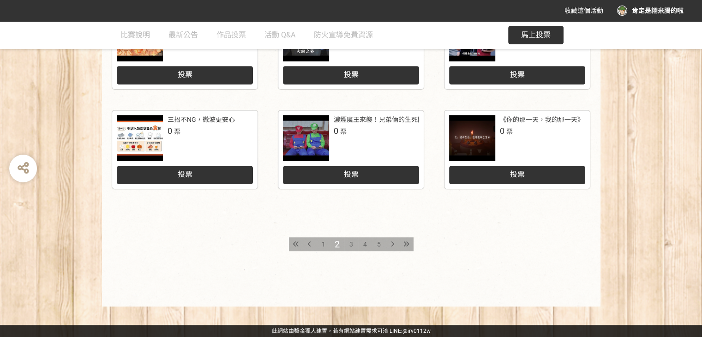
click at [346, 242] on div "3" at bounding box center [351, 244] width 14 height 14
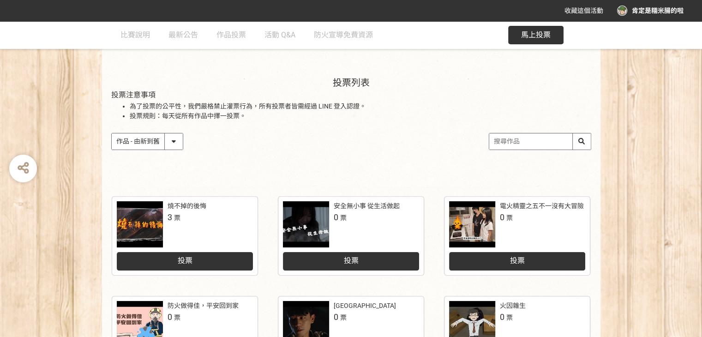
scroll to position [323, 0]
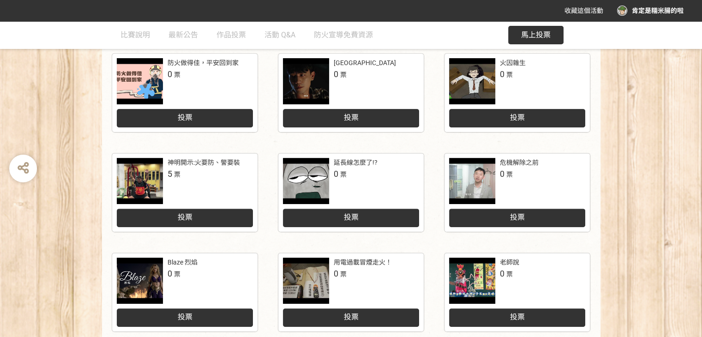
click at [153, 291] on div at bounding box center [140, 281] width 46 height 46
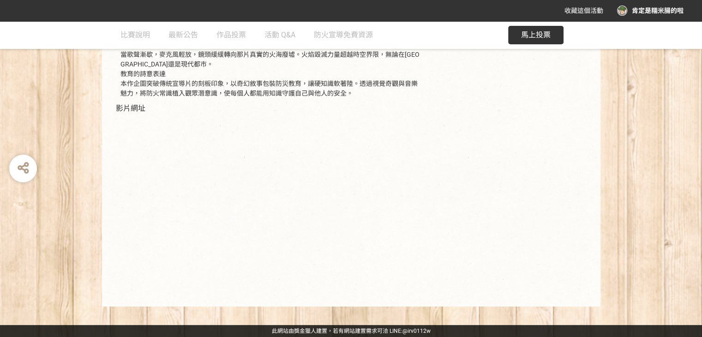
scroll to position [164, 0]
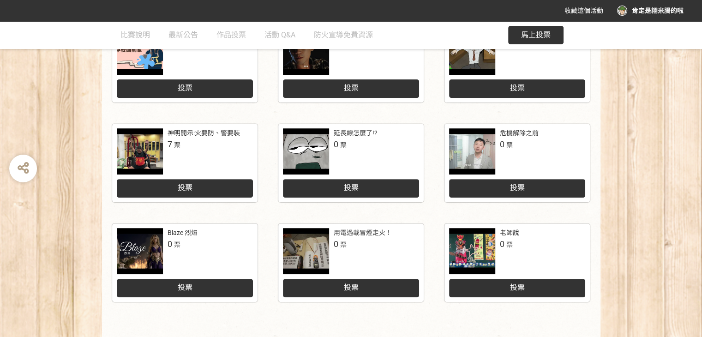
scroll to position [323, 0]
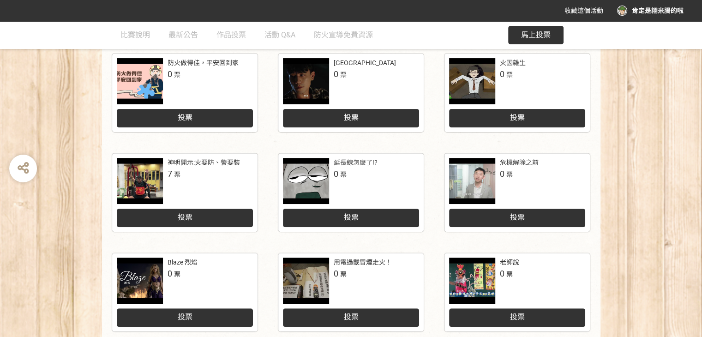
click at [294, 93] on div at bounding box center [306, 81] width 46 height 46
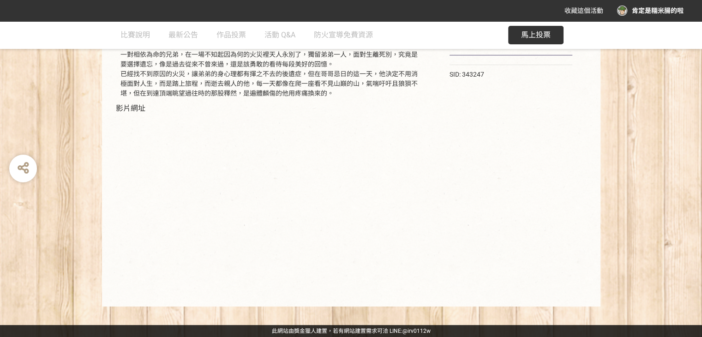
scroll to position [96, 0]
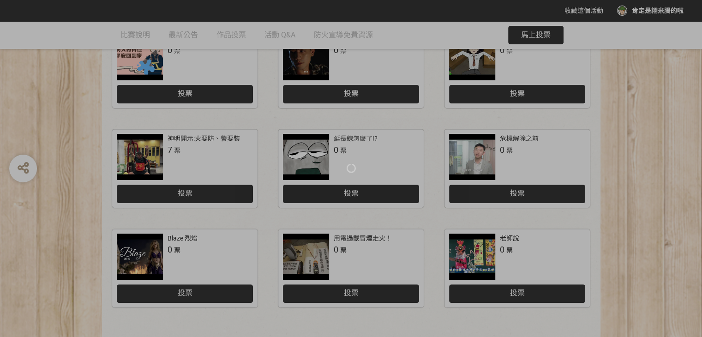
scroll to position [323, 0]
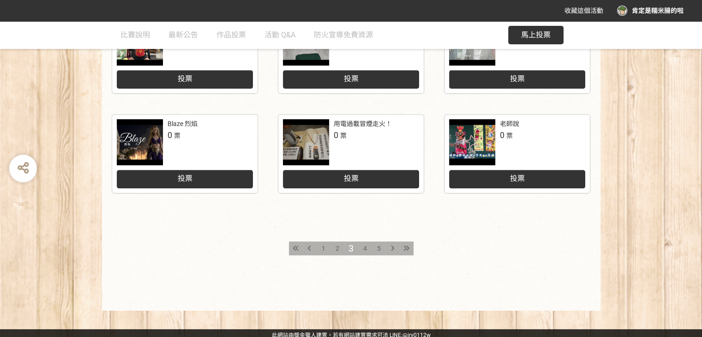
click at [362, 249] on div "4" at bounding box center [365, 248] width 14 height 14
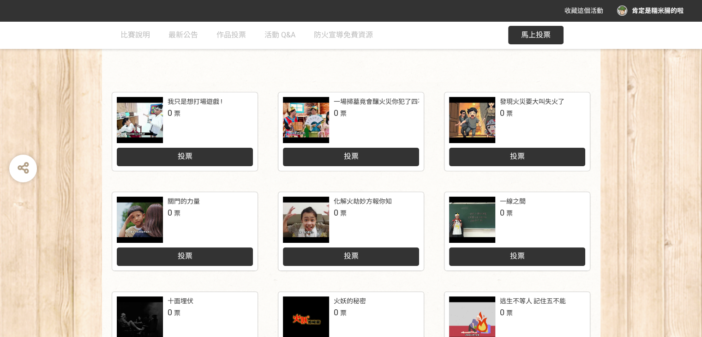
scroll to position [416, 0]
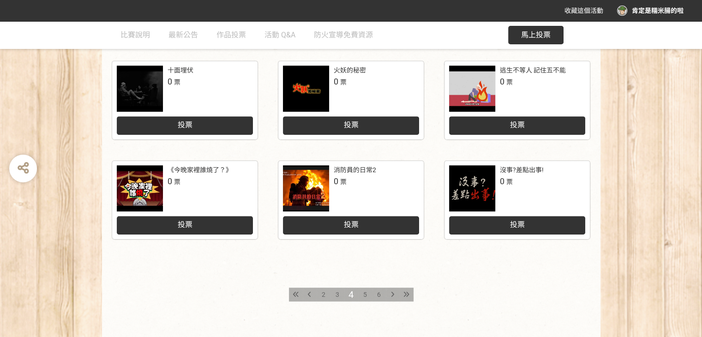
click at [318, 200] on div at bounding box center [306, 188] width 46 height 46
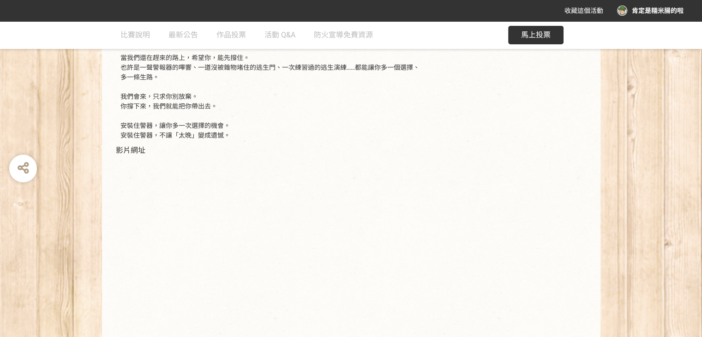
scroll to position [277, 0]
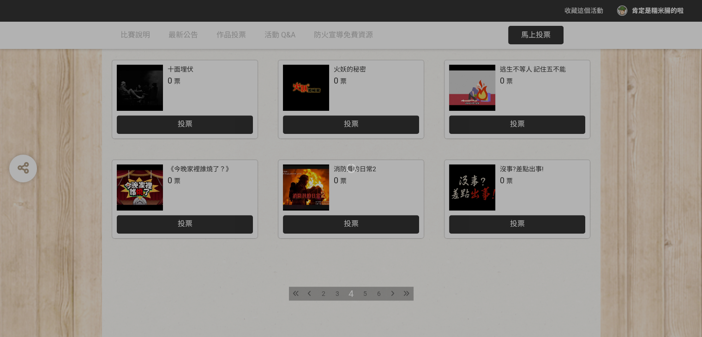
scroll to position [416, 0]
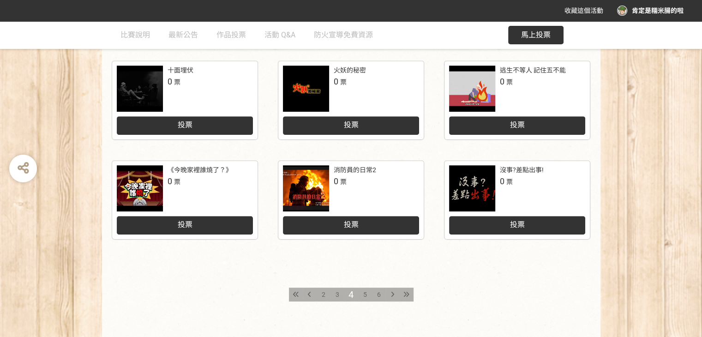
click at [375, 298] on div "6" at bounding box center [379, 295] width 14 height 14
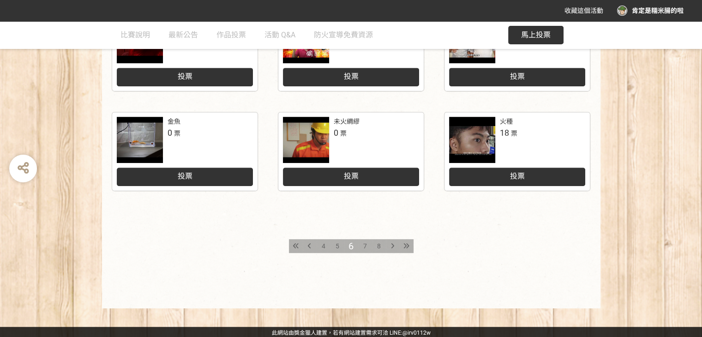
scroll to position [466, 0]
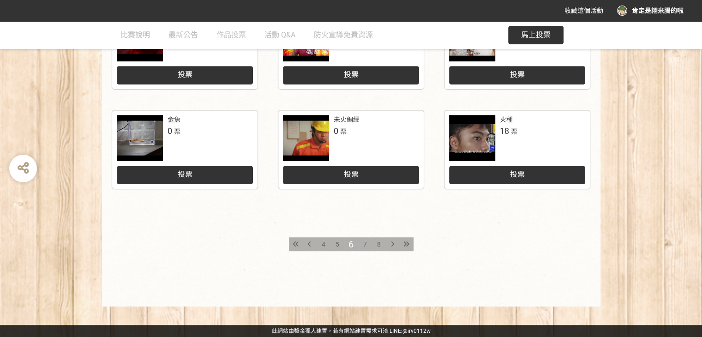
click at [296, 133] on div at bounding box center [306, 138] width 46 height 46
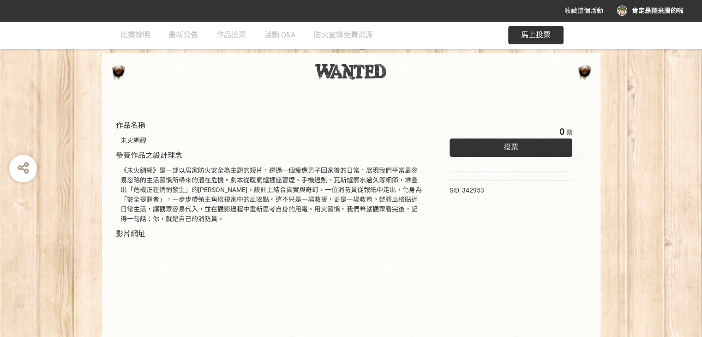
scroll to position [30, 0]
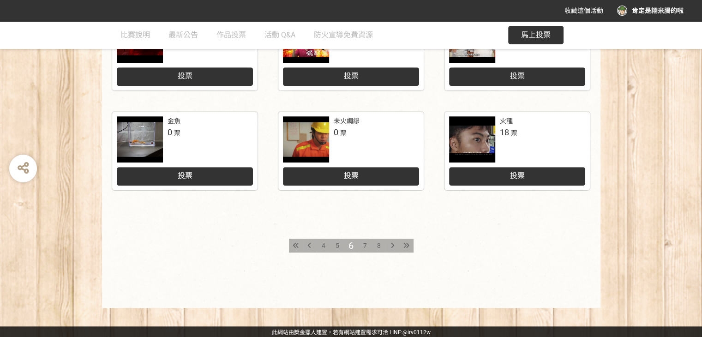
scroll to position [466, 0]
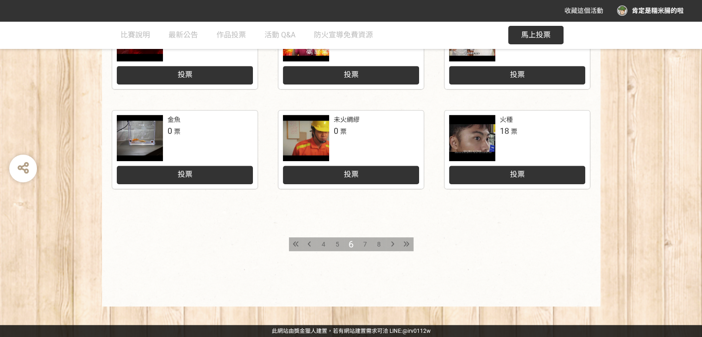
click at [364, 243] on span "7" at bounding box center [365, 244] width 4 height 7
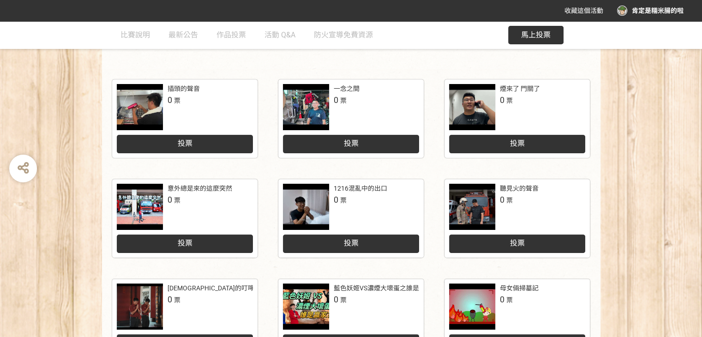
scroll to position [185, 0]
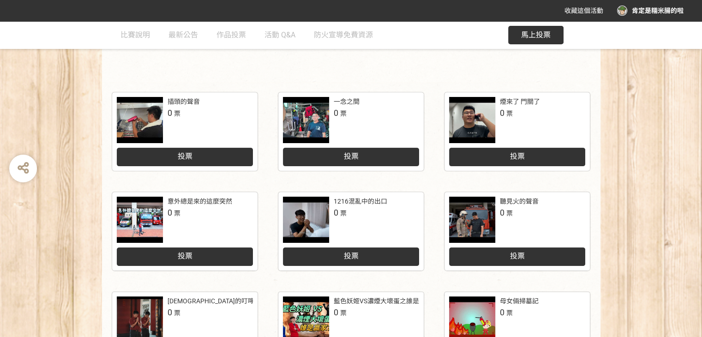
click at [466, 219] on div at bounding box center [472, 220] width 46 height 46
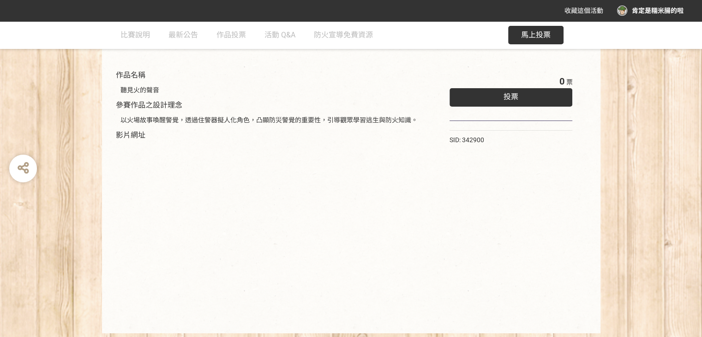
scroll to position [57, 0]
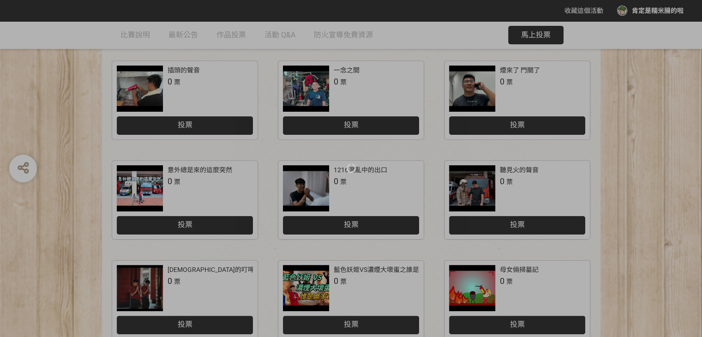
scroll to position [185, 0]
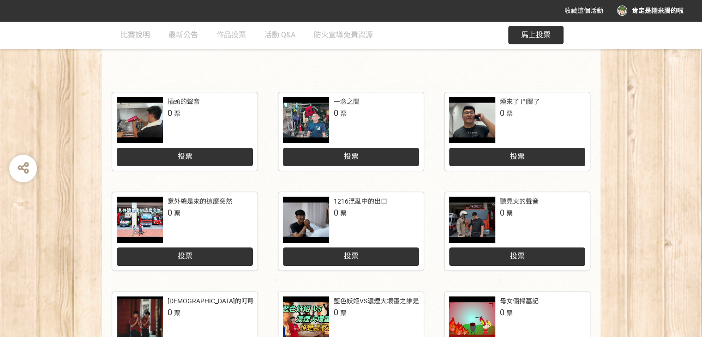
click at [140, 216] on div at bounding box center [140, 220] width 46 height 46
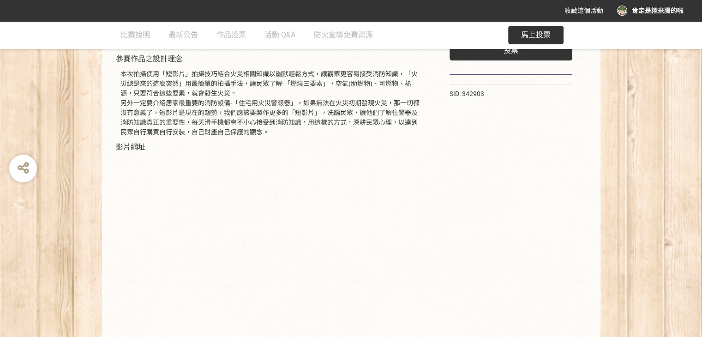
scroll to position [115, 0]
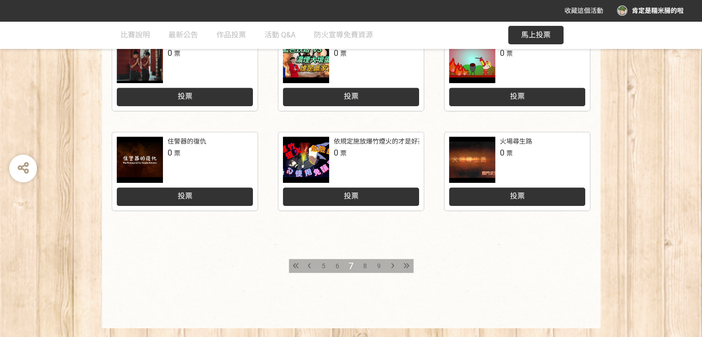
scroll to position [466, 0]
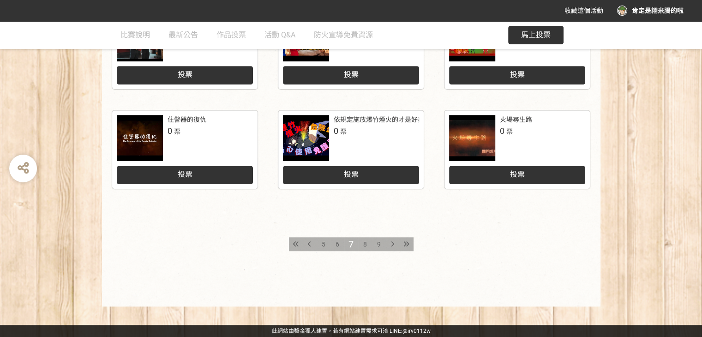
click at [366, 247] on span "8" at bounding box center [365, 244] width 4 height 7
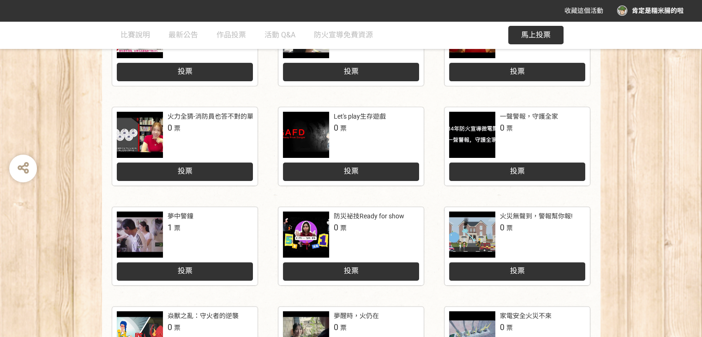
scroll to position [323, 0]
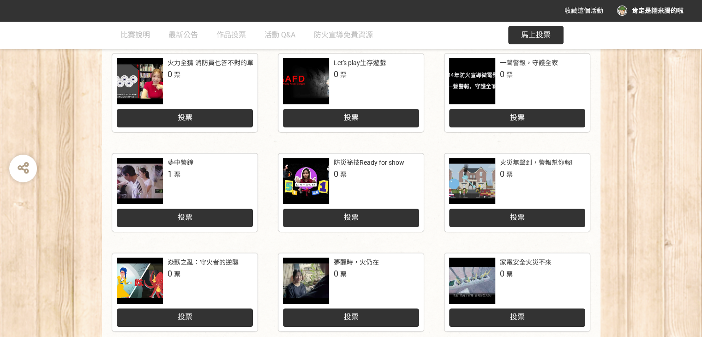
click at [302, 87] on div at bounding box center [306, 81] width 46 height 46
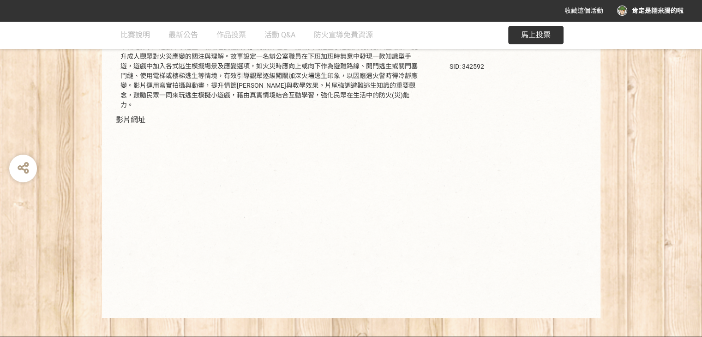
scroll to position [168, 0]
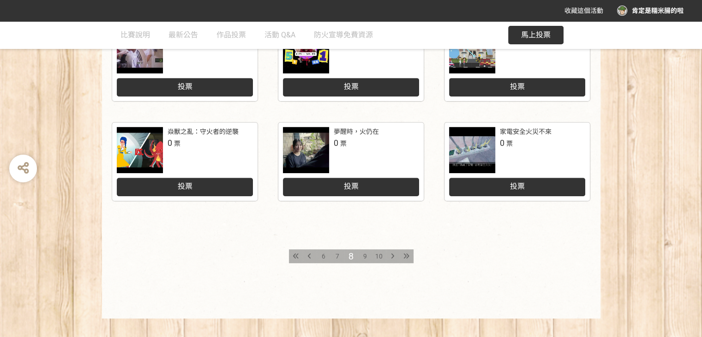
scroll to position [466, 0]
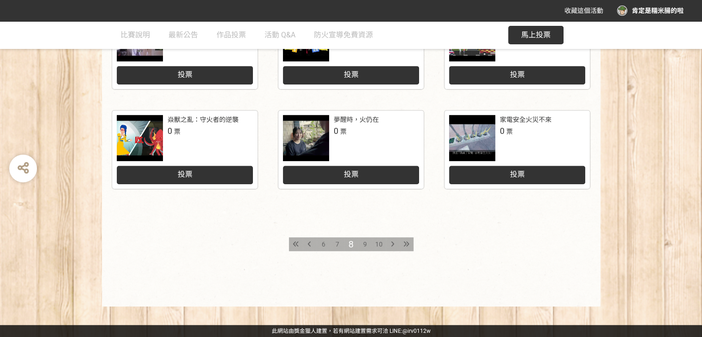
click at [362, 245] on div "9" at bounding box center [365, 244] width 14 height 14
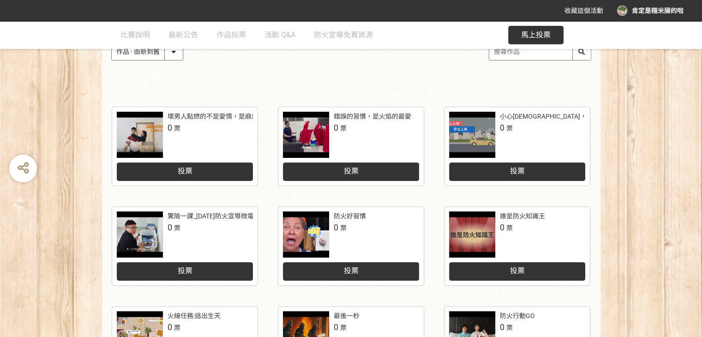
scroll to position [185, 0]
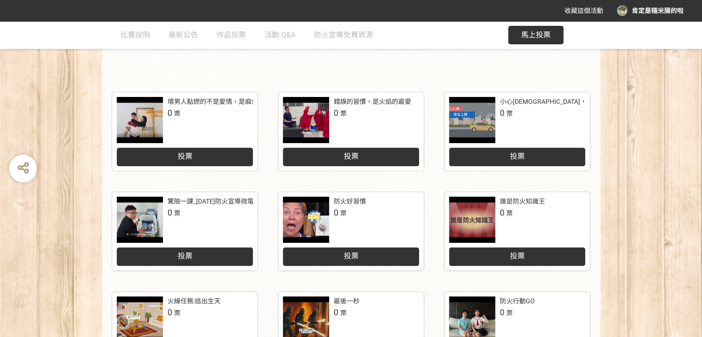
click at [152, 122] on div at bounding box center [140, 120] width 46 height 46
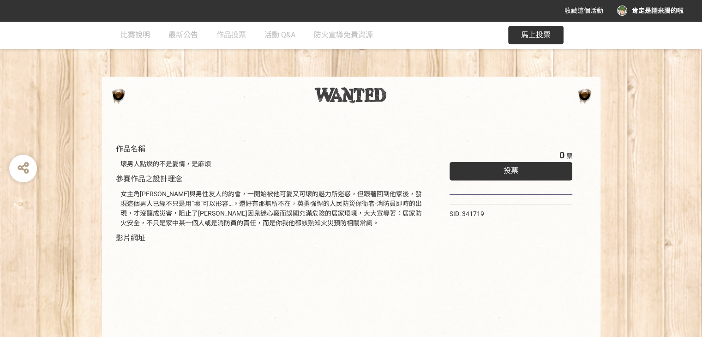
scroll to position [148, 0]
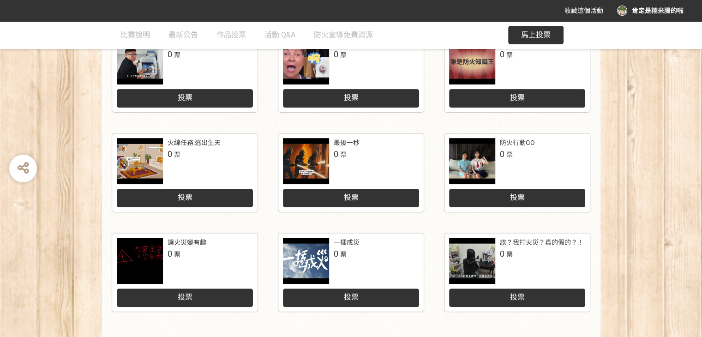
scroll to position [416, 0]
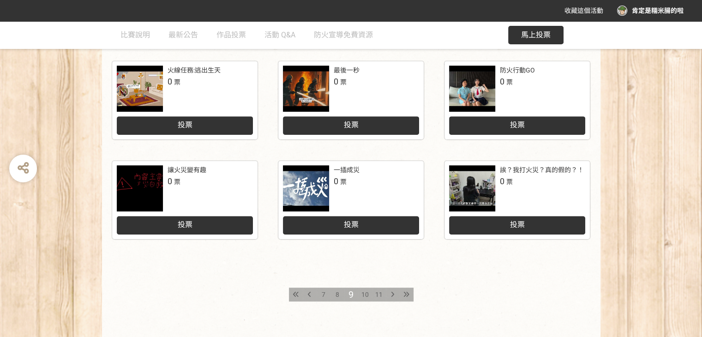
click at [470, 87] on div at bounding box center [472, 89] width 46 height 46
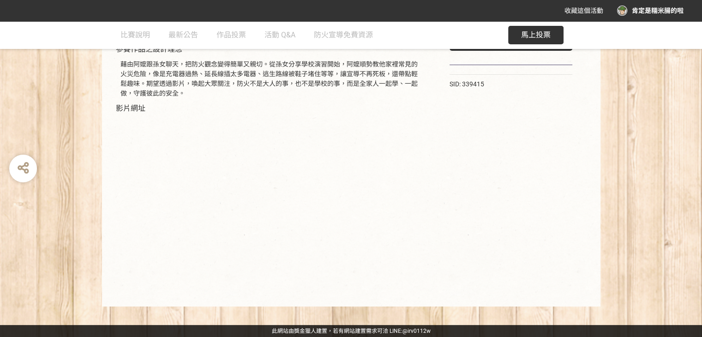
scroll to position [86, 0]
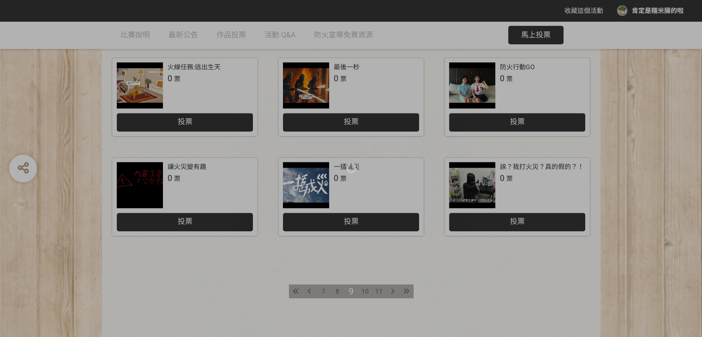
scroll to position [416, 0]
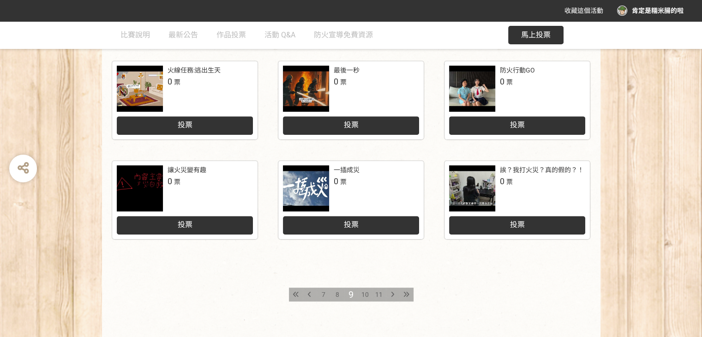
click at [310, 196] on div at bounding box center [306, 188] width 46 height 46
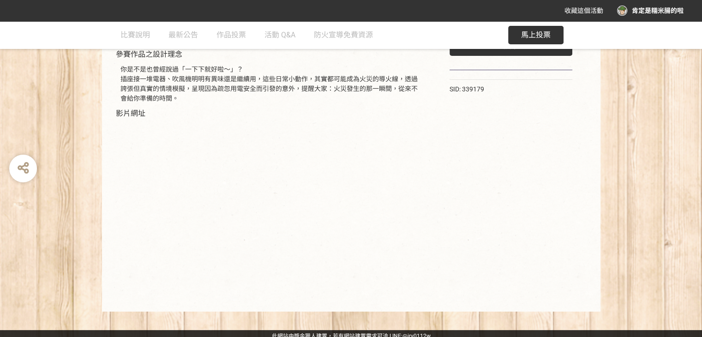
scroll to position [148, 0]
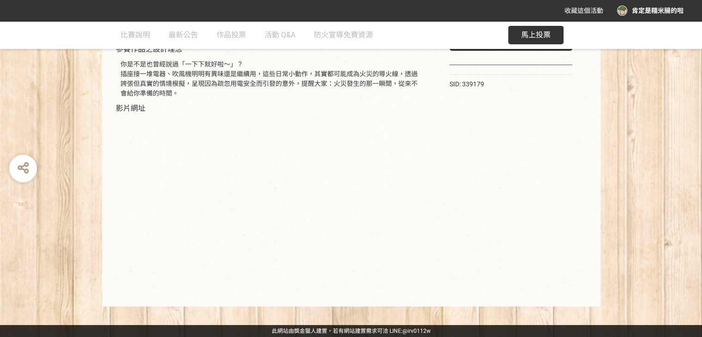
click at [416, 290] on div at bounding box center [271, 203] width 311 height 179
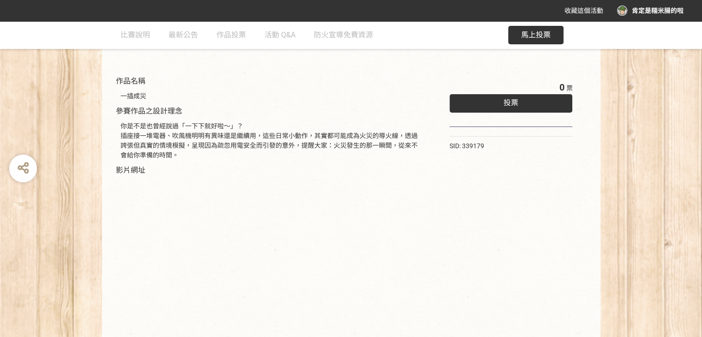
scroll to position [416, 0]
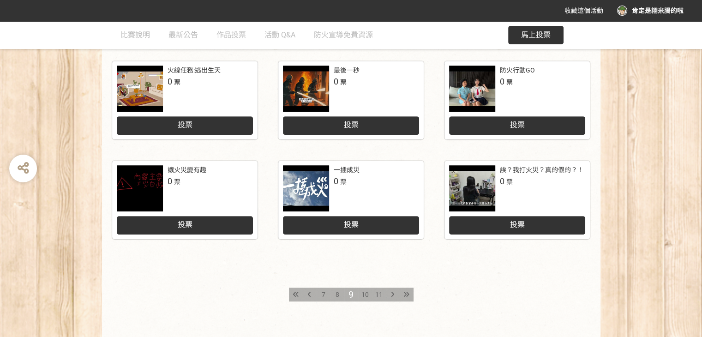
click at [361, 292] on div "10" at bounding box center [365, 295] width 14 height 14
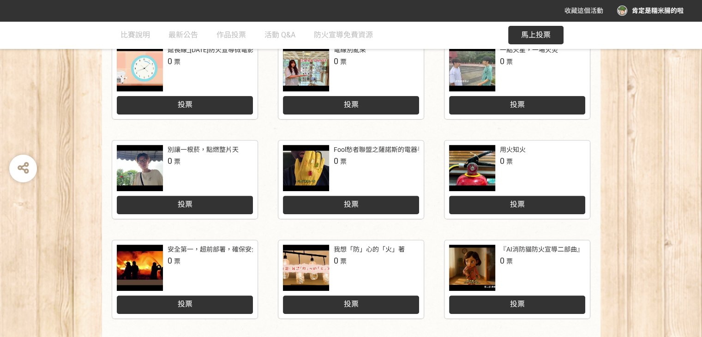
scroll to position [369, 0]
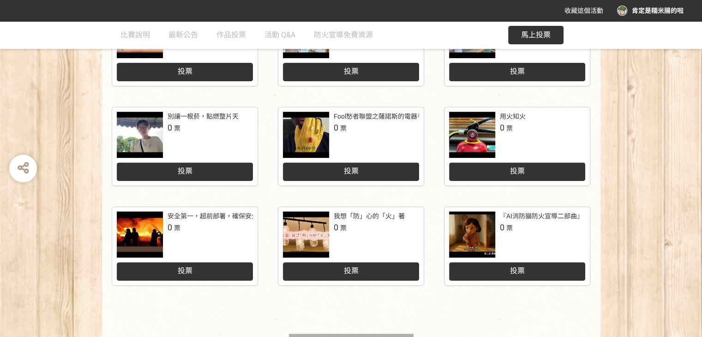
click at [137, 233] on div at bounding box center [140, 234] width 46 height 46
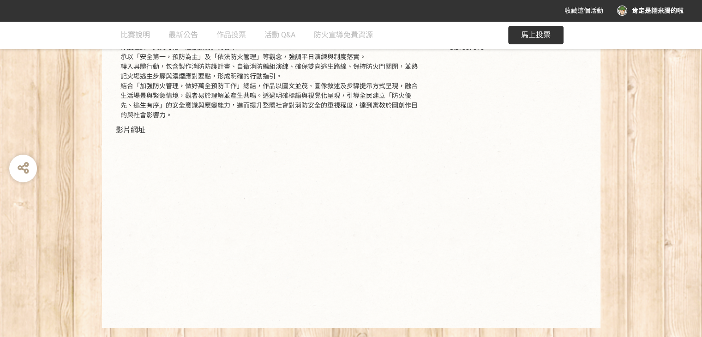
scroll to position [145, 0]
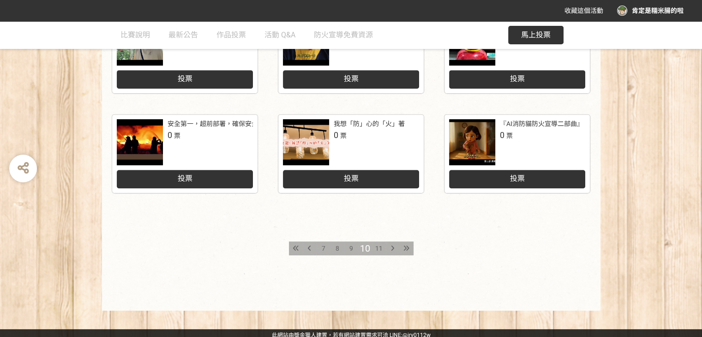
click at [379, 246] on span "11" at bounding box center [378, 248] width 7 height 7
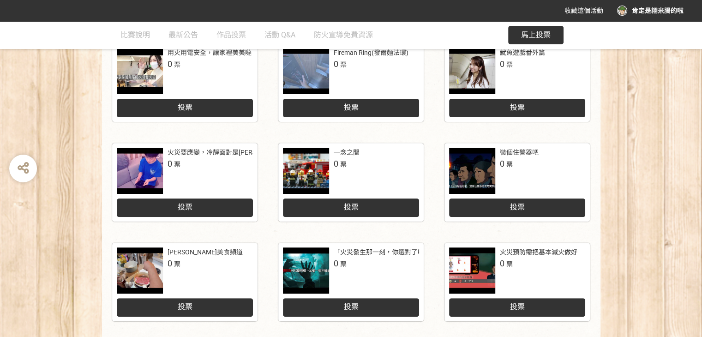
scroll to position [185, 0]
